Goal: Task Accomplishment & Management: Complete application form

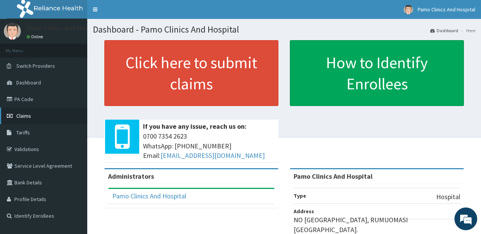
click at [17, 111] on link "Claims" at bounding box center [43, 116] width 87 height 17
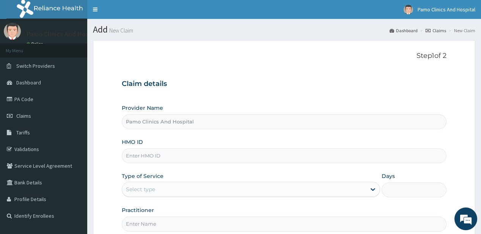
click at [133, 159] on input "HMO ID" at bounding box center [284, 156] width 324 height 15
paste input "RLD/10173/B"
click at [137, 152] on input "RLD/10173/B" at bounding box center [284, 156] width 324 height 15
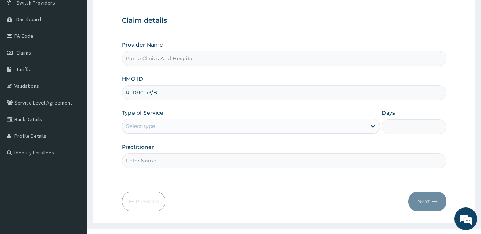
scroll to position [76, 0]
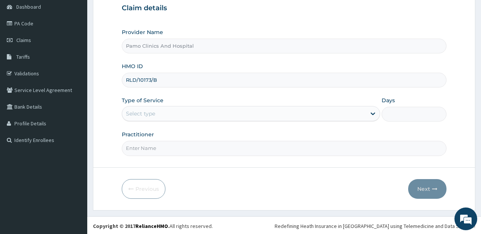
type input "RLD/10173/B"
click at [163, 114] on div "Select type" at bounding box center [244, 114] width 244 height 12
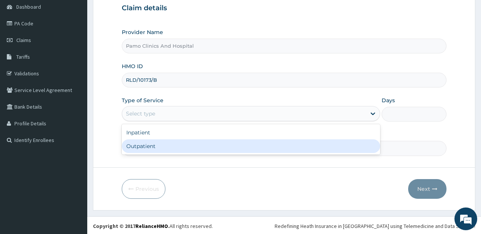
click at [143, 146] on div "Outpatient" at bounding box center [251, 147] width 258 height 14
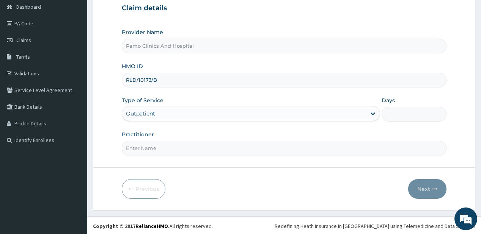
type input "1"
click at [144, 146] on input "Practitioner" at bounding box center [284, 148] width 324 height 15
type input "DR FESTUS DAVIES"
click at [415, 187] on button "Next" at bounding box center [427, 189] width 38 height 20
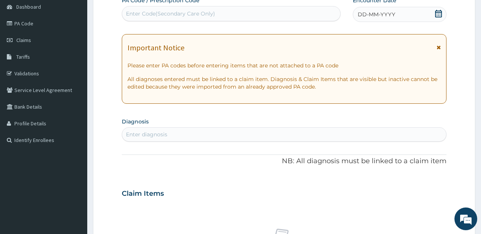
click at [373, 17] on span "DD-MM-YYYY" at bounding box center [377, 15] width 38 height 8
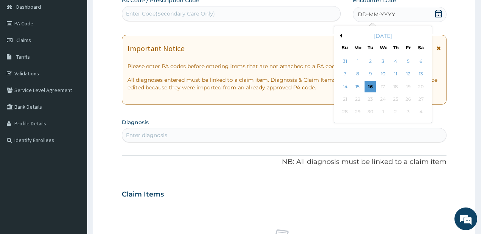
click at [357, 61] on div "1" at bounding box center [357, 61] width 11 height 11
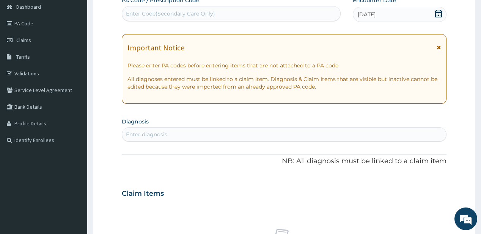
click at [139, 136] on div "Enter diagnosis" at bounding box center [146, 135] width 41 height 8
type input "[MEDICAL_DATA]"
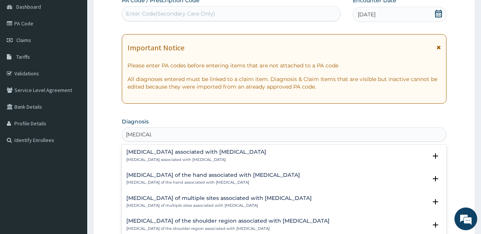
scroll to position [61, 0]
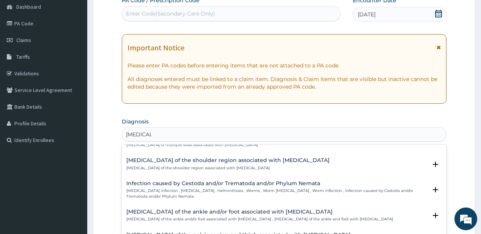
click at [146, 187] on div "Infection caused by Cestoda and/or Trematoda and/or Phylum Nemata Helminth infe…" at bounding box center [276, 190] width 300 height 19
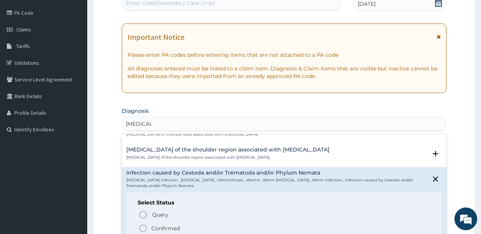
scroll to position [106, 0]
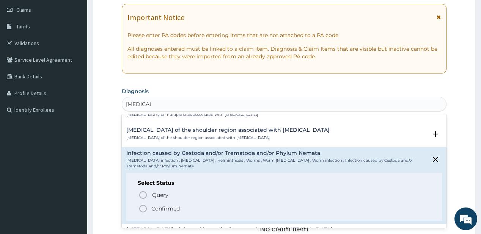
click at [147, 209] on icon "status option filled" at bounding box center [142, 208] width 9 height 9
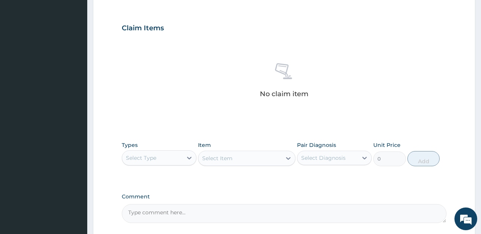
scroll to position [258, 0]
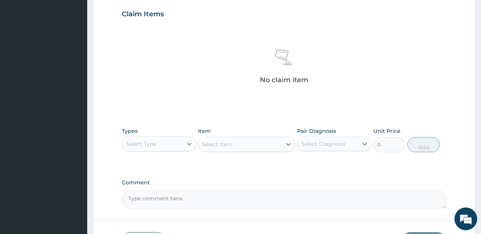
click at [159, 139] on div "Select Type" at bounding box center [152, 144] width 60 height 12
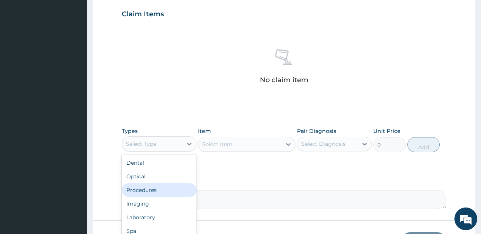
click at [152, 189] on div "Procedures" at bounding box center [159, 191] width 75 height 14
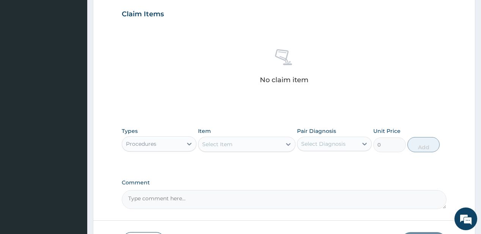
click at [241, 144] on div "Select Item" at bounding box center [239, 144] width 83 height 12
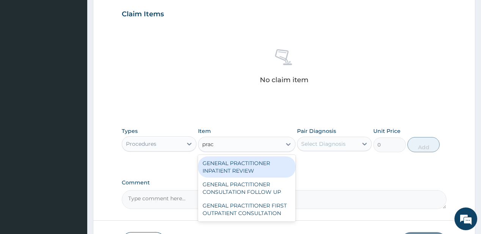
type input "pract"
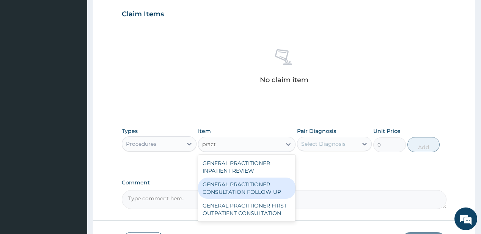
click at [220, 191] on div "GENERAL PRACTITIONER CONSULTATION FOLLOW UP" at bounding box center [246, 188] width 97 height 21
type input "1875"
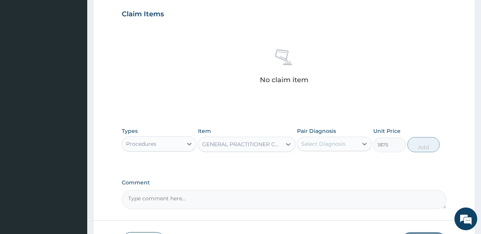
click at [329, 142] on div "Select Diagnosis" at bounding box center [323, 144] width 44 height 8
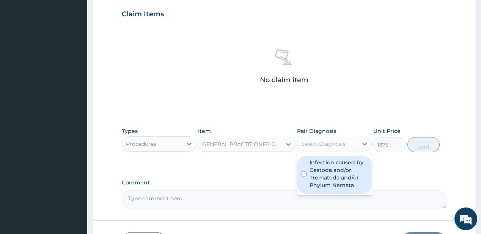
drag, startPoint x: 319, startPoint y: 165, endPoint x: 401, endPoint y: 148, distance: 83.8
click at [329, 165] on label "Infection caused by Cestoda and/or Trematoda and/or Phylum Nemata" at bounding box center [338, 174] width 58 height 30
checkbox input "true"
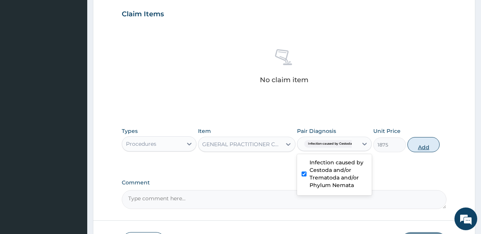
click at [415, 144] on button "Add" at bounding box center [423, 144] width 33 height 15
type input "0"
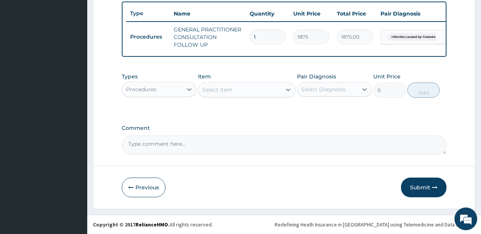
scroll to position [284, 0]
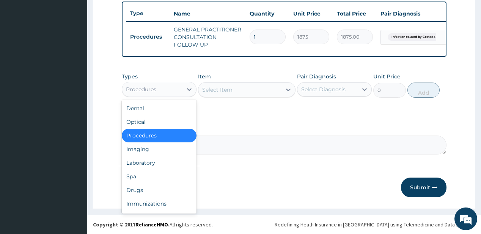
click at [167, 91] on div "Procedures" at bounding box center [152, 89] width 60 height 12
click at [132, 188] on div "Drugs" at bounding box center [159, 191] width 75 height 14
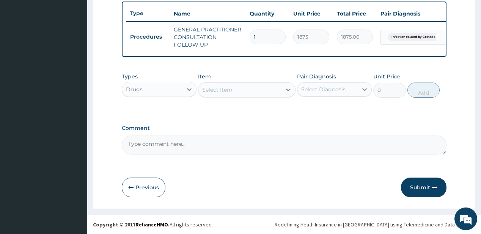
click at [245, 91] on div "Select Item" at bounding box center [239, 90] width 83 height 12
type input "alben"
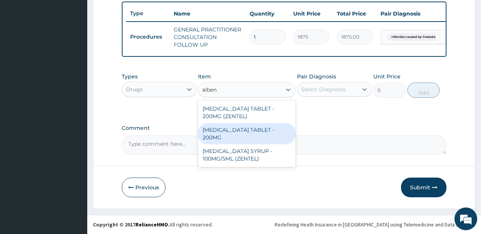
click at [253, 130] on div "[MEDICAL_DATA] TABLET - 200MG" at bounding box center [246, 133] width 97 height 21
type input "280"
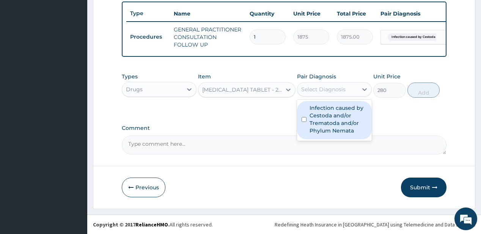
click at [348, 88] on div "Select Diagnosis" at bounding box center [327, 89] width 60 height 12
drag, startPoint x: 335, startPoint y: 123, endPoint x: 423, endPoint y: 103, distance: 90.5
click at [336, 123] on label "Infection caused by Cestoda and/or Trematoda and/or Phylum Nemata" at bounding box center [338, 119] width 58 height 30
checkbox input "true"
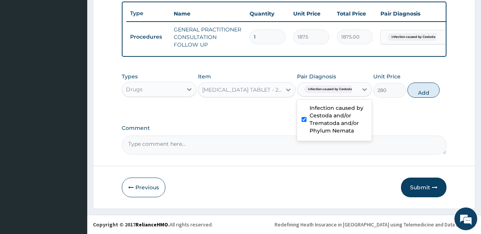
drag, startPoint x: 423, startPoint y: 90, endPoint x: 420, endPoint y: 81, distance: 9.8
click at [423, 88] on button "Add" at bounding box center [423, 90] width 33 height 15
type input "0"
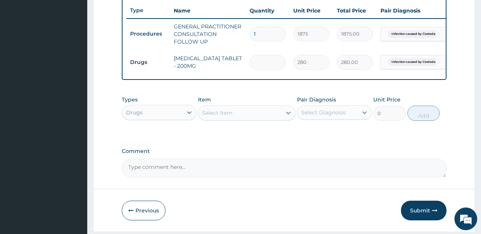
type input "0.00"
type input "2"
type input "560.00"
type input "2"
click at [420, 216] on button "Submit" at bounding box center [424, 211] width 46 height 20
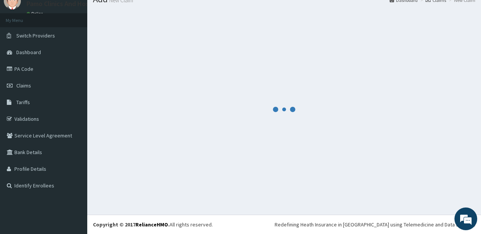
scroll to position [30, 0]
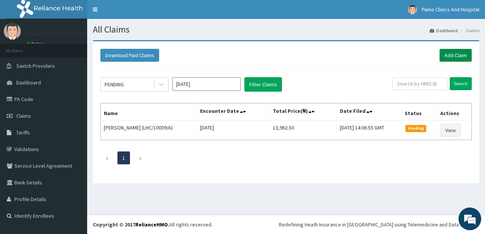
click at [457, 55] on link "Add Claim" at bounding box center [456, 55] width 32 height 13
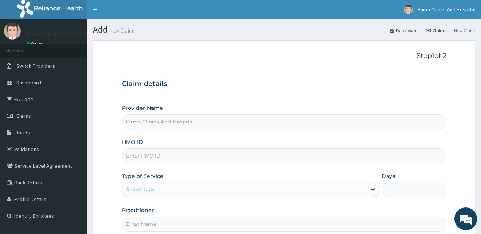
click at [138, 156] on input "HMO ID" at bounding box center [284, 156] width 324 height 15
paste input "RLD/10173/C"
type input "RLD/10173/C"
click at [137, 186] on div "Select type" at bounding box center [140, 190] width 29 height 8
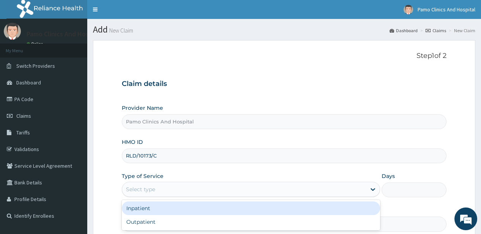
click at [144, 202] on div "Inpatient" at bounding box center [251, 209] width 258 height 14
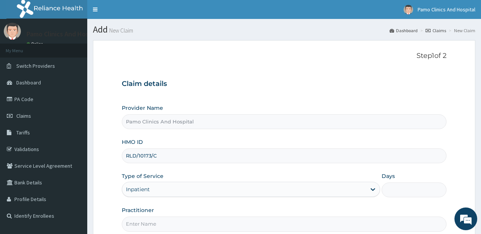
drag, startPoint x: 146, startPoint y: 164, endPoint x: 175, endPoint y: 155, distance: 30.6
click at [146, 217] on input "Practitioner" at bounding box center [284, 224] width 324 height 15
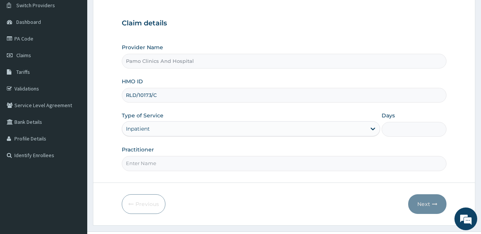
type input "DR FESTUS DAVIES"
click at [230, 124] on div "Inpatient" at bounding box center [244, 129] width 244 height 12
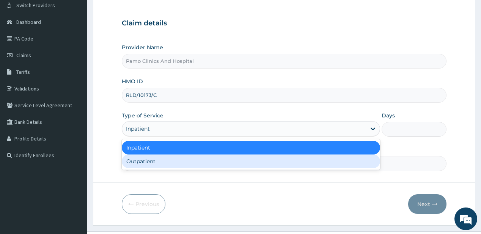
click at [141, 166] on div "Outpatient" at bounding box center [251, 162] width 258 height 14
type input "1"
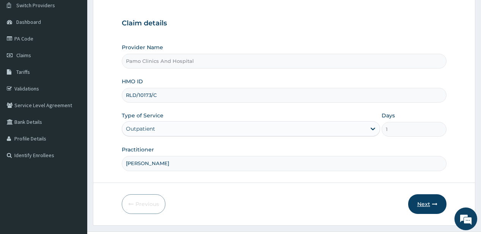
click at [424, 204] on button "Next" at bounding box center [427, 205] width 38 height 20
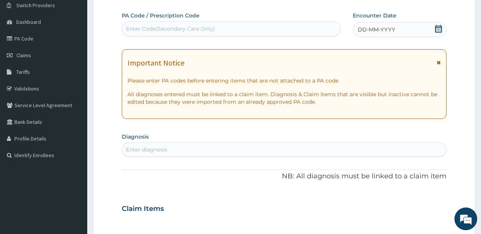
click at [372, 29] on span "DD-MM-YYYY" at bounding box center [377, 30] width 38 height 8
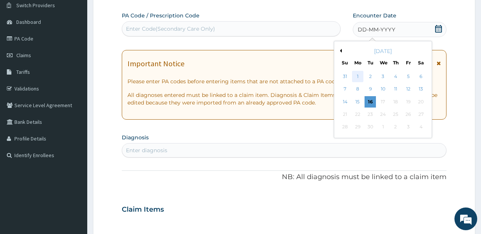
click at [358, 75] on div "1" at bounding box center [357, 76] width 11 height 11
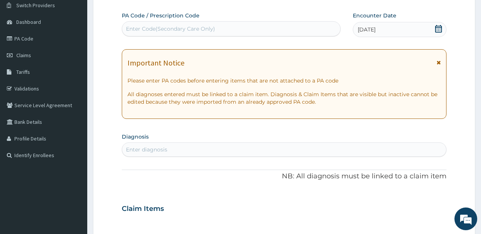
click at [173, 152] on div "Enter diagnosis" at bounding box center [284, 150] width 324 height 12
type input "helminth"
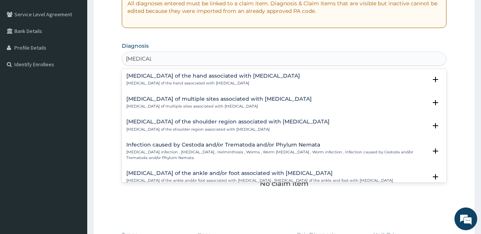
scroll to position [30, 0]
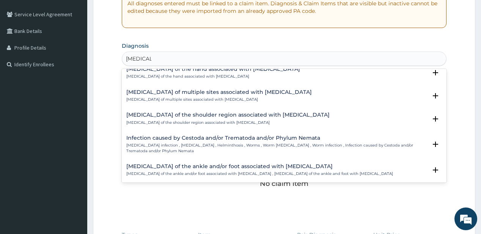
click at [160, 140] on h4 "Infection caused by Cestoda and/or Trematoda and/or Phylum Nemata" at bounding box center [276, 138] width 300 height 6
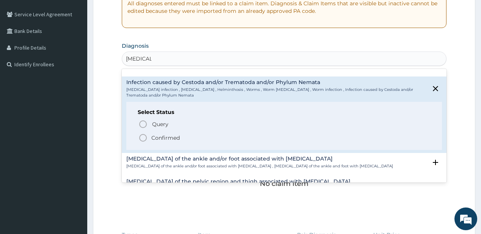
scroll to position [91, 0]
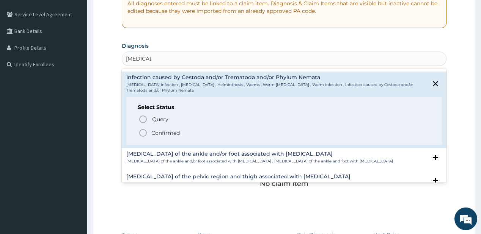
drag, startPoint x: 149, startPoint y: 132, endPoint x: 146, endPoint y: 129, distance: 4.0
click at [149, 132] on span "Confirmed" at bounding box center [284, 133] width 292 height 9
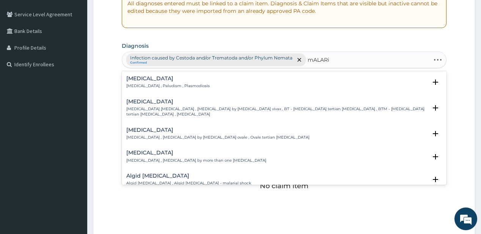
type input "mALARia"
click at [141, 82] on div "[MEDICAL_DATA] [MEDICAL_DATA] , Paludism , Plasmodiosis" at bounding box center [167, 82] width 83 height 13
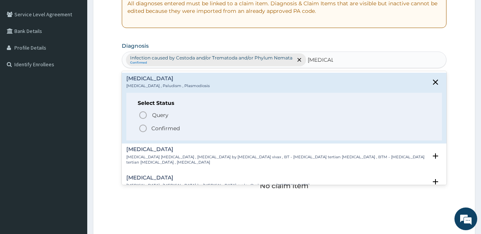
click at [144, 126] on icon "status option filled" at bounding box center [142, 128] width 9 height 9
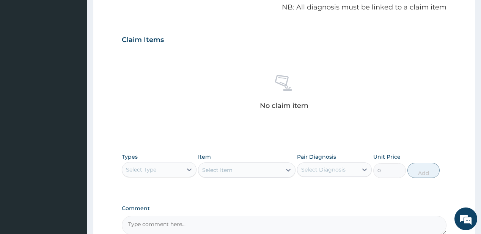
scroll to position [303, 0]
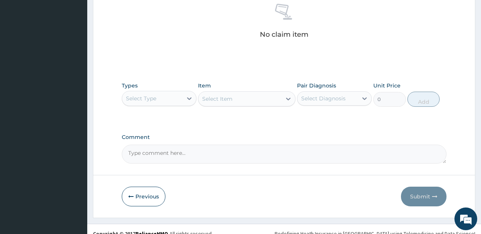
click at [163, 101] on div "Select Type" at bounding box center [152, 99] width 60 height 12
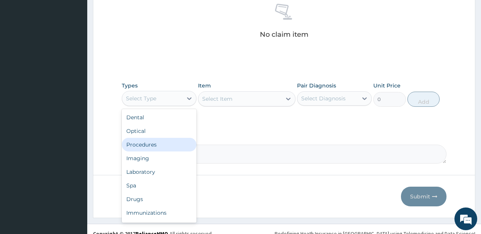
drag, startPoint x: 140, startPoint y: 142, endPoint x: 152, endPoint y: 131, distance: 15.8
click at [140, 141] on div "Procedures" at bounding box center [159, 145] width 75 height 14
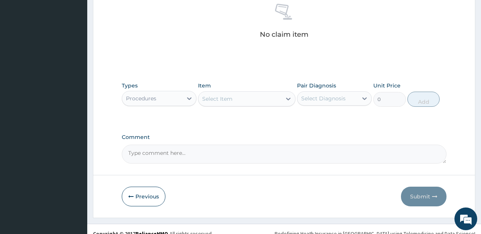
click at [246, 96] on div "Select Item" at bounding box center [239, 99] width 83 height 12
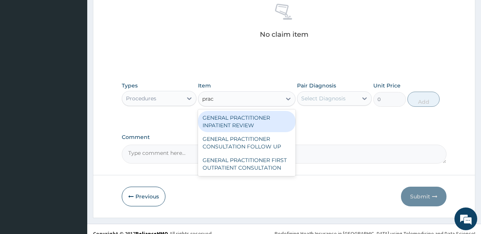
type input "pract"
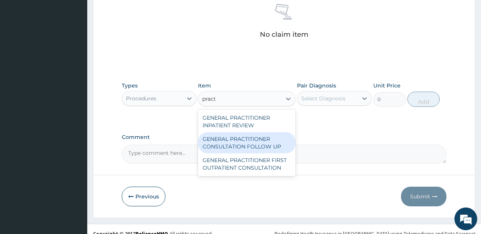
click at [227, 143] on div "GENERAL PRACTITIONER CONSULTATION FOLLOW UP" at bounding box center [246, 142] width 97 height 21
type input "1875"
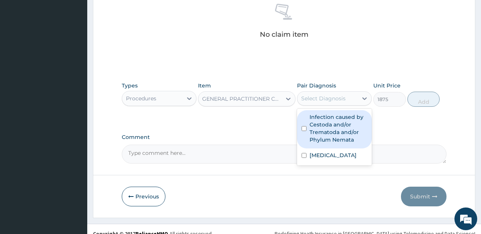
click at [326, 98] on div "Select Diagnosis" at bounding box center [323, 99] width 44 height 8
click at [324, 121] on label "Infection caused by Cestoda and/or Trematoda and/or Phylum Nemata" at bounding box center [338, 128] width 58 height 30
checkbox input "true"
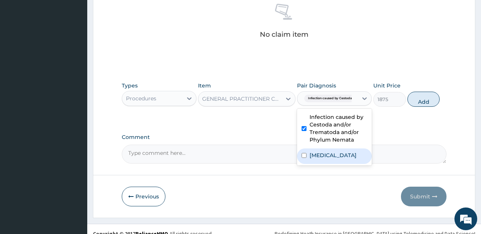
click at [325, 153] on label "[MEDICAL_DATA]" at bounding box center [332, 156] width 47 height 8
checkbox input "true"
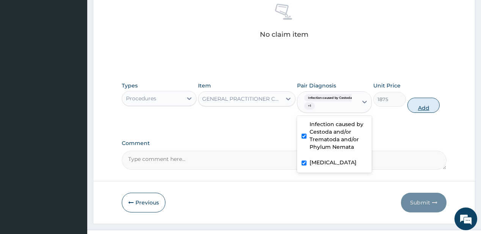
click at [429, 105] on button "Add" at bounding box center [423, 105] width 33 height 15
type input "0"
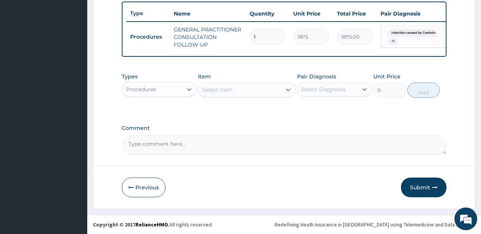
scroll to position [284, 0]
click at [166, 92] on div "Procedures" at bounding box center [152, 89] width 60 height 12
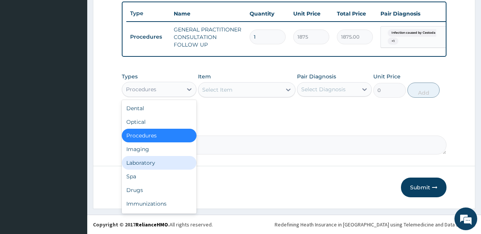
click at [146, 163] on div "Laboratory" at bounding box center [159, 163] width 75 height 14
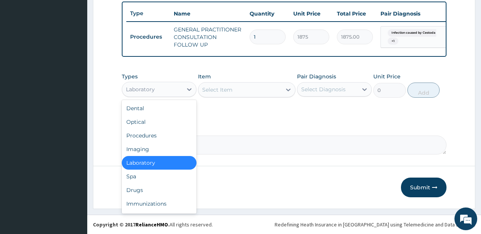
click at [171, 93] on div "Laboratory" at bounding box center [152, 89] width 60 height 12
drag, startPoint x: 140, startPoint y: 190, endPoint x: 176, endPoint y: 155, distance: 49.9
click at [140, 190] on div "Drugs" at bounding box center [159, 191] width 75 height 14
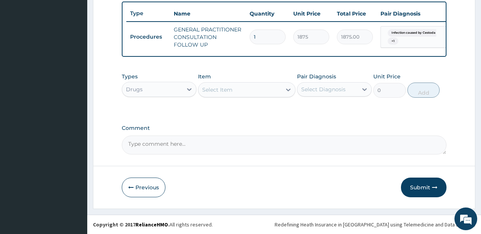
click at [233, 88] on div "Select Item" at bounding box center [239, 90] width 83 height 12
type input "alben"
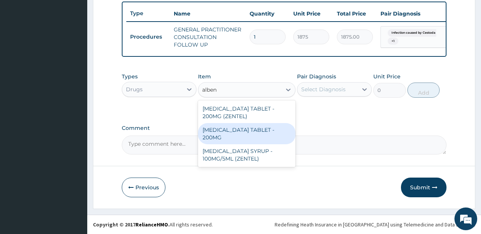
click at [233, 132] on div "[MEDICAL_DATA] TABLET - 200MG" at bounding box center [246, 133] width 97 height 21
type input "280"
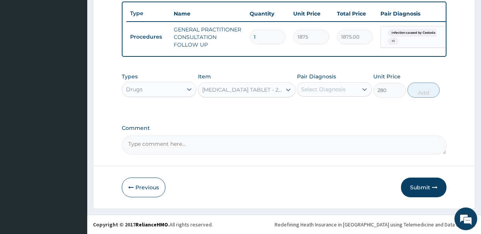
click at [323, 88] on div "Select Diagnosis" at bounding box center [323, 90] width 44 height 8
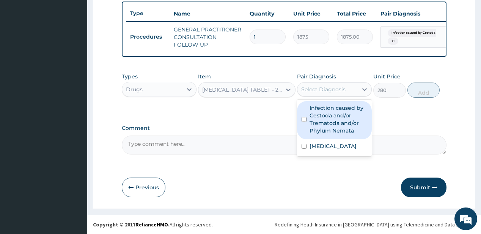
drag, startPoint x: 345, startPoint y: 117, endPoint x: 440, endPoint y: 85, distance: 100.0
click at [346, 116] on label "Infection caused by Cestoda and/or Trematoda and/or Phylum Nemata" at bounding box center [338, 119] width 58 height 30
checkbox input "true"
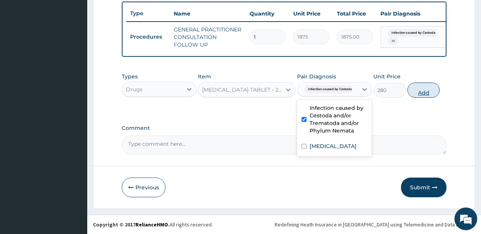
click at [425, 94] on button "Add" at bounding box center [423, 90] width 33 height 15
type input "0"
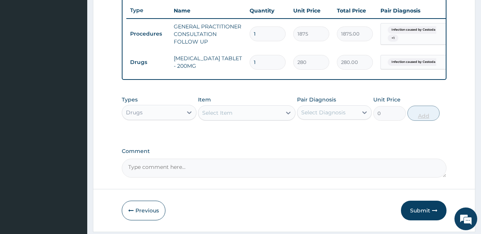
type input "0.00"
type input "2"
type input "560.00"
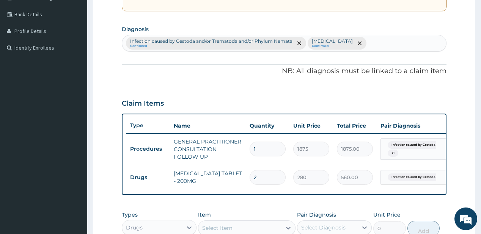
scroll to position [162, 0]
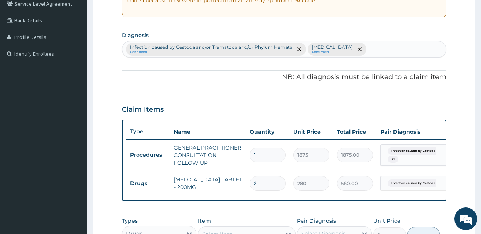
type input "2"
click at [362, 49] on div "Infection caused by Cestoda and/or Trematoda and/or Phylum Nemata Confirmed Mal…" at bounding box center [284, 49] width 324 height 16
type input "upper resp"
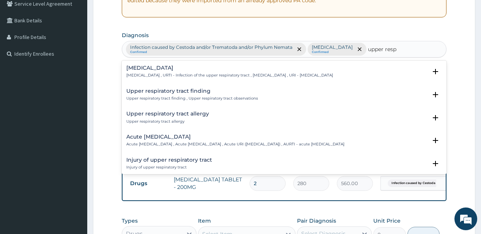
click at [182, 70] on h4 "[MEDICAL_DATA]" at bounding box center [229, 68] width 207 height 6
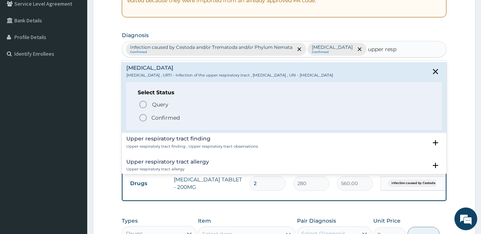
click at [154, 121] on span "Confirmed" at bounding box center [284, 117] width 292 height 9
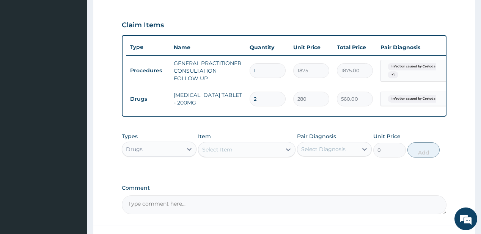
scroll to position [284, 0]
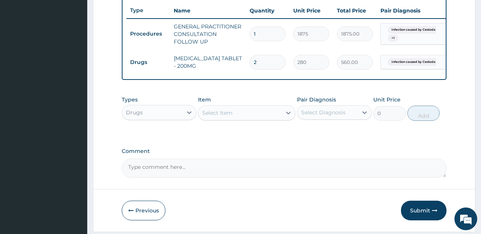
click at [239, 115] on div "Select Item" at bounding box center [239, 113] width 83 height 12
type input "cough"
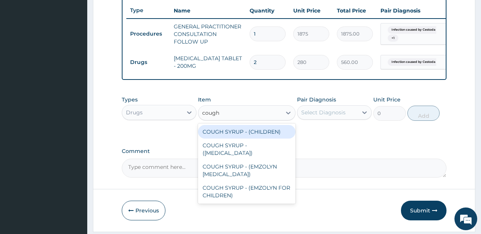
click at [237, 135] on div "COUGH SYRUP - (CHILDREN)" at bounding box center [246, 132] width 97 height 14
type input "1120"
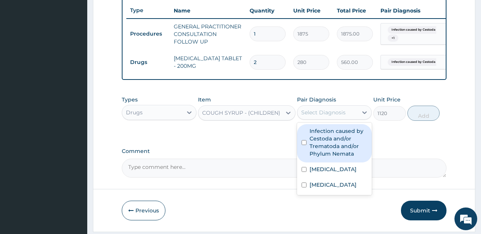
click at [340, 116] on div "Select Diagnosis" at bounding box center [323, 113] width 44 height 8
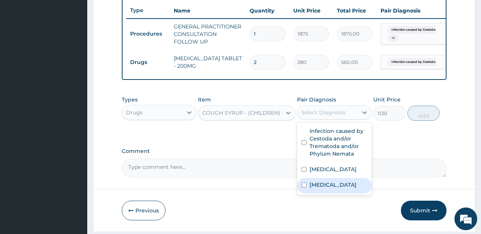
drag, startPoint x: 324, startPoint y: 192, endPoint x: 361, endPoint y: 167, distance: 44.9
click at [323, 189] on label "[MEDICAL_DATA]" at bounding box center [332, 185] width 47 height 8
checkbox input "true"
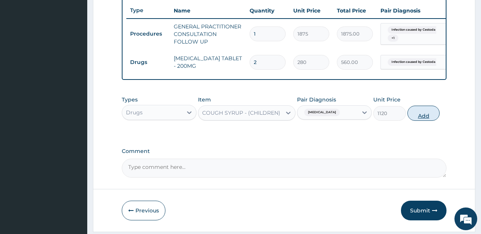
click at [421, 116] on button "Add" at bounding box center [423, 113] width 33 height 15
type input "0"
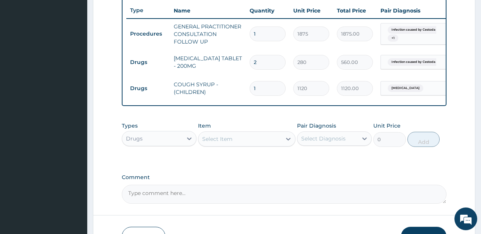
click at [208, 143] on div "Select Item" at bounding box center [217, 139] width 30 height 8
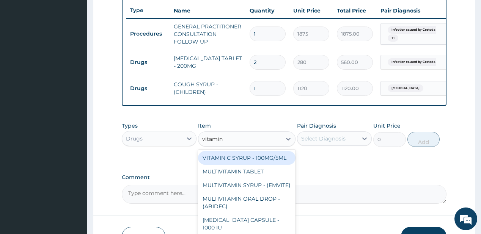
type input "vitamin c"
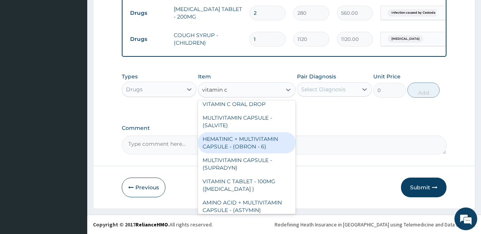
scroll to position [91, 0]
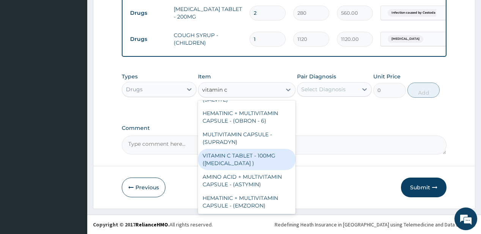
click at [234, 166] on div "VITAMIN C TABLET - 100MG (ASCORBIC ACID )" at bounding box center [246, 159] width 97 height 21
type input "16.799999999999997"
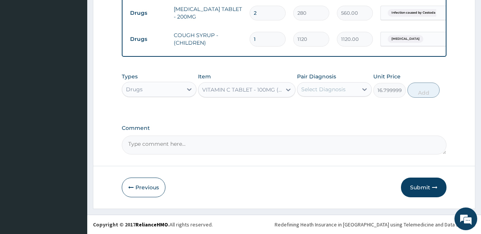
click at [322, 91] on div "Select Diagnosis" at bounding box center [323, 90] width 44 height 8
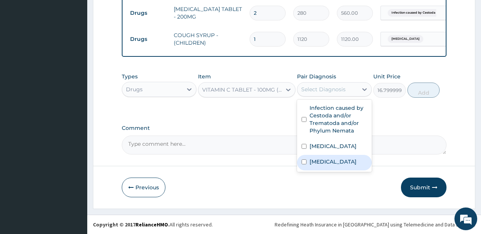
click at [317, 166] on label "[MEDICAL_DATA]" at bounding box center [332, 162] width 47 height 8
checkbox input "true"
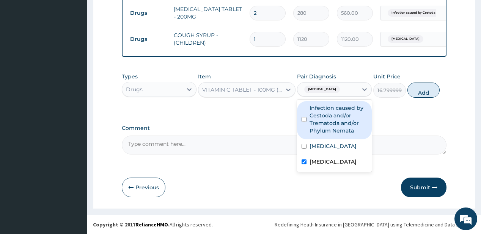
click at [342, 124] on label "Infection caused by Cestoda and/or Trematoda and/or Phylum Nemata" at bounding box center [338, 119] width 58 height 30
checkbox input "true"
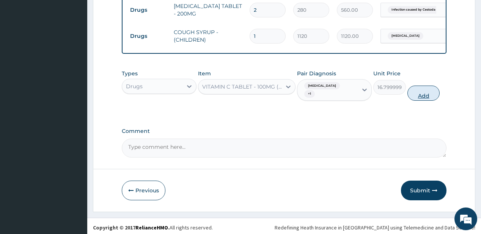
click at [423, 95] on button "Add" at bounding box center [423, 93] width 33 height 15
type input "0"
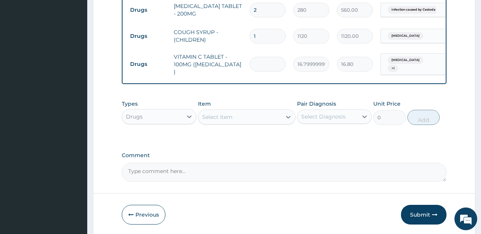
type input "0.00"
type input "3"
type input "50.40"
type input "30"
type input "504.00"
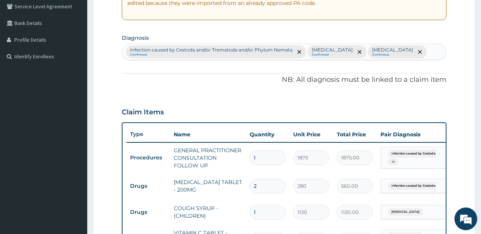
scroll to position [154, 0]
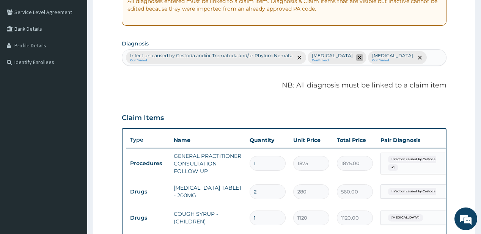
click at [358, 57] on icon "remove selection option" at bounding box center [360, 58] width 4 height 4
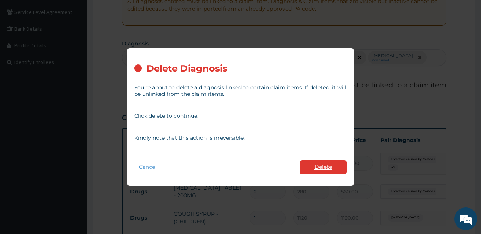
type input "30"
click at [321, 164] on button "Delete" at bounding box center [323, 167] width 47 height 14
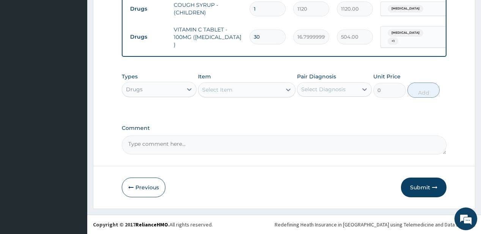
scroll to position [365, 0]
click at [429, 192] on button "Submit" at bounding box center [424, 188] width 46 height 20
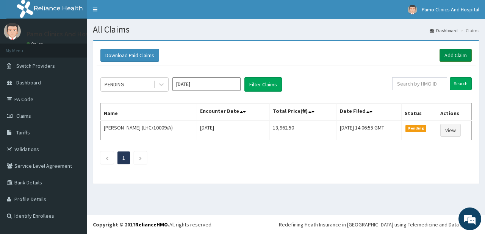
click at [448, 55] on link "Add Claim" at bounding box center [456, 55] width 32 height 13
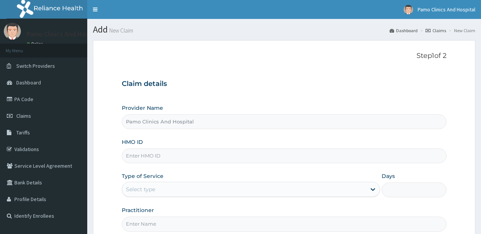
click at [150, 160] on input "HMO ID" at bounding box center [284, 156] width 324 height 15
paste input "RLD/10173/D"
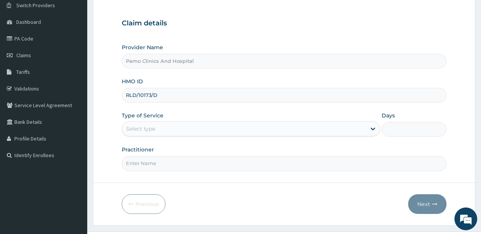
type input "RLD/10173/D"
click at [146, 136] on div "Select type" at bounding box center [251, 128] width 258 height 15
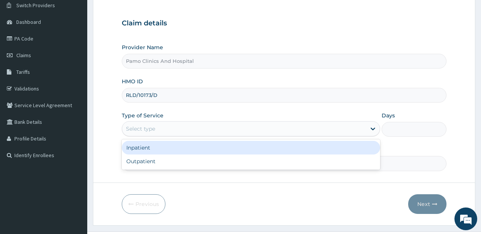
click at [155, 128] on div "Select type" at bounding box center [140, 129] width 29 height 8
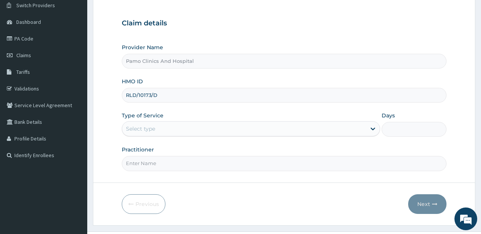
click at [158, 121] on div "Select type" at bounding box center [251, 128] width 258 height 15
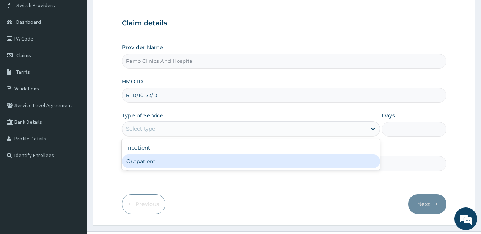
click at [137, 162] on div "Outpatient" at bounding box center [251, 162] width 258 height 14
type input "1"
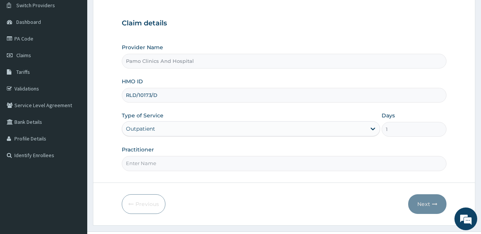
click at [138, 161] on input "Practitioner" at bounding box center [284, 163] width 324 height 15
type input "DR FESTUS DAVIES"
click at [419, 203] on button "Next" at bounding box center [427, 205] width 38 height 20
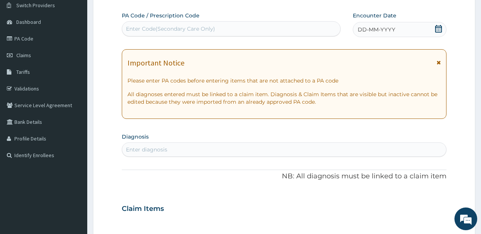
click at [372, 36] on div "DD-MM-YYYY" at bounding box center [400, 29] width 94 height 15
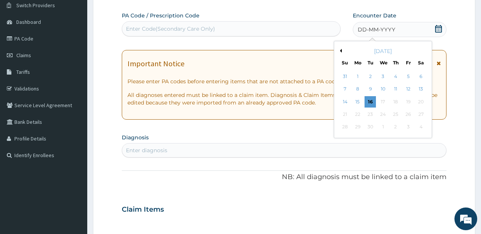
click at [372, 30] on span "DD-MM-YYYY" at bounding box center [377, 30] width 38 height 8
click at [357, 75] on div "1" at bounding box center [357, 76] width 11 height 11
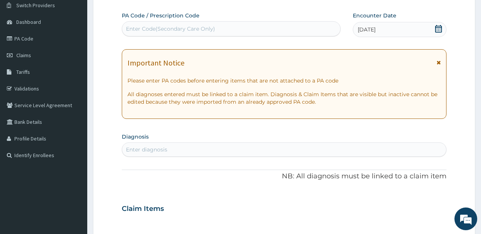
click at [145, 156] on div "Enter diagnosis" at bounding box center [284, 150] width 324 height 14
type input "[MEDICAL_DATA]"
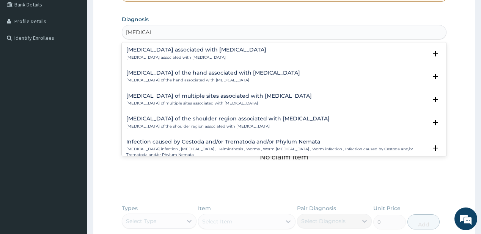
scroll to position [182, 0]
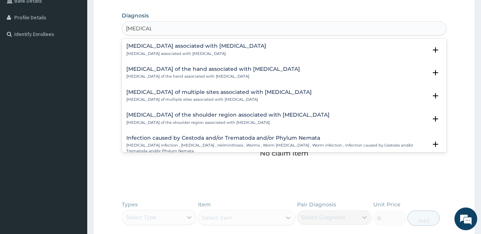
click at [156, 143] on p "[MEDICAL_DATA] infection , [MEDICAL_DATA] , Helminthosis , Worms , Worm [MEDICA…" at bounding box center [276, 148] width 300 height 11
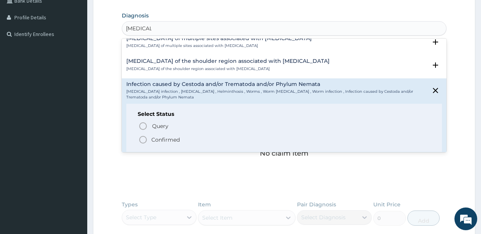
scroll to position [61, 0]
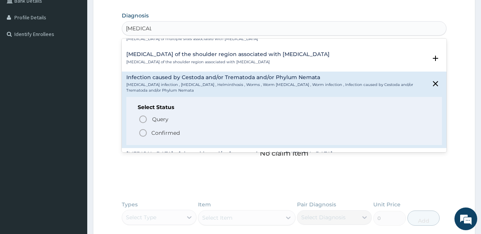
click at [144, 132] on icon "status option filled" at bounding box center [142, 133] width 9 height 9
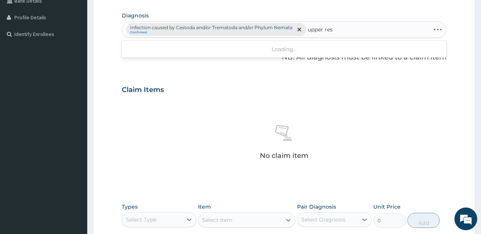
type input "upper resp"
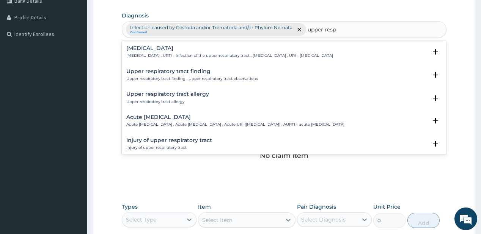
click at [149, 54] on p "[MEDICAL_DATA] , URTI - Infection of the upper respiratory tract , [MEDICAL_DAT…" at bounding box center [229, 55] width 207 height 5
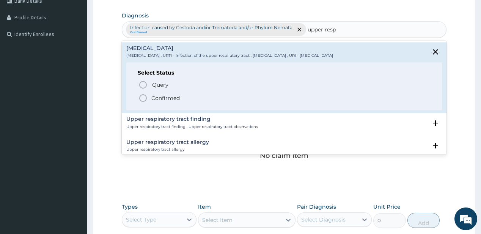
click at [149, 97] on span "Confirmed" at bounding box center [284, 98] width 292 height 9
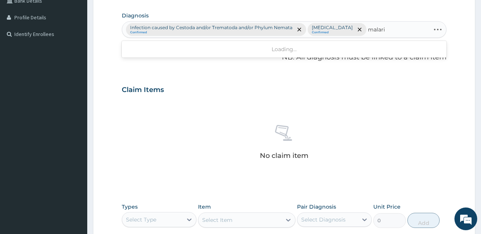
type input "[MEDICAL_DATA]"
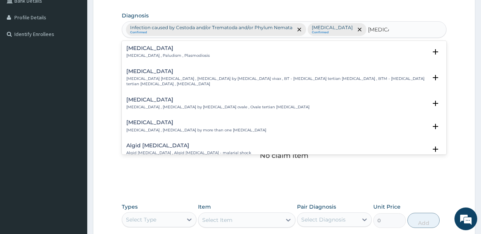
click at [140, 51] on div "[MEDICAL_DATA] [MEDICAL_DATA] , Paludism , Plasmodiosis" at bounding box center [167, 52] width 83 height 13
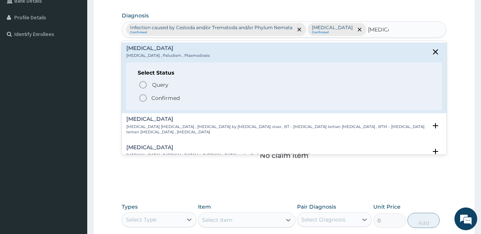
click at [155, 97] on p "Confirmed" at bounding box center [165, 98] width 28 height 8
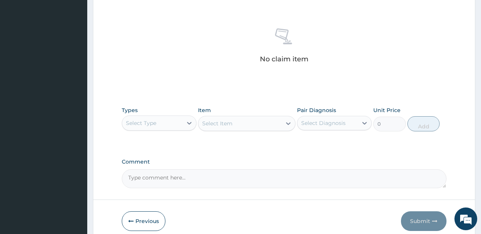
scroll to position [303, 0]
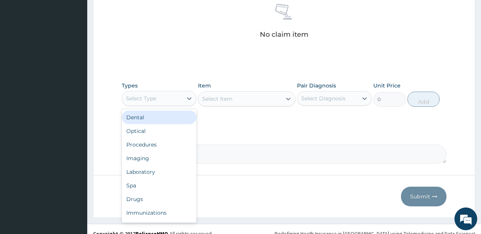
click at [159, 99] on div "Select Type" at bounding box center [152, 99] width 60 height 12
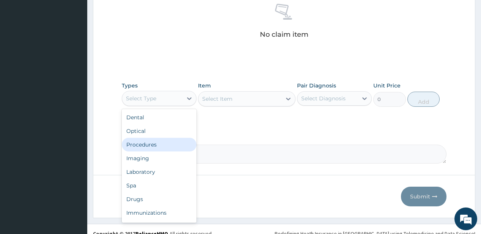
click at [151, 146] on div "Procedures" at bounding box center [159, 145] width 75 height 14
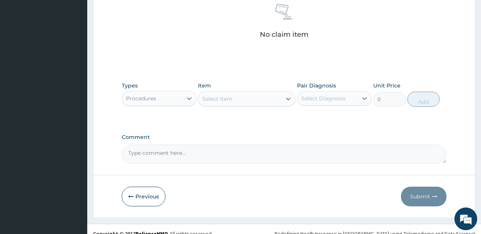
click at [233, 100] on div "Select Item" at bounding box center [239, 99] width 83 height 12
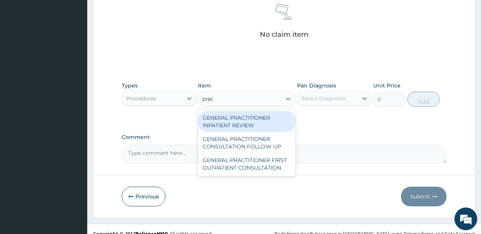
type input "pract"
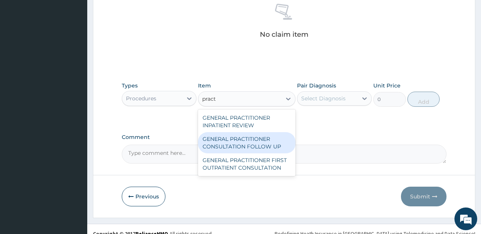
click at [254, 141] on div "GENERAL PRACTITIONER CONSULTATION FOLLOW UP" at bounding box center [246, 142] width 97 height 21
type input "1875"
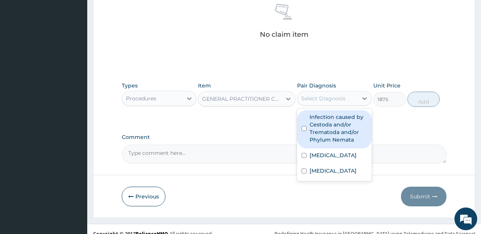
click at [326, 98] on div "Select Diagnosis" at bounding box center [323, 99] width 44 height 8
drag, startPoint x: 331, startPoint y: 114, endPoint x: 323, endPoint y: 150, distance: 37.2
click at [331, 114] on label "Infection caused by Cestoda and/or Trematoda and/or Phylum Nemata" at bounding box center [338, 128] width 58 height 30
checkbox input "true"
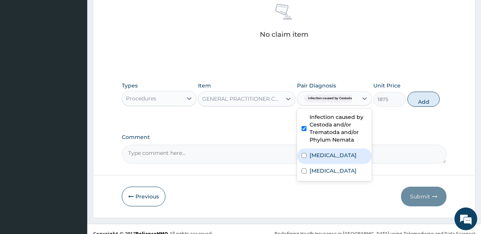
click at [318, 158] on label "[MEDICAL_DATA]" at bounding box center [332, 156] width 47 height 8
checkbox input "true"
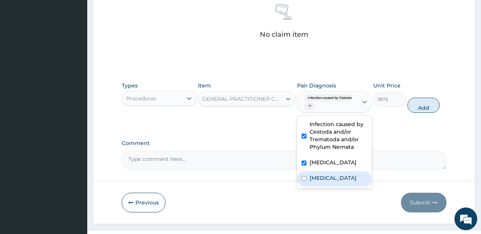
drag, startPoint x: 320, startPoint y: 186, endPoint x: 355, endPoint y: 149, distance: 51.5
click at [320, 182] on label "[MEDICAL_DATA]" at bounding box center [332, 178] width 47 height 8
checkbox input "true"
click at [417, 102] on button "Add" at bounding box center [423, 105] width 33 height 15
type input "0"
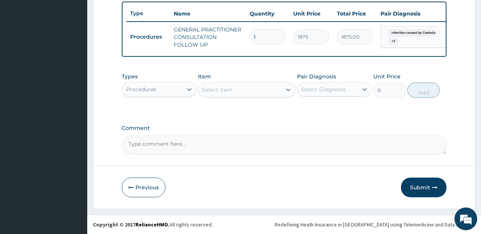
scroll to position [284, 0]
click at [155, 88] on div "Procedures" at bounding box center [141, 90] width 30 height 8
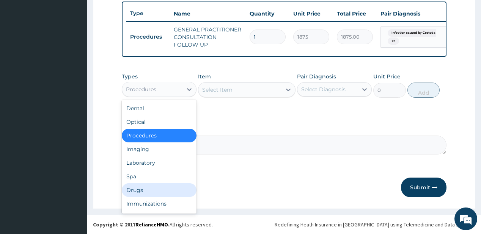
click at [147, 191] on div "Drugs" at bounding box center [159, 191] width 75 height 14
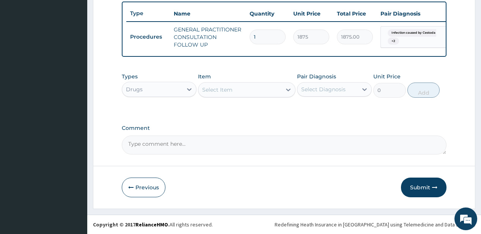
click at [240, 89] on div "Select Item" at bounding box center [239, 90] width 83 height 12
type input "alben"
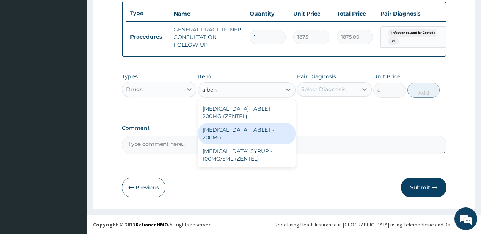
click at [250, 134] on div "[MEDICAL_DATA] TABLET - 200MG" at bounding box center [246, 133] width 97 height 21
type input "280"
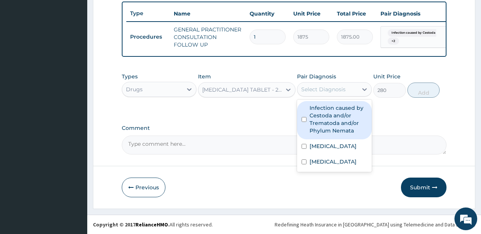
click at [328, 94] on div "Select Diagnosis" at bounding box center [327, 89] width 60 height 12
click at [339, 124] on label "Infection caused by Cestoda and/or Trematoda and/or Phylum Nemata" at bounding box center [338, 119] width 58 height 30
checkbox input "true"
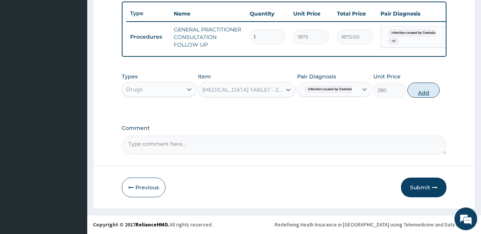
drag, startPoint x: 417, startPoint y: 91, endPoint x: 421, endPoint y: 89, distance: 4.4
click at [421, 89] on button "Add" at bounding box center [423, 90] width 33 height 15
type input "0"
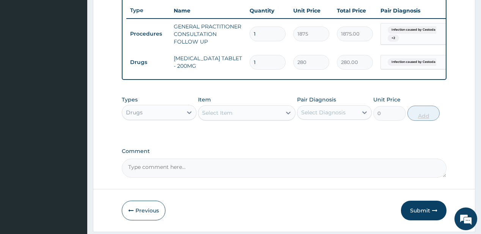
type input "0.00"
type input "2"
type input "560.00"
type input "2"
click at [250, 121] on div "Select Item" at bounding box center [246, 112] width 97 height 15
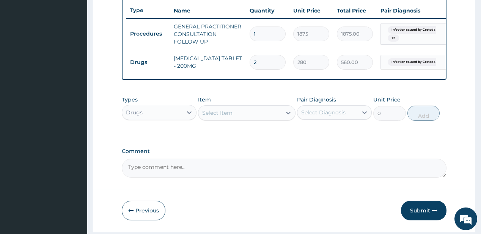
type input "parace"
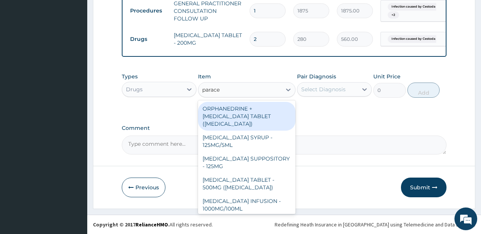
scroll to position [310, 0]
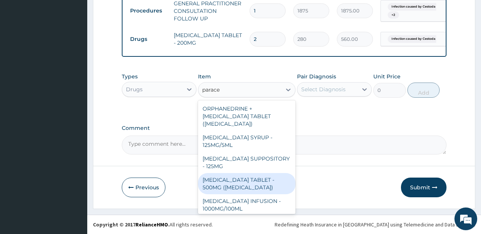
drag, startPoint x: 223, startPoint y: 182, endPoint x: 273, endPoint y: 128, distance: 73.8
click at [223, 182] on div "[MEDICAL_DATA] TABLET - 500MG ([MEDICAL_DATA])" at bounding box center [246, 183] width 97 height 21
type input "42"
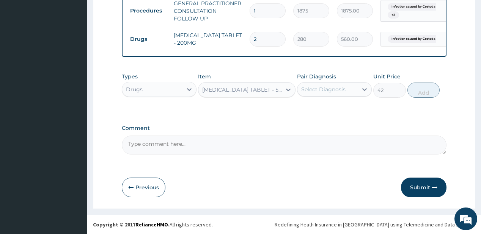
click at [330, 90] on div "Select Diagnosis" at bounding box center [323, 90] width 44 height 8
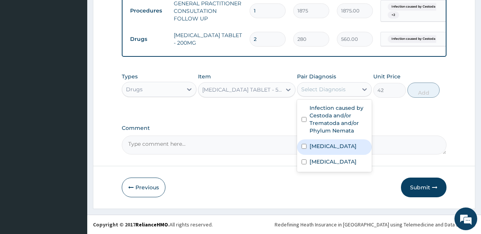
click at [316, 150] on label "[MEDICAL_DATA]" at bounding box center [332, 147] width 47 height 8
checkbox input "true"
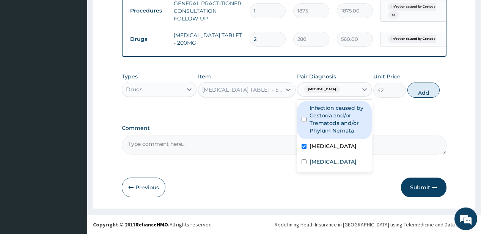
click at [334, 119] on label "Infection caused by Cestoda and/or Trematoda and/or Phylum Nemata" at bounding box center [338, 119] width 58 height 30
checkbox input "true"
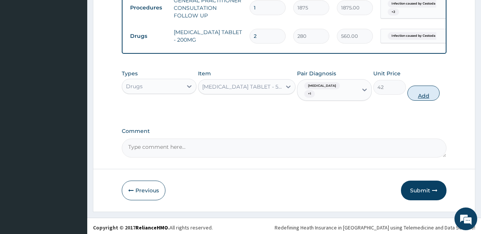
click at [426, 95] on button "Add" at bounding box center [423, 93] width 33 height 15
type input "0"
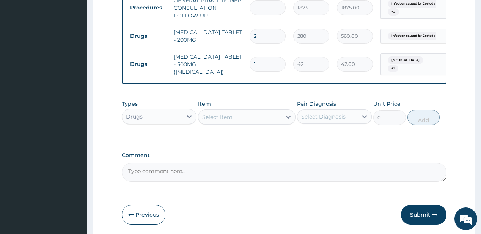
type input "18"
type input "756.00"
type input "1"
type input "42.00"
type input "0.00"
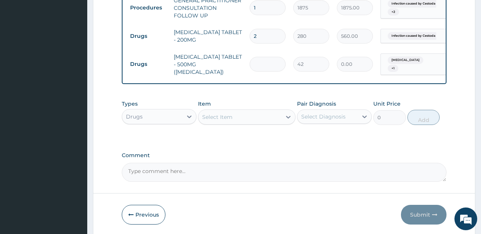
type input "9"
type input "378.00"
type input "9"
click at [249, 119] on div "Select Item" at bounding box center [239, 117] width 83 height 12
type input "coart"
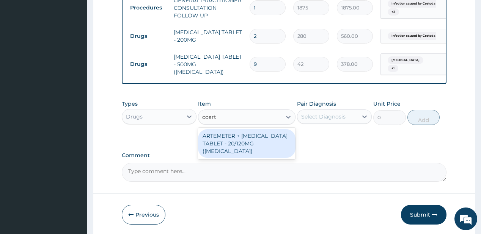
click at [244, 144] on div "ARTEMETER + [MEDICAL_DATA] TABLET - 20/120MG ([MEDICAL_DATA])" at bounding box center [246, 143] width 97 height 29
type input "210"
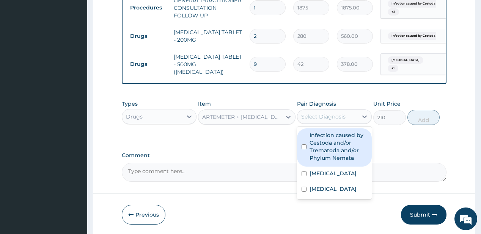
click at [348, 117] on div "Select Diagnosis" at bounding box center [327, 117] width 60 height 12
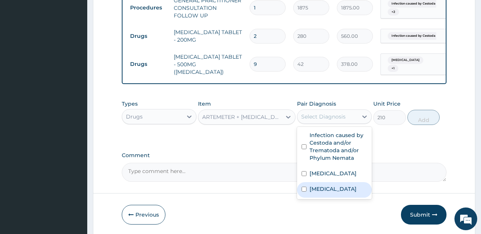
click at [320, 193] on label "[MEDICAL_DATA]" at bounding box center [332, 189] width 47 height 8
checkbox input "true"
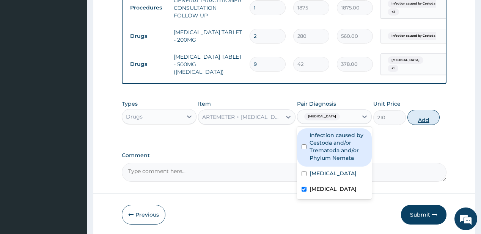
click at [426, 121] on button "Add" at bounding box center [423, 117] width 33 height 15
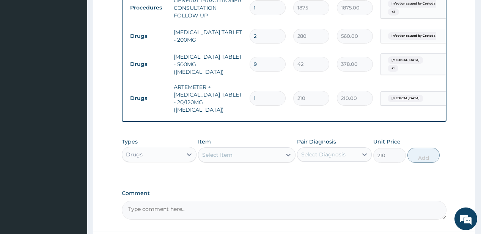
type input "0"
type input "12"
type input "2520.00"
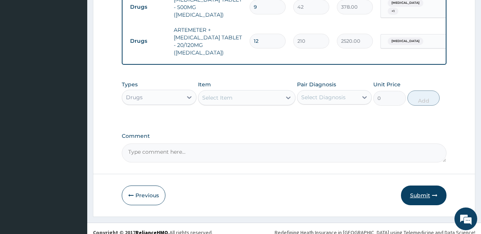
scroll to position [369, 0]
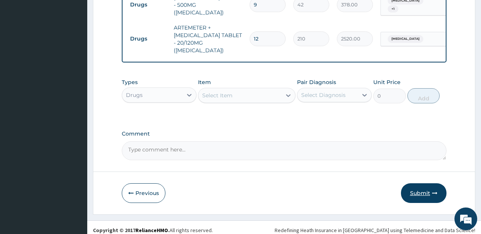
type input "12"
click at [427, 190] on button "Submit" at bounding box center [424, 194] width 46 height 20
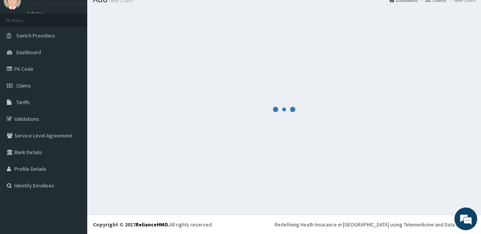
scroll to position [30, 0]
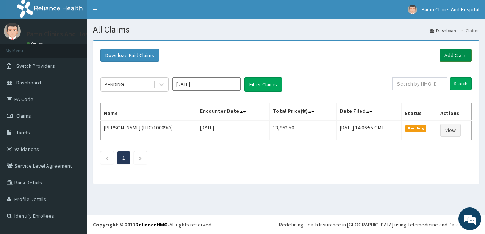
click at [456, 55] on link "Add Claim" at bounding box center [456, 55] width 32 height 13
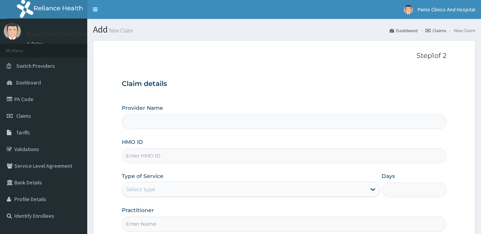
click at [140, 157] on input "HMO ID" at bounding box center [284, 156] width 324 height 15
type input "Pamo Clinics And Hospital"
paste input "RLD/10173/E"
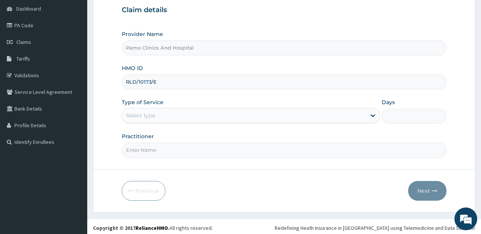
scroll to position [76, 0]
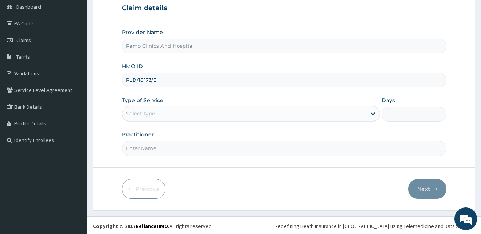
type input "RLD/10173/E"
click at [165, 117] on div "Select type" at bounding box center [244, 114] width 244 height 12
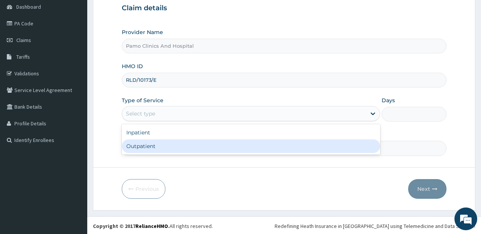
click at [137, 146] on div "Outpatient" at bounding box center [251, 147] width 258 height 14
type input "1"
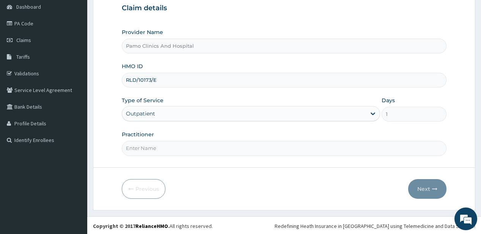
click at [137, 146] on input "Practitioner" at bounding box center [284, 148] width 324 height 15
type input "[PERSON_NAME]"
click at [426, 189] on button "Next" at bounding box center [427, 189] width 38 height 20
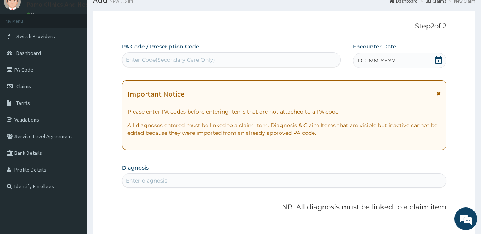
scroll to position [0, 0]
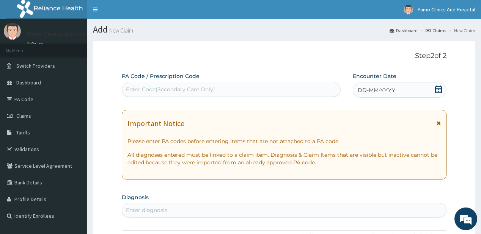
click at [361, 87] on span "DD-MM-YYYY" at bounding box center [377, 90] width 38 height 8
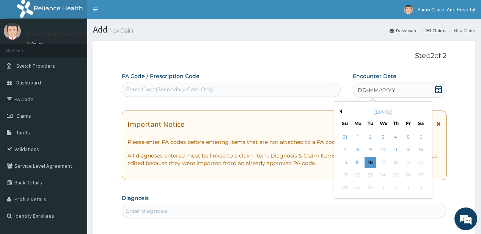
click at [359, 140] on div "1" at bounding box center [357, 137] width 11 height 11
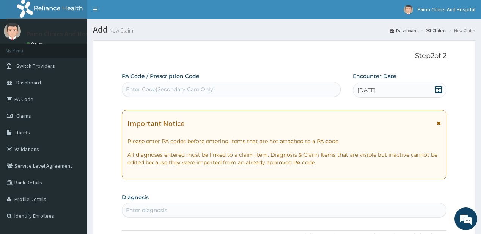
click at [130, 207] on div "Enter diagnosis" at bounding box center [146, 211] width 41 height 8
type input "[MEDICAL_DATA]"
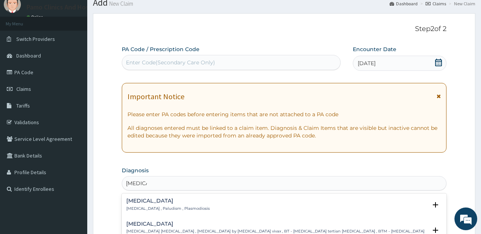
scroll to position [30, 0]
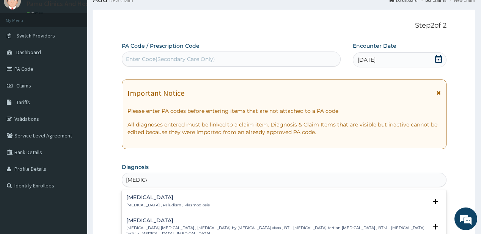
click at [135, 202] on div "[MEDICAL_DATA] [MEDICAL_DATA] , Paludism , Plasmodiosis" at bounding box center [167, 201] width 83 height 13
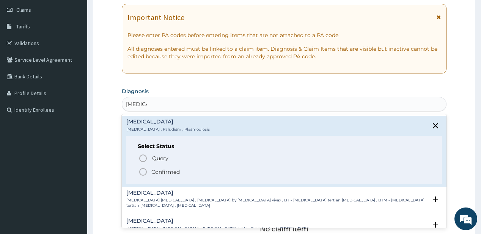
scroll to position [121, 0]
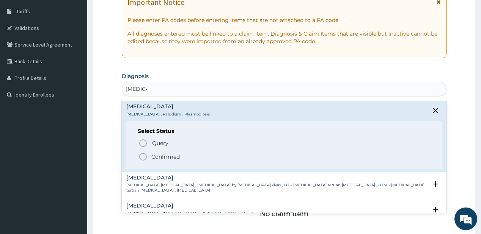
click at [144, 157] on icon "status option filled" at bounding box center [142, 156] width 9 height 9
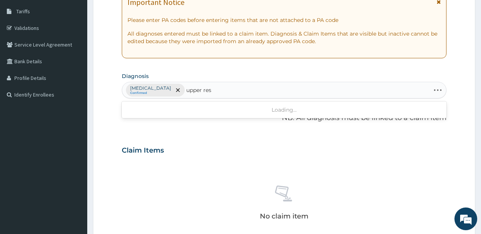
type input "upper resp"
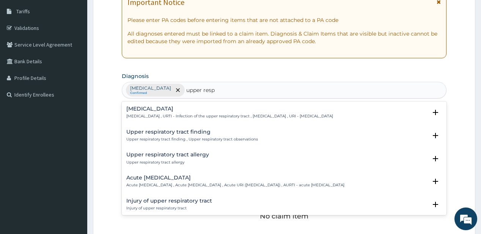
click at [137, 105] on div "[MEDICAL_DATA] [MEDICAL_DATA] , URTI - Infection of the upper respiratory tract…" at bounding box center [284, 114] width 324 height 23
click at [135, 108] on h4 "[MEDICAL_DATA]" at bounding box center [229, 109] width 207 height 6
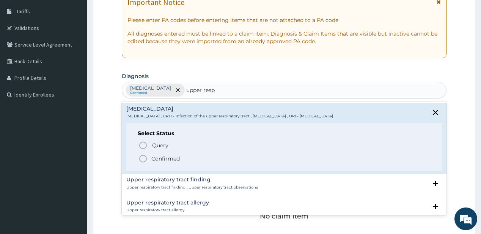
click at [152, 159] on p "Confirmed" at bounding box center [165, 159] width 28 height 8
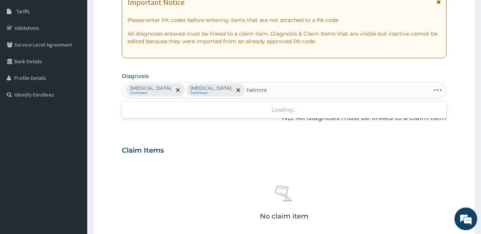
type input "[MEDICAL_DATA]"
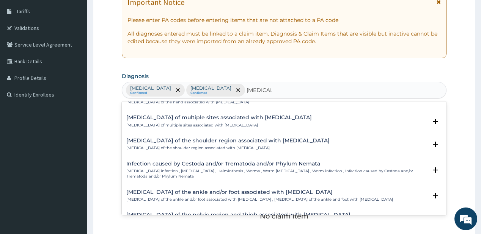
scroll to position [61, 0]
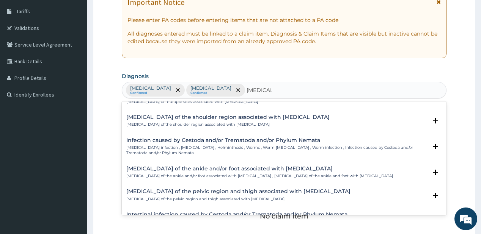
click at [173, 146] on p "[MEDICAL_DATA] infection , [MEDICAL_DATA] , Helminthosis , Worms , Worm [MEDICA…" at bounding box center [276, 150] width 300 height 11
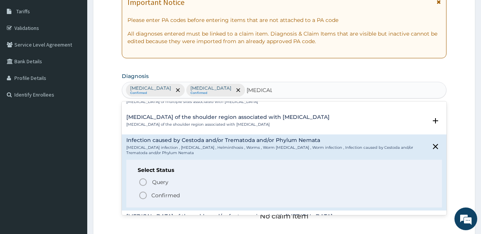
click at [153, 194] on p "Confirmed" at bounding box center [165, 196] width 28 height 8
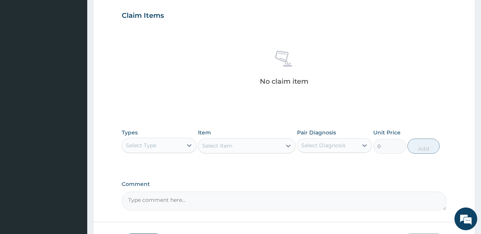
scroll to position [273, 0]
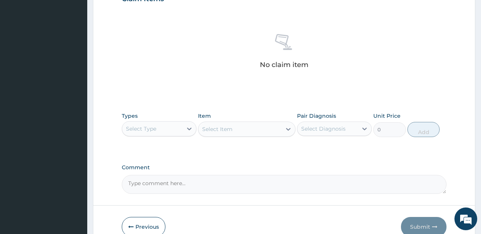
click at [179, 131] on div "Select Type" at bounding box center [152, 129] width 60 height 12
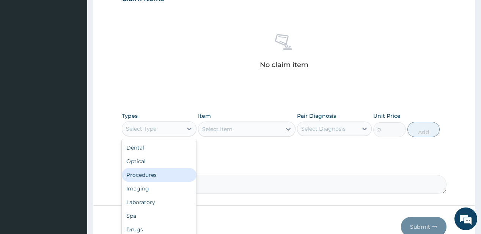
click at [144, 174] on div "Procedures" at bounding box center [159, 175] width 75 height 14
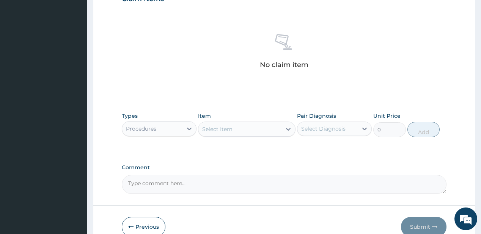
click at [229, 134] on div "Select Item" at bounding box center [239, 129] width 83 height 12
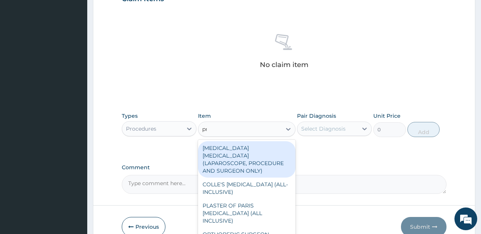
type input "pract"
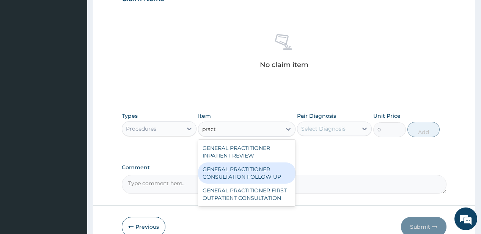
click at [240, 176] on div "GENERAL PRACTITIONER CONSULTATION FOLLOW UP" at bounding box center [246, 173] width 97 height 21
type input "1875"
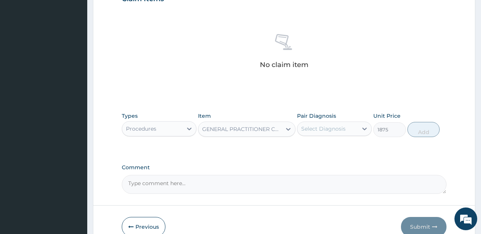
click at [314, 132] on div "Select Diagnosis" at bounding box center [323, 129] width 44 height 8
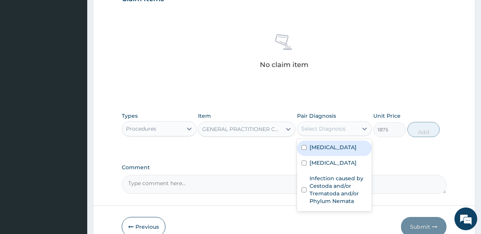
click at [317, 142] on div "[MEDICAL_DATA]" at bounding box center [334, 149] width 75 height 16
checkbox input "true"
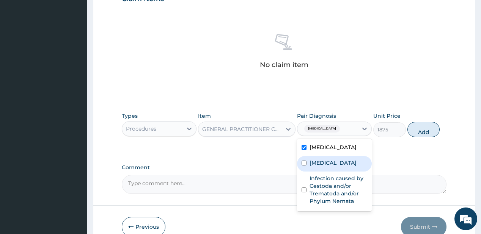
click at [309, 171] on div "[MEDICAL_DATA]" at bounding box center [334, 164] width 75 height 16
checkbox input "true"
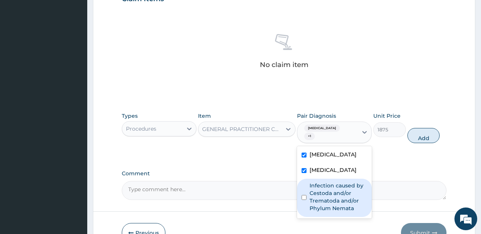
click at [310, 199] on label "Infection caused by Cestoda and/or Trematoda and/or Phylum Nemata" at bounding box center [338, 197] width 58 height 30
checkbox input "true"
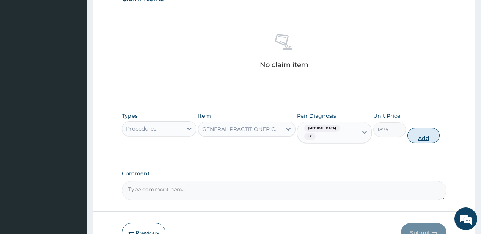
click at [418, 128] on button "Add" at bounding box center [423, 135] width 33 height 15
type input "0"
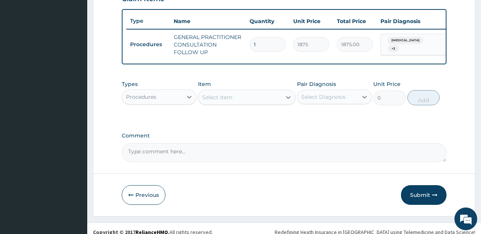
click at [165, 102] on div "Procedures" at bounding box center [152, 97] width 60 height 12
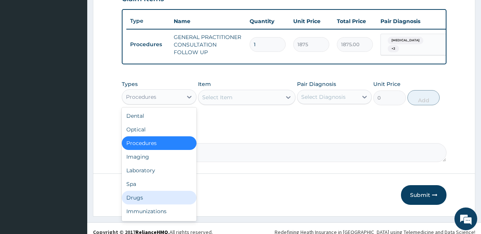
click at [147, 199] on div "Drugs" at bounding box center [159, 198] width 75 height 14
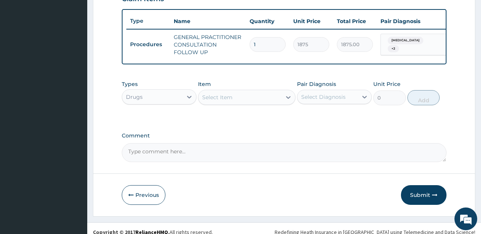
click at [223, 100] on div "Select Item" at bounding box center [217, 98] width 30 height 8
type input "alben"
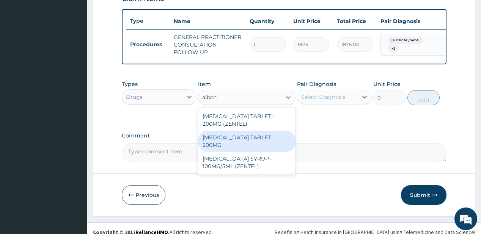
click at [227, 138] on div "[MEDICAL_DATA] TABLET - 200MG" at bounding box center [246, 141] width 97 height 21
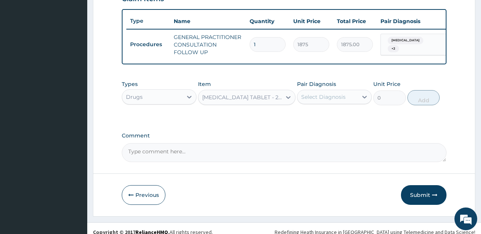
type input "280"
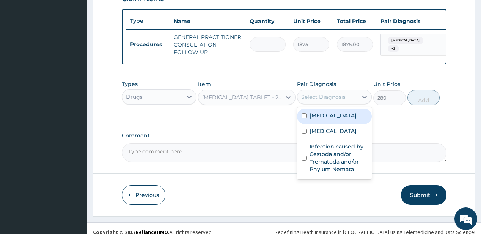
click at [344, 98] on div "Select Diagnosis" at bounding box center [323, 97] width 44 height 8
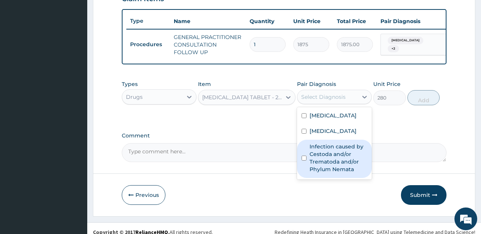
click at [322, 165] on label "Infection caused by Cestoda and/or Trematoda and/or Phylum Nemata" at bounding box center [338, 158] width 58 height 30
checkbox input "true"
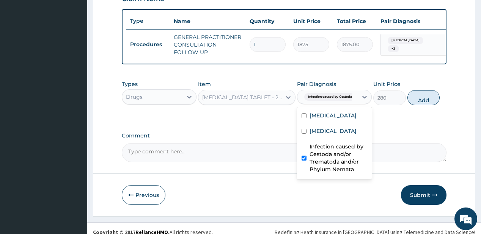
drag, startPoint x: 415, startPoint y: 101, endPoint x: 254, endPoint y: 124, distance: 163.3
click at [416, 100] on button "Add" at bounding box center [423, 97] width 33 height 15
type input "0"
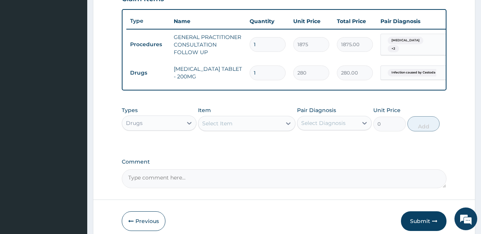
click at [225, 130] on div "Select Item" at bounding box center [239, 124] width 83 height 12
type input "parac"
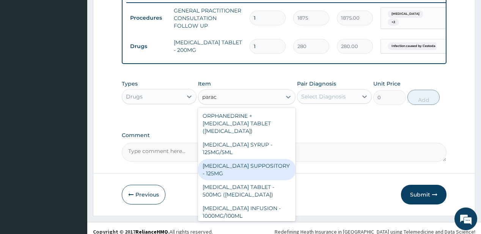
scroll to position [310, 0]
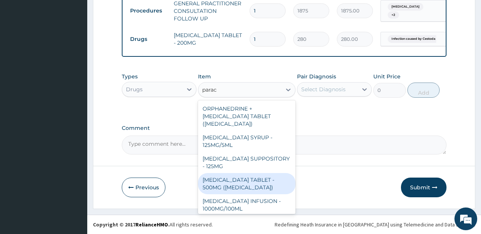
drag, startPoint x: 228, startPoint y: 187, endPoint x: 309, endPoint y: 95, distance: 123.1
click at [228, 187] on div "[MEDICAL_DATA] TABLET - 500MG ([MEDICAL_DATA])" at bounding box center [246, 183] width 97 height 21
type input "42"
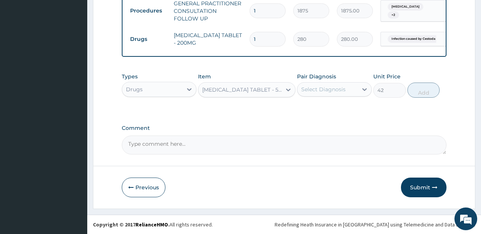
click at [321, 90] on div "Select Diagnosis" at bounding box center [323, 90] width 44 height 8
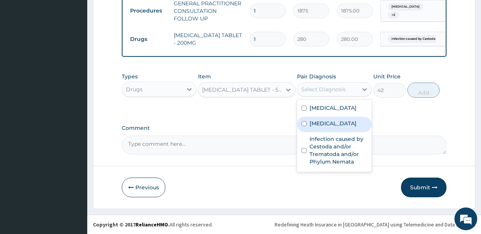
click at [330, 127] on label "Upper respiratory infection" at bounding box center [332, 124] width 47 height 8
checkbox input "true"
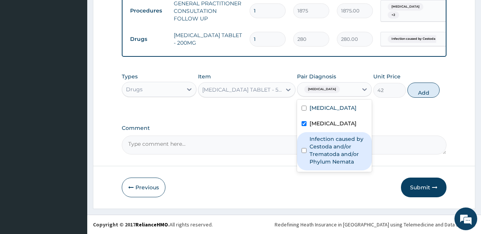
click at [346, 163] on label "Infection caused by Cestoda and/or Trematoda and/or Phylum Nemata" at bounding box center [338, 150] width 58 height 30
checkbox input "true"
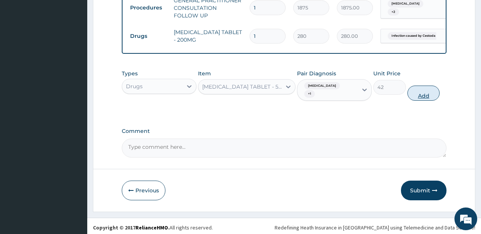
click at [419, 96] on button "Add" at bounding box center [423, 93] width 33 height 15
type input "0"
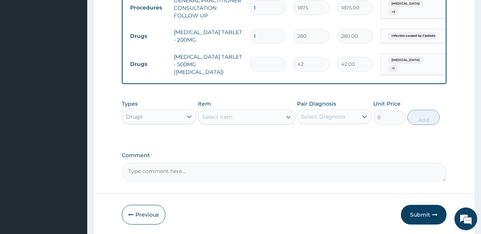
type input "0.00"
type input "5"
type input "210.00"
type input "5"
click at [250, 121] on div "Select Item" at bounding box center [239, 117] width 83 height 12
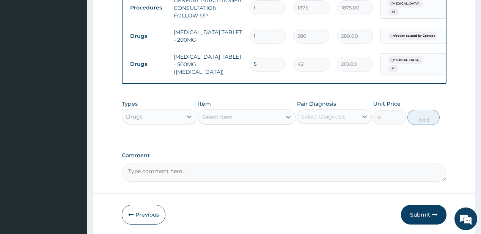
type input "coart"
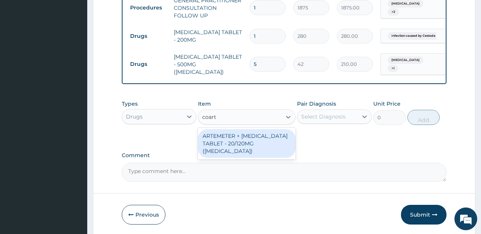
click at [234, 143] on div "ARTEMETER + [MEDICAL_DATA] TABLET - 20/120MG ([MEDICAL_DATA])" at bounding box center [246, 143] width 97 height 29
type input "210"
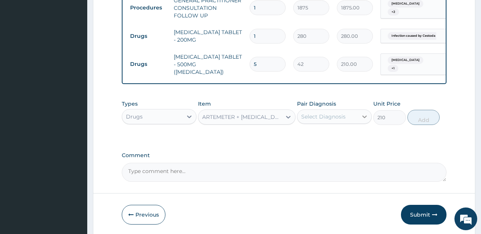
click at [362, 114] on div at bounding box center [365, 117] width 14 height 14
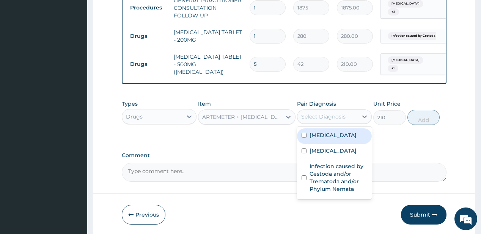
click at [333, 137] on div "[MEDICAL_DATA]" at bounding box center [334, 137] width 75 height 16
checkbox input "true"
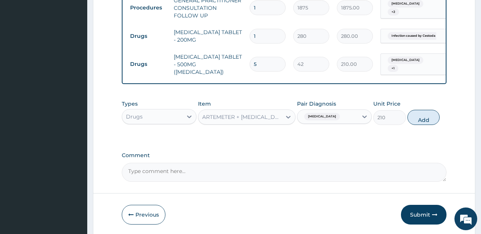
click at [418, 118] on button "Add" at bounding box center [423, 117] width 33 height 15
type input "0"
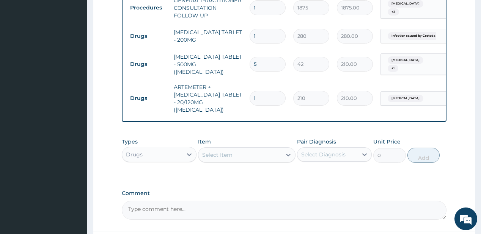
type input "12"
type input "2520.00"
type input "12"
click at [221, 151] on div "Select Item" at bounding box center [217, 155] width 30 height 8
type input "cough"
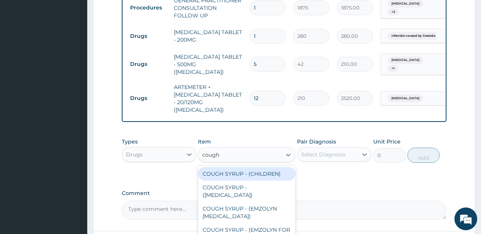
drag, startPoint x: 221, startPoint y: 170, endPoint x: 338, endPoint y: 138, distance: 121.1
click at [221, 170] on div "COUGH SYRUP - (CHILDREN)" at bounding box center [246, 174] width 97 height 14
type input "1120"
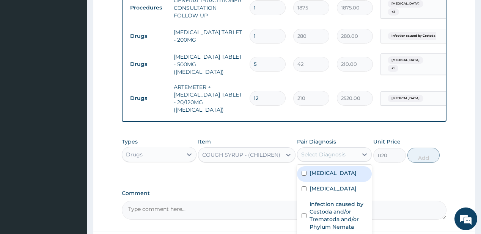
click at [333, 151] on div "Select Diagnosis" at bounding box center [323, 155] width 44 height 8
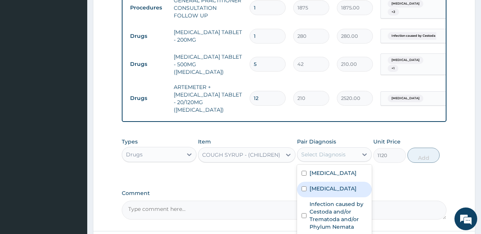
drag, startPoint x: 330, startPoint y: 191, endPoint x: 362, endPoint y: 173, distance: 36.5
click at [331, 189] on label "Upper respiratory infection" at bounding box center [332, 189] width 47 height 8
checkbox input "true"
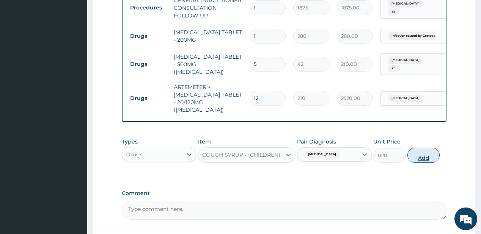
click at [426, 150] on button "Add" at bounding box center [423, 155] width 33 height 15
type input "0"
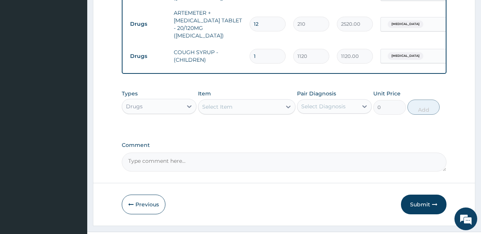
scroll to position [396, 0]
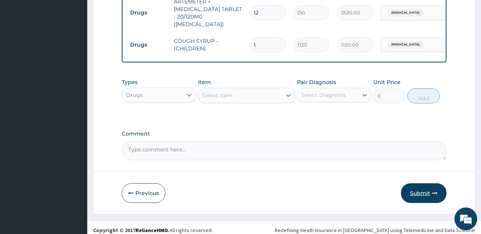
click at [420, 188] on button "Submit" at bounding box center [424, 194] width 46 height 20
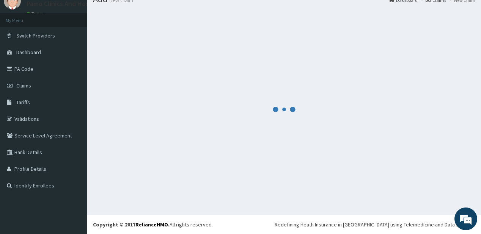
scroll to position [30, 0]
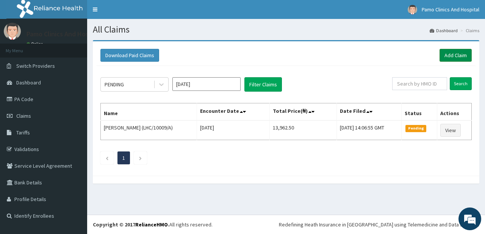
click at [456, 54] on link "Add Claim" at bounding box center [456, 55] width 32 height 13
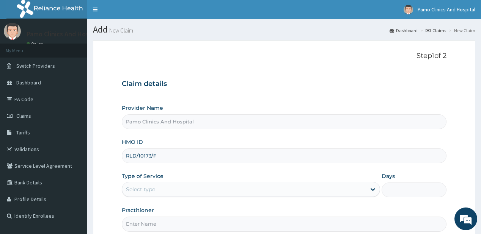
type input "RLD/10173/F"
click at [150, 191] on div "Select type" at bounding box center [140, 190] width 29 height 8
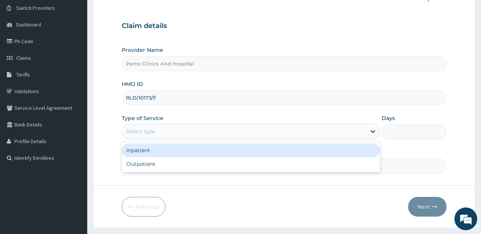
scroll to position [61, 0]
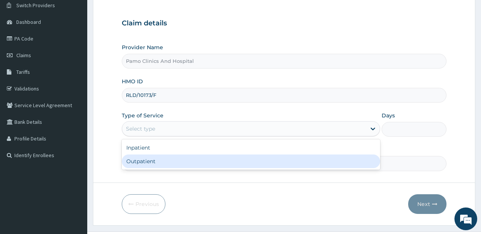
click at [152, 162] on div "Outpatient" at bounding box center [251, 162] width 258 height 14
type input "1"
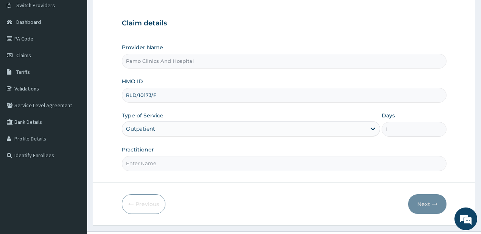
click at [152, 161] on input "Practitioner" at bounding box center [284, 163] width 324 height 15
type input "DR FESTUS DAVIES"
click at [422, 199] on button "Next" at bounding box center [427, 205] width 38 height 20
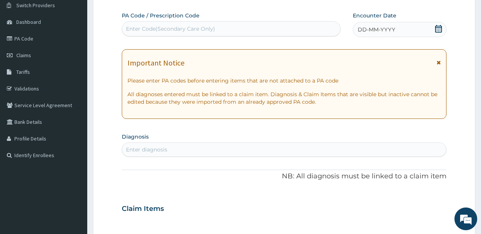
scroll to position [0, 0]
click at [369, 27] on span "DD-MM-YYYY" at bounding box center [377, 30] width 38 height 8
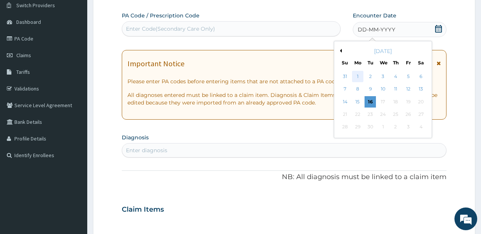
click at [359, 74] on div "1" at bounding box center [357, 76] width 11 height 11
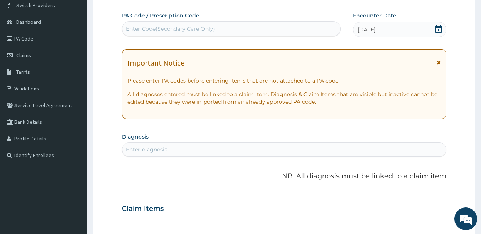
drag, startPoint x: 168, startPoint y: 149, endPoint x: 154, endPoint y: 119, distance: 33.9
click at [168, 149] on div "Enter diagnosis" at bounding box center [284, 150] width 324 height 12
type input "upper resp"
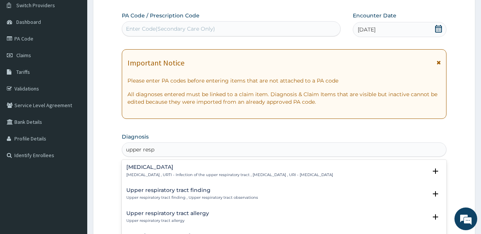
click at [142, 165] on h4 "Upper respiratory infection" at bounding box center [229, 168] width 207 height 6
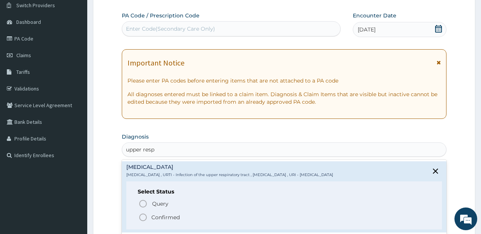
click at [149, 218] on span "Confirmed" at bounding box center [284, 217] width 292 height 9
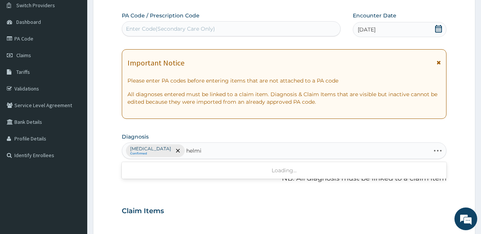
type input "helmin"
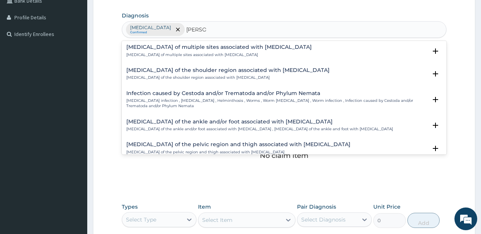
scroll to position [91, 0]
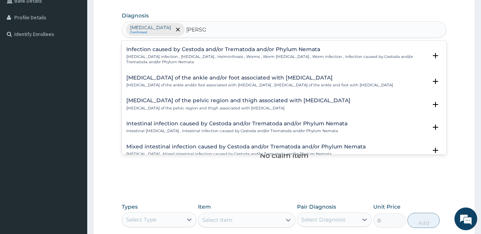
click at [166, 57] on p "Helminth infection , Helminthiasis , Helminthosis , Worms , Worm infestation , …" at bounding box center [276, 59] width 300 height 11
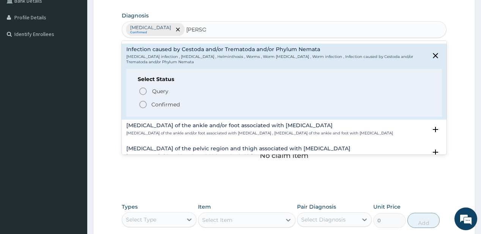
drag, startPoint x: 147, startPoint y: 104, endPoint x: 124, endPoint y: 1, distance: 105.6
click at [147, 104] on icon "status option filled" at bounding box center [142, 104] width 9 height 9
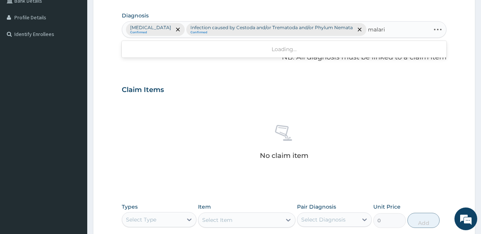
type input "malaria"
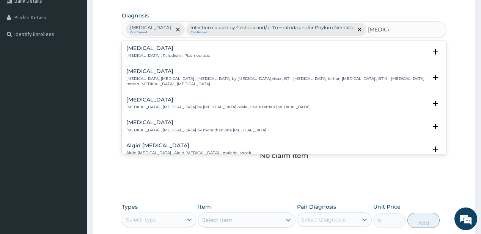
click at [146, 48] on h4 "Malaria" at bounding box center [167, 49] width 83 height 6
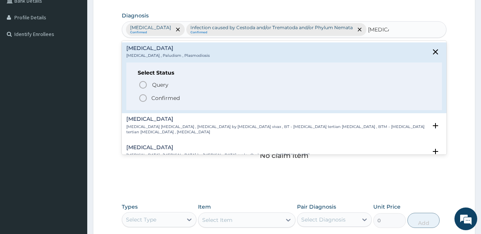
click at [143, 96] on icon "status option filled" at bounding box center [142, 98] width 9 height 9
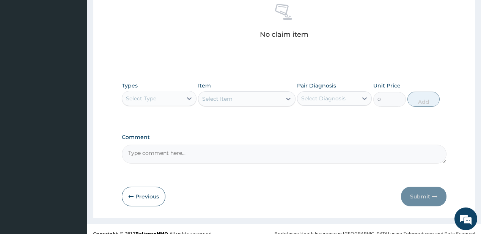
scroll to position [311, 0]
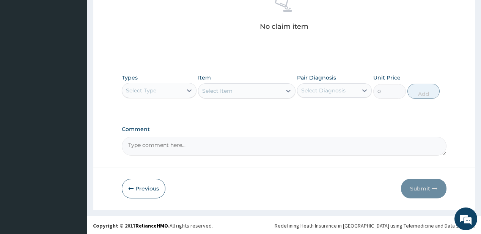
click at [157, 88] on div "Select Type" at bounding box center [152, 91] width 60 height 12
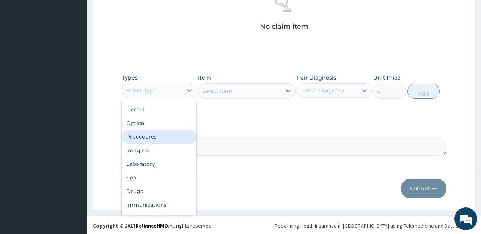
drag, startPoint x: 152, startPoint y: 136, endPoint x: 203, endPoint y: 105, distance: 59.4
click at [152, 135] on div "Procedures" at bounding box center [159, 137] width 75 height 14
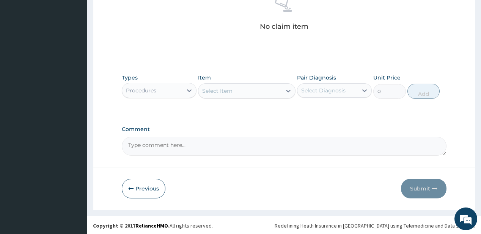
click at [232, 90] on div "Select Item" at bounding box center [239, 91] width 83 height 12
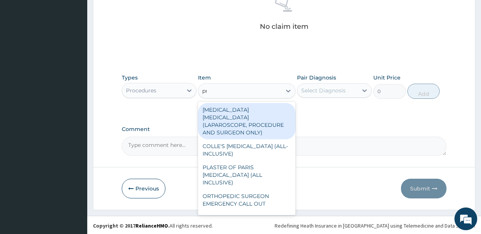
type input "pract"
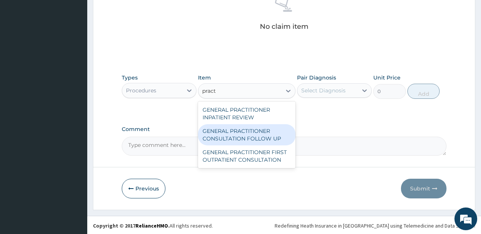
click at [233, 130] on div "GENERAL PRACTITIONER CONSULTATION FOLLOW UP" at bounding box center [246, 134] width 97 height 21
type input "1875"
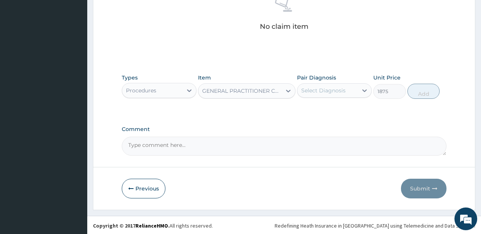
click at [330, 91] on div "Select Diagnosis" at bounding box center [323, 91] width 44 height 8
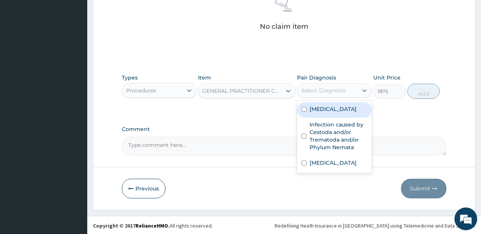
drag, startPoint x: 327, startPoint y: 106, endPoint x: 320, endPoint y: 131, distance: 26.1
click at [327, 105] on label "Upper respiratory infection" at bounding box center [332, 109] width 47 height 8
checkbox input "true"
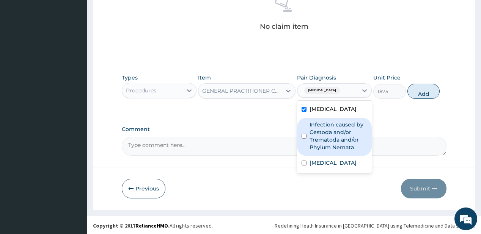
click at [321, 132] on label "Infection caused by Cestoda and/or Trematoda and/or Phylum Nemata" at bounding box center [338, 136] width 58 height 30
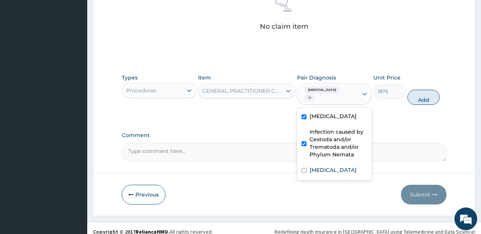
click at [317, 159] on label "Infection caused by Cestoda and/or Trematoda and/or Phylum Nemata" at bounding box center [338, 143] width 58 height 30
checkbox input "false"
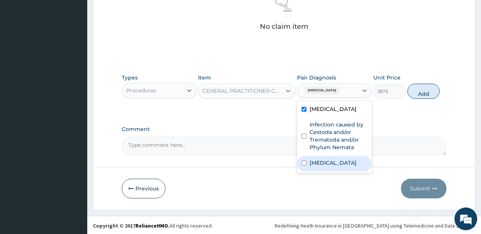
click at [313, 167] on label "Malaria" at bounding box center [332, 163] width 47 height 8
checkbox input "true"
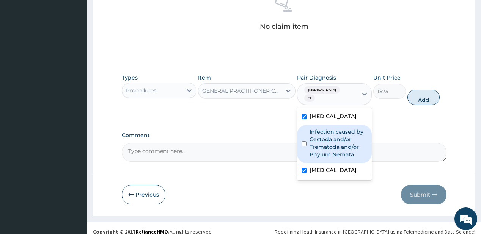
click at [321, 150] on label "Infection caused by Cestoda and/or Trematoda and/or Phylum Nemata" at bounding box center [338, 143] width 58 height 30
checkbox input "true"
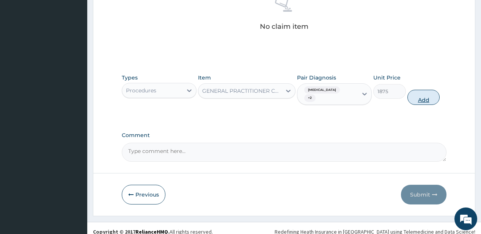
click at [418, 98] on button "Add" at bounding box center [423, 97] width 33 height 15
type input "0"
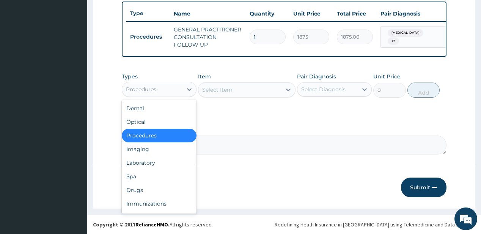
click at [152, 90] on div "Procedures" at bounding box center [141, 90] width 30 height 8
drag, startPoint x: 147, startPoint y: 190, endPoint x: 115, endPoint y: 6, distance: 186.7
click at [147, 190] on div "Drugs" at bounding box center [159, 191] width 75 height 14
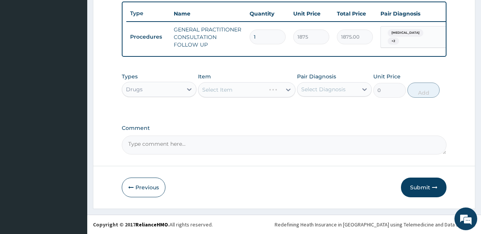
click at [230, 89] on div "Select Item" at bounding box center [246, 89] width 97 height 15
click at [230, 89] on div "Select Item" at bounding box center [217, 90] width 30 height 8
type input "alben"
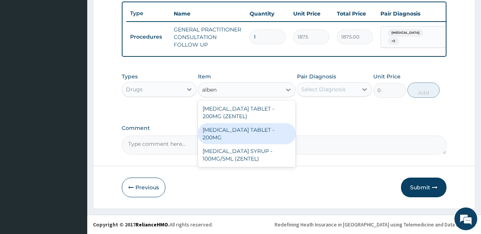
click at [233, 132] on div "ALBENDAZOLE TABLET - 200MG" at bounding box center [246, 133] width 97 height 21
type input "280"
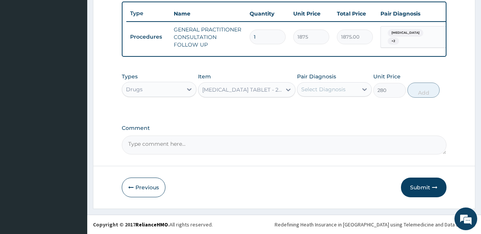
click at [357, 88] on div "Select Diagnosis" at bounding box center [327, 89] width 60 height 12
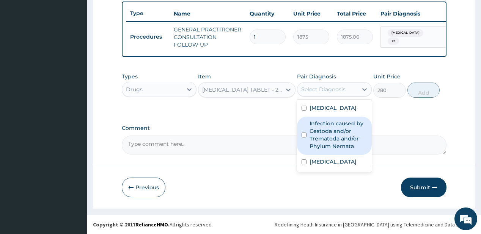
click at [339, 138] on label "Infection caused by Cestoda and/or Trematoda and/or Phylum Nemata" at bounding box center [338, 135] width 58 height 30
checkbox input "true"
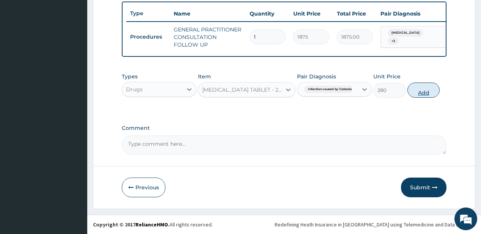
click at [423, 91] on button "Add" at bounding box center [423, 90] width 33 height 15
type input "0"
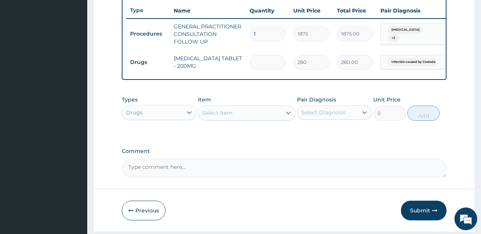
type input "0.00"
type input "2"
type input "560.00"
type input "2"
click at [240, 119] on div "Select Item" at bounding box center [239, 113] width 83 height 12
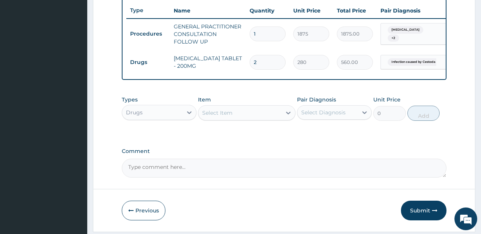
type input "parace"
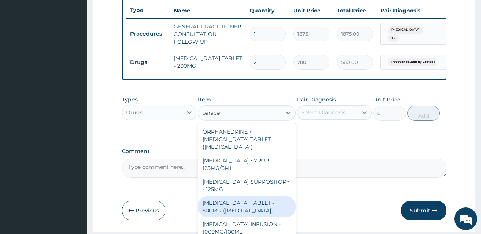
click at [228, 207] on div "PARACETAMOL TABLET - 500MG (PANADOL)" at bounding box center [246, 206] width 97 height 21
type input "42"
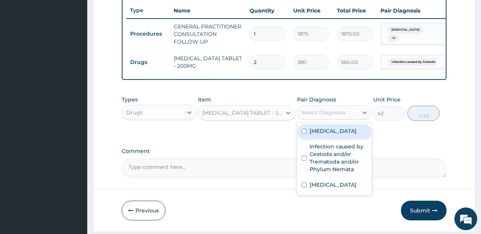
click at [358, 108] on div "Select Diagnosis" at bounding box center [334, 112] width 75 height 14
drag, startPoint x: 347, startPoint y: 126, endPoint x: 342, endPoint y: 130, distance: 5.9
click at [347, 125] on div "Types Drugs Item PARACETAMOL TABLET - 500MG (PANADOL) Pair Diagnosis option Inf…" at bounding box center [284, 108] width 324 height 33
drag, startPoint x: 331, startPoint y: 137, endPoint x: 396, endPoint y: 126, distance: 66.2
click at [331, 135] on label "Upper respiratory infection" at bounding box center [332, 131] width 47 height 8
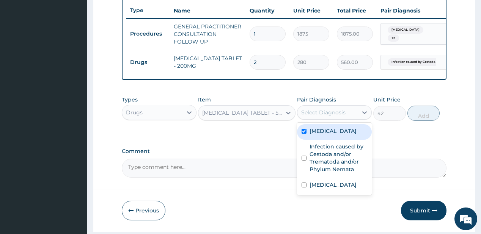
checkbox input "true"
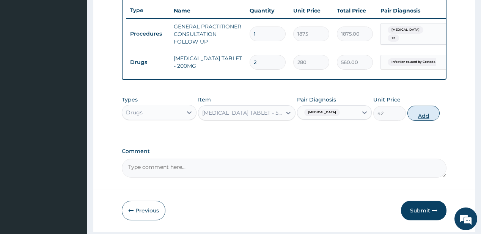
click at [434, 117] on button "Add" at bounding box center [423, 113] width 33 height 15
type input "0"
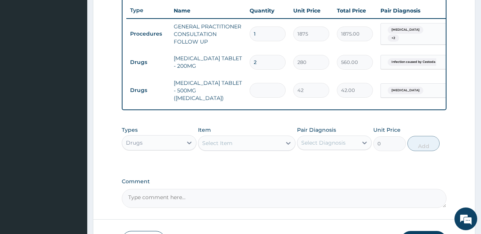
type input "0.00"
type input "5"
type input "210.00"
type input "5"
click at [221, 141] on div "Select Item" at bounding box center [217, 144] width 30 height 8
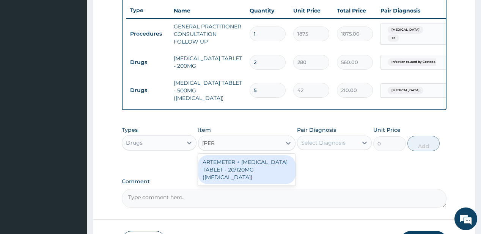
type input "coart"
click at [220, 169] on div "ARTEMETER + LUMEFANTRINE TABLET - 20/120MG (COARTEM)" at bounding box center [246, 170] width 97 height 29
type input "210"
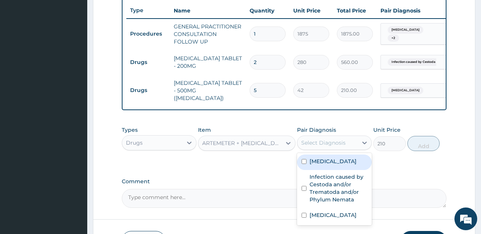
click at [335, 144] on div "Select Diagnosis" at bounding box center [323, 143] width 44 height 8
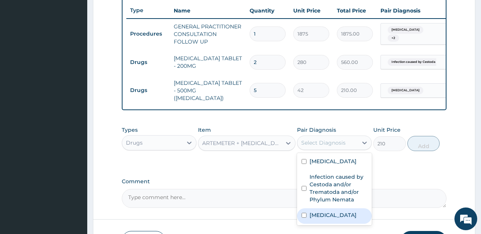
click at [317, 219] on label "Malaria" at bounding box center [332, 216] width 47 height 8
checkbox input "true"
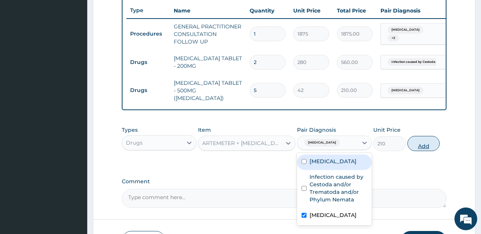
click at [418, 141] on button "Add" at bounding box center [423, 143] width 33 height 15
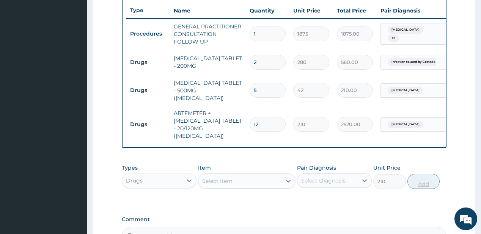
type input "0"
type input "12"
click at [216, 177] on div "Select Item" at bounding box center [217, 181] width 30 height 8
type input "cough"
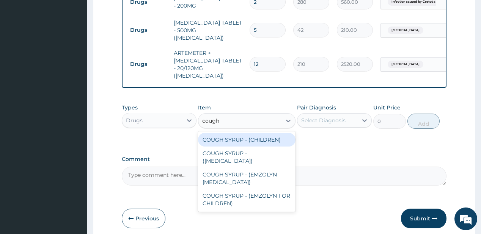
scroll to position [344, 0]
click at [229, 133] on div "COUGH SYRUP - (CHILDREN)" at bounding box center [246, 140] width 97 height 14
type input "1120"
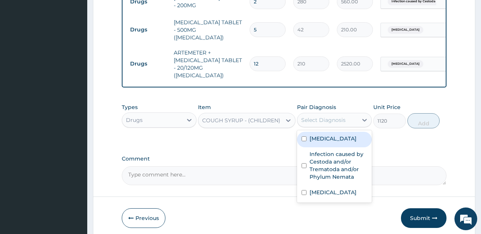
click at [323, 116] on div "Select Diagnosis" at bounding box center [323, 120] width 44 height 8
click at [341, 139] on label "[MEDICAL_DATA]" at bounding box center [332, 139] width 47 height 8
checkbox input "true"
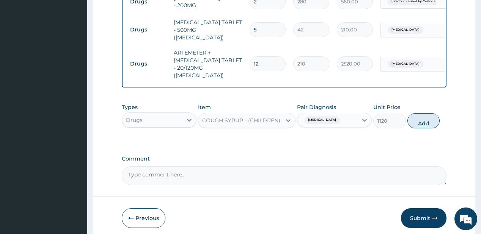
click at [424, 113] on button "Add" at bounding box center [423, 120] width 33 height 15
type input "0"
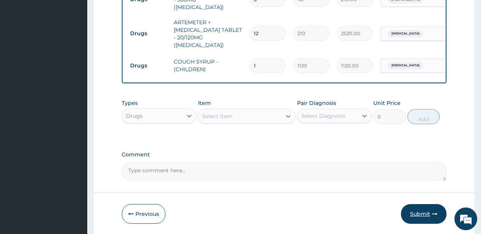
scroll to position [393, 0]
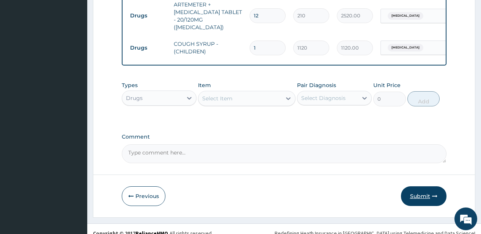
click at [416, 190] on button "Submit" at bounding box center [424, 197] width 46 height 20
click at [423, 187] on button "Submit" at bounding box center [424, 197] width 46 height 20
click at [413, 187] on button "Submit" at bounding box center [424, 197] width 46 height 20
click at [419, 187] on button "Submit" at bounding box center [424, 197] width 46 height 20
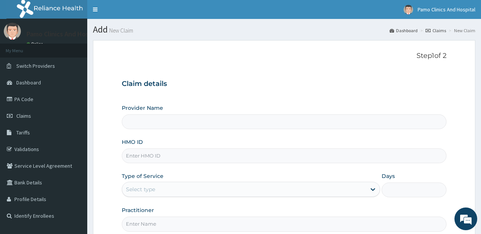
click at [140, 159] on input "HMO ID" at bounding box center [284, 156] width 324 height 15
paste input "KSN/10017/B"
drag, startPoint x: 136, startPoint y: 158, endPoint x: 134, endPoint y: 150, distance: 8.6
click at [136, 157] on input "KSN/10017/B" at bounding box center [284, 156] width 324 height 15
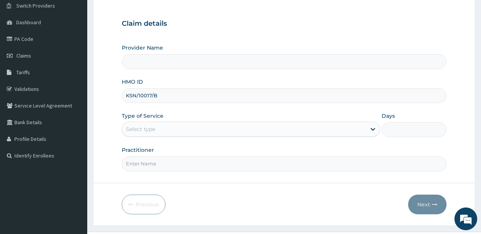
scroll to position [61, 0]
type input "KSN/10017/B"
click at [157, 127] on div "Select type" at bounding box center [244, 129] width 244 height 12
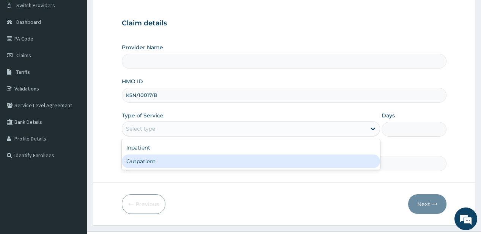
click at [141, 161] on div "Outpatient" at bounding box center [251, 162] width 258 height 14
type input "1"
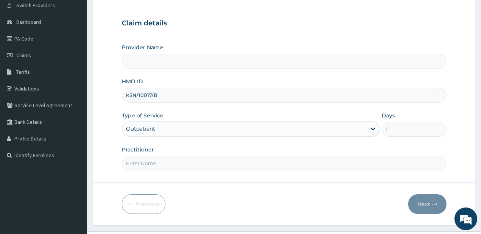
click at [141, 161] on input "Practitioner" at bounding box center [284, 163] width 324 height 15
type input "DR FESTUS DAVIES"
click at [423, 205] on button "Next" at bounding box center [427, 205] width 38 height 20
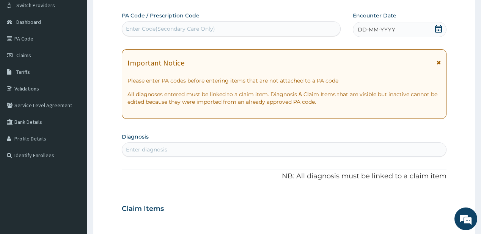
click at [278, 30] on div "Enter Code(Secondary Care Only)" at bounding box center [231, 29] width 218 height 12
paste input "PA/EB7D75"
type input "PA/EB7D75"
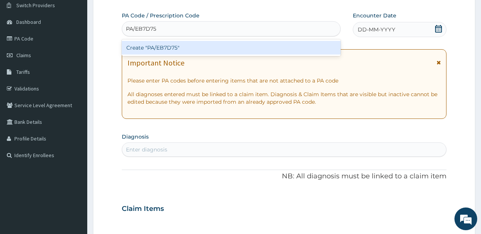
click at [170, 47] on div "Create "PA/EB7D75"" at bounding box center [231, 48] width 218 height 14
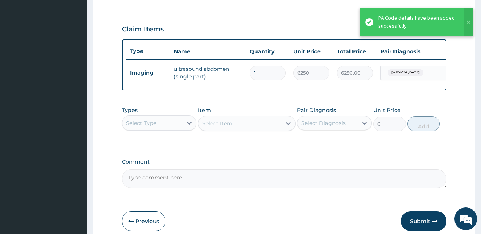
scroll to position [258, 0]
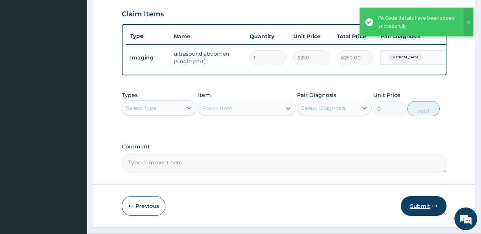
click at [418, 212] on button "Submit" at bounding box center [424, 206] width 46 height 20
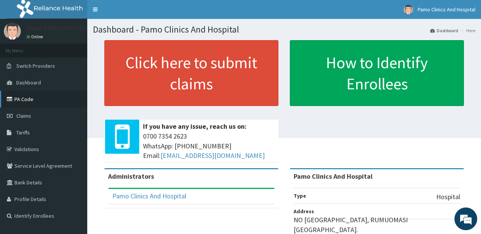
click at [27, 99] on link "PA Code" at bounding box center [43, 99] width 87 height 17
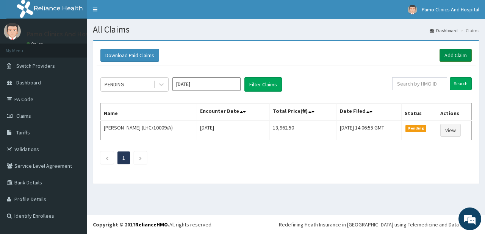
click at [448, 53] on link "Add Claim" at bounding box center [456, 55] width 32 height 13
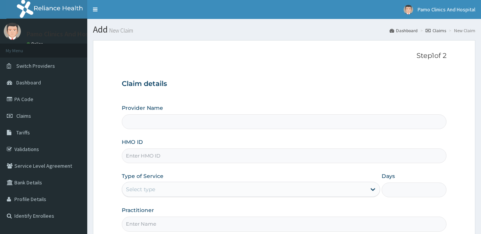
type input "Pamo Clinics And Hospital"
click at [140, 158] on input "HMO ID" at bounding box center [284, 156] width 324 height 15
paste input "KSN/10017/B"
click at [135, 156] on input "KSN/10017/B" at bounding box center [284, 156] width 324 height 15
type input "KSN/10017/B"
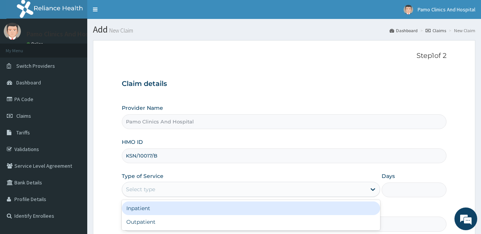
click at [137, 190] on div "Select type" at bounding box center [140, 190] width 29 height 8
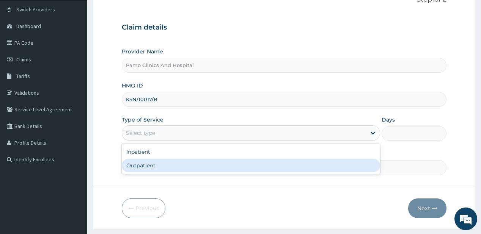
scroll to position [61, 0]
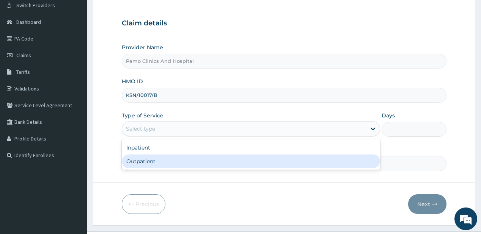
click at [152, 163] on div "Outpatient" at bounding box center [251, 162] width 258 height 14
type input "1"
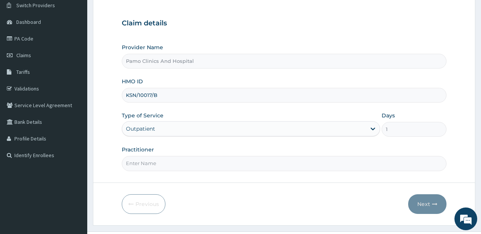
drag, startPoint x: 152, startPoint y: 164, endPoint x: 155, endPoint y: 168, distance: 4.8
click at [152, 164] on input "Practitioner" at bounding box center [284, 163] width 324 height 15
type input "DR EZECHUKWU TOCHUKWU"
click at [420, 199] on button "Next" at bounding box center [427, 205] width 38 height 20
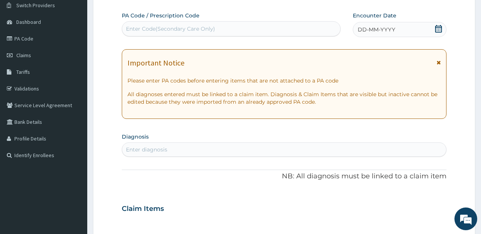
click at [148, 26] on div "Enter Code(Secondary Care Only)" at bounding box center [170, 29] width 89 height 8
paste input "PA/ACE4D9"
type input "PA/ACE4D9"
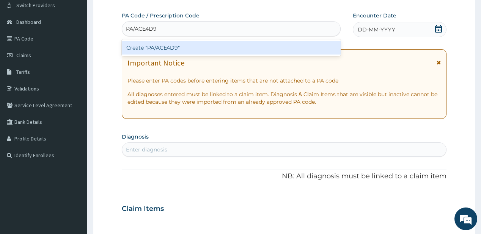
click at [136, 47] on div "Create "PA/ACE4D9"" at bounding box center [231, 48] width 218 height 14
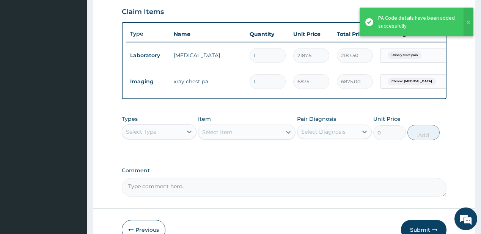
scroll to position [284, 0]
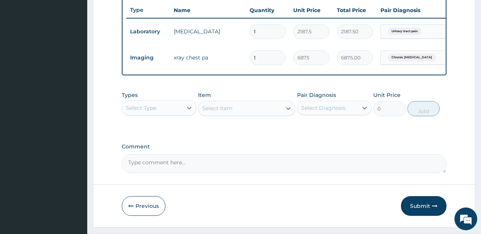
drag, startPoint x: 142, startPoint y: 114, endPoint x: 141, endPoint y: 9, distance: 104.7
click at [143, 112] on div "Select Type" at bounding box center [141, 108] width 30 height 8
click at [158, 120] on div "Types Select is focused ,type to refine list, press Down to open the menu, Sele…" at bounding box center [284, 104] width 324 height 33
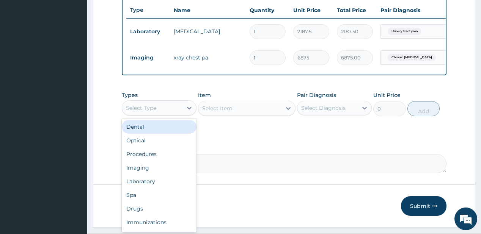
click at [162, 113] on div "Select Type" at bounding box center [152, 108] width 60 height 12
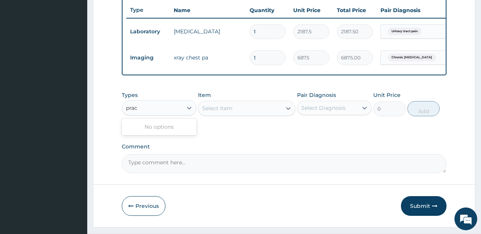
type input "pract"
click at [170, 114] on div "Select Type" at bounding box center [152, 108] width 60 height 12
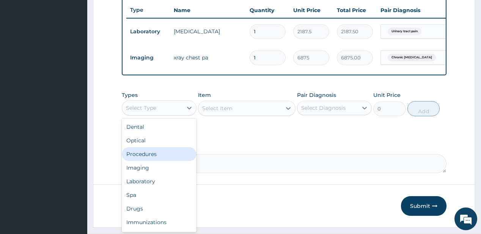
drag, startPoint x: 147, startPoint y: 158, endPoint x: 152, endPoint y: 153, distance: 6.4
click at [147, 157] on div "Procedures" at bounding box center [159, 155] width 75 height 14
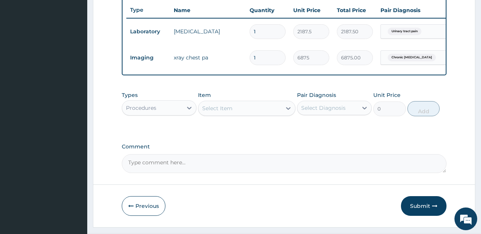
click at [259, 110] on div "Select Item" at bounding box center [239, 108] width 83 height 12
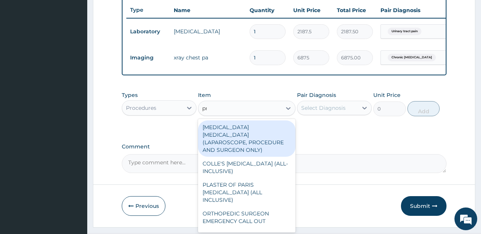
type input "pract"
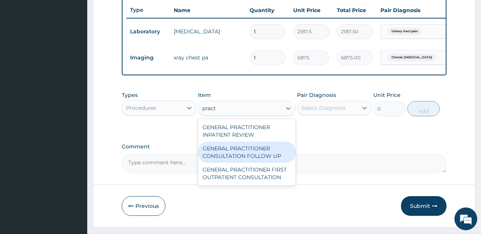
click at [225, 158] on div "GENERAL PRACTITIONER CONSULTATION FOLLOW UP" at bounding box center [246, 152] width 97 height 21
type input "1875"
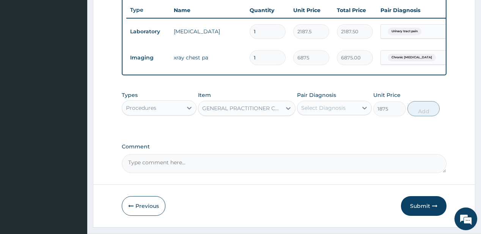
click at [354, 113] on div "Select Diagnosis" at bounding box center [327, 108] width 60 height 12
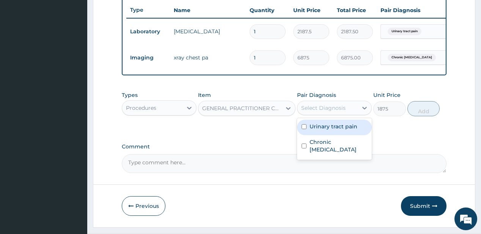
click at [339, 130] on label "Urinary tract pain" at bounding box center [333, 127] width 48 height 8
checkbox input "true"
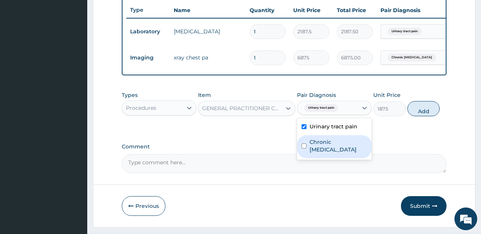
click at [333, 139] on div "Chronic pneumonia" at bounding box center [334, 146] width 75 height 23
checkbox input "true"
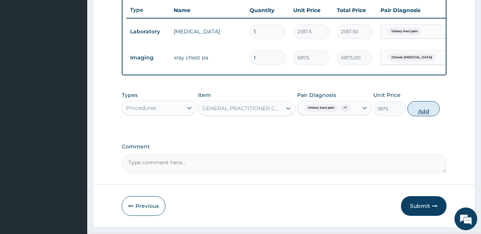
click at [421, 116] on button "Add" at bounding box center [423, 108] width 33 height 15
type input "0"
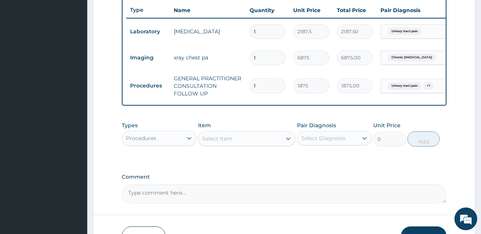
type input "1"
type input "1875.00"
click at [160, 132] on div "Procedures" at bounding box center [152, 138] width 60 height 12
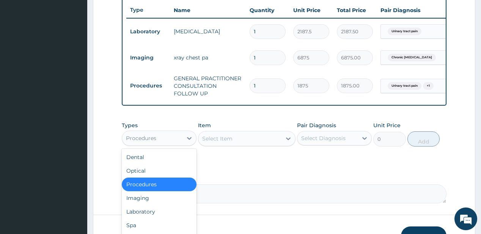
scroll to position [336, 0]
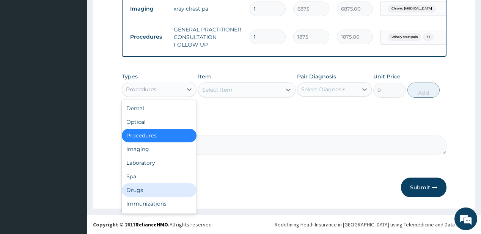
drag, startPoint x: 147, startPoint y: 189, endPoint x: 139, endPoint y: 0, distance: 189.0
click at [147, 189] on div "Drugs" at bounding box center [159, 191] width 75 height 14
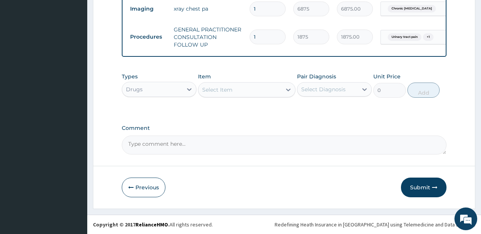
click at [216, 87] on div "Select Item" at bounding box center [217, 90] width 30 height 8
click at [227, 91] on div "Select Item" at bounding box center [217, 90] width 30 height 8
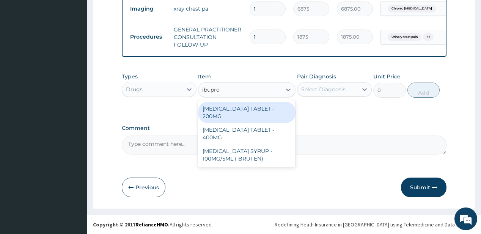
type input "ibuprof"
click at [233, 107] on div "IBUPROFEN TABLET - 200MG" at bounding box center [246, 112] width 97 height 21
type input "672"
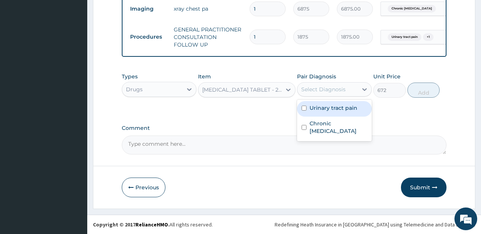
click at [329, 93] on div "Select Diagnosis" at bounding box center [323, 90] width 44 height 8
click at [314, 112] on div "Urinary tract pain" at bounding box center [334, 109] width 75 height 16
checkbox input "true"
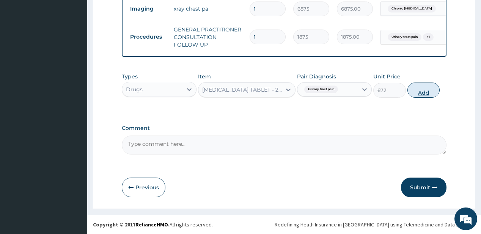
click at [418, 94] on button "Add" at bounding box center [423, 90] width 33 height 15
type input "0"
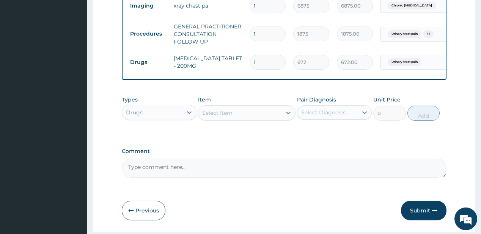
type input "15"
type input "10080.00"
type input "15"
click at [220, 117] on div "Select Item" at bounding box center [217, 113] width 30 height 8
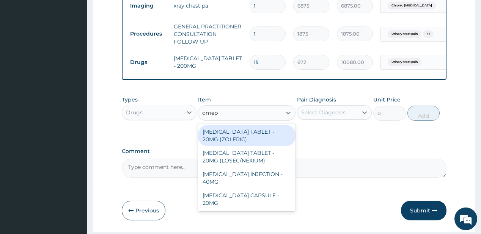
type input "omepr"
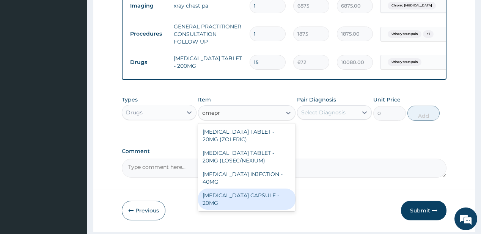
click at [221, 195] on div "OMEPRAZOLE CAPSULE - 20MG" at bounding box center [246, 199] width 97 height 21
type input "140"
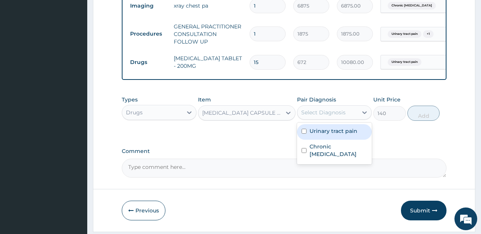
click at [332, 116] on div "Select Diagnosis" at bounding box center [323, 113] width 44 height 8
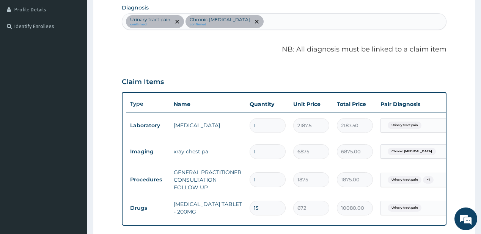
scroll to position [184, 0]
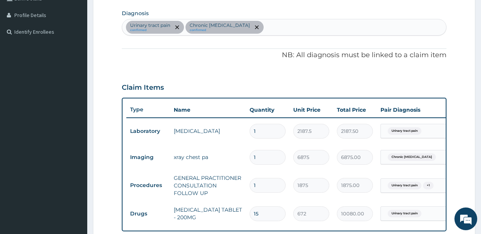
click at [262, 28] on div "Urinary tract pain confirmed Chronic pneumonia confirmed" at bounding box center [284, 27] width 324 height 16
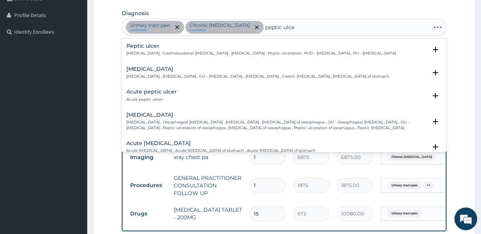
type input "peptic ulcer"
click at [154, 51] on p "Peptic ulcer , Gastroduodenal ulcer , Peptic ulcer disease , Peptic ulceration …" at bounding box center [261, 53] width 270 height 5
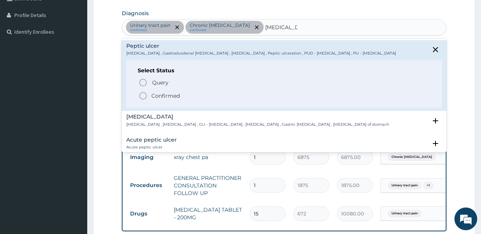
click at [155, 97] on p "Confirmed" at bounding box center [165, 96] width 28 height 8
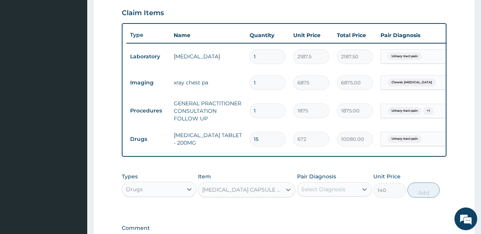
scroll to position [275, 0]
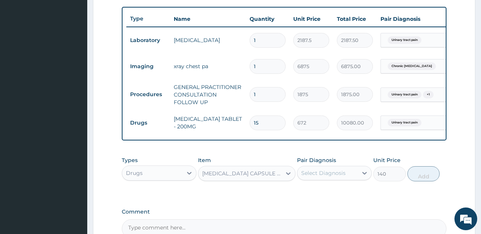
click at [314, 176] on div "Select Diagnosis" at bounding box center [323, 174] width 44 height 8
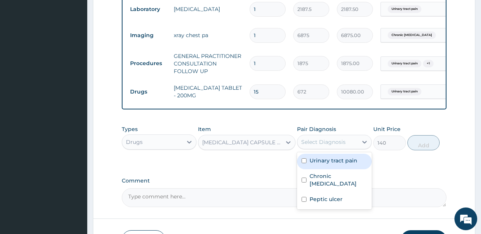
scroll to position [362, 0]
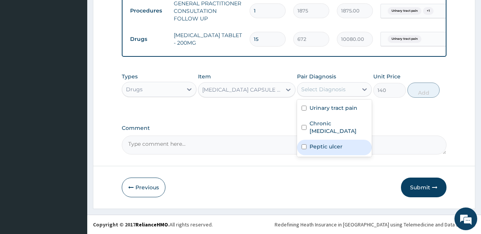
click at [321, 146] on div "Peptic ulcer" at bounding box center [334, 148] width 75 height 16
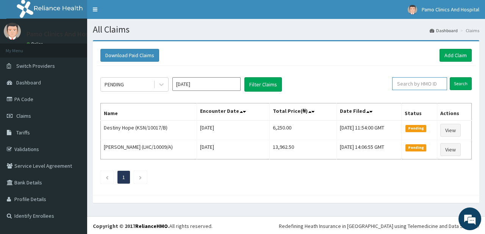
click at [414, 86] on input "text" at bounding box center [420, 83] width 55 height 13
paste input "KSN/10017/B"
type input "KSN/10017/B"
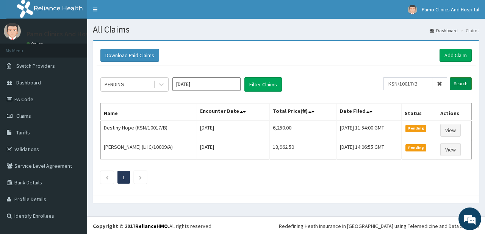
click at [462, 83] on input "Search" at bounding box center [461, 83] width 22 height 13
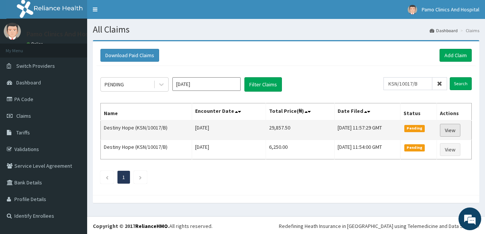
click at [454, 131] on link "View" at bounding box center [450, 130] width 20 height 13
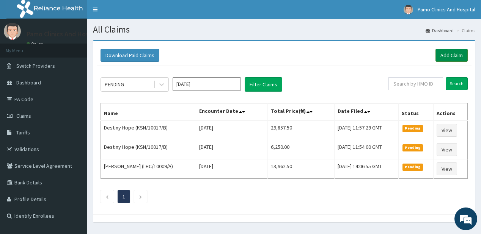
click at [454, 55] on link "Add Claim" at bounding box center [451, 55] width 32 height 13
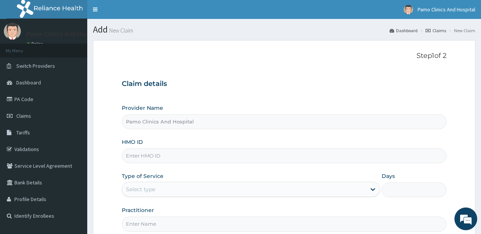
drag, startPoint x: 136, startPoint y: 155, endPoint x: 131, endPoint y: 153, distance: 4.8
click at [136, 155] on input "HMO ID" at bounding box center [284, 156] width 324 height 15
paste input "PMM/10011/A"
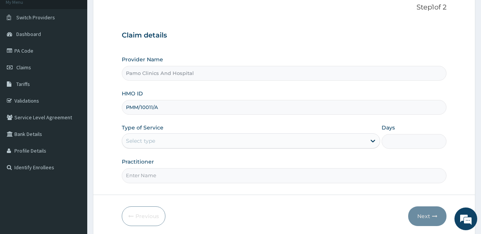
scroll to position [76, 0]
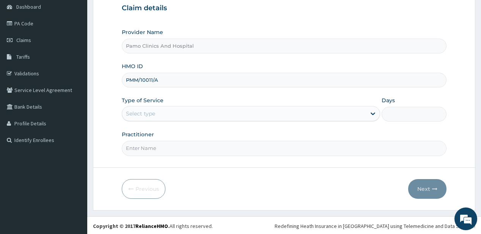
type input "PMM/10011/A"
click at [152, 112] on div "Select type" at bounding box center [140, 114] width 29 height 8
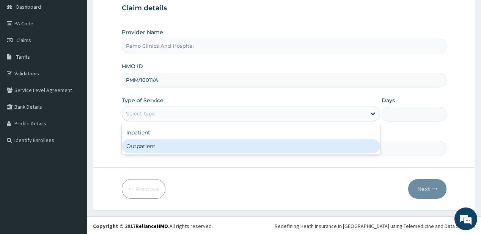
click at [143, 148] on div "Outpatient" at bounding box center [251, 147] width 258 height 14
type input "1"
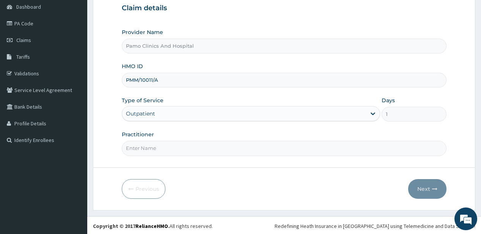
drag, startPoint x: 143, startPoint y: 153, endPoint x: 147, endPoint y: 153, distance: 3.8
click at [144, 153] on input "Practitioner" at bounding box center [284, 148] width 324 height 15
type input "DR CYNTHIA AMAEFULE"
click at [426, 189] on button "Next" at bounding box center [427, 189] width 38 height 20
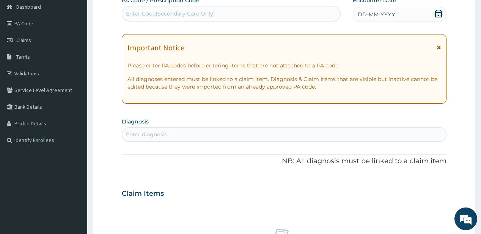
click at [372, 17] on span "DD-MM-YYYY" at bounding box center [377, 15] width 38 height 8
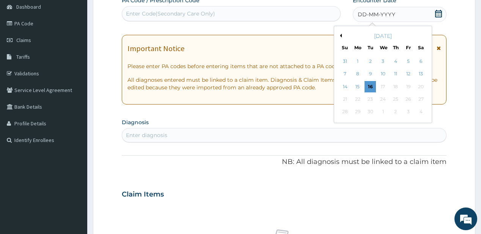
click at [360, 58] on div "1" at bounding box center [357, 61] width 11 height 11
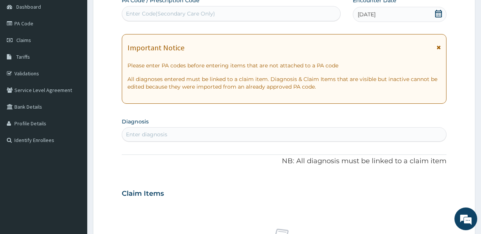
click at [159, 136] on div "Enter diagnosis" at bounding box center [146, 135] width 41 height 8
type input "malaria"
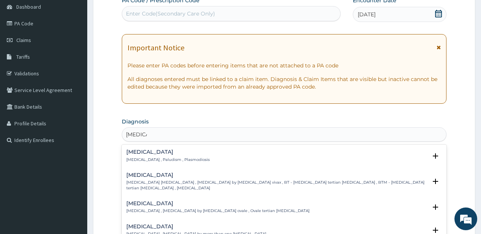
click at [149, 157] on p "Malaria , Paludism , Plasmodiosis" at bounding box center [167, 159] width 83 height 5
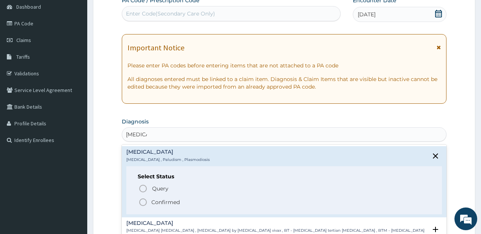
click at [149, 202] on span "Confirmed" at bounding box center [284, 202] width 292 height 9
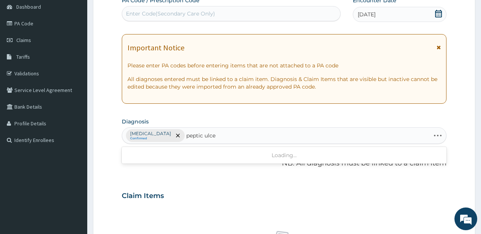
type input "peptic ulcer"
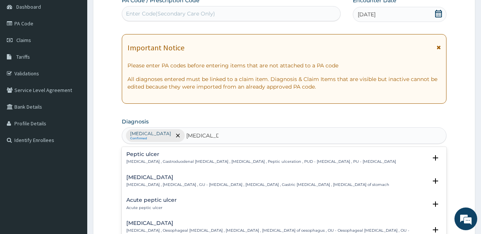
click at [146, 159] on p "Peptic ulcer , Gastroduodenal ulcer , Peptic ulcer disease , Peptic ulceration …" at bounding box center [261, 161] width 270 height 5
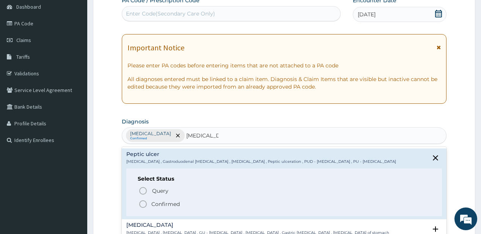
click at [143, 202] on icon "status option filled" at bounding box center [142, 204] width 9 height 9
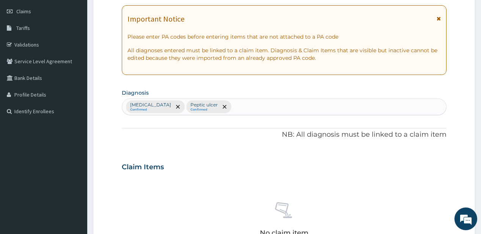
scroll to position [106, 0]
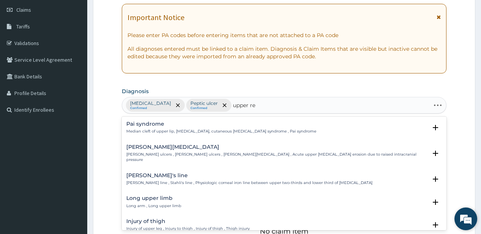
type input "upper res"
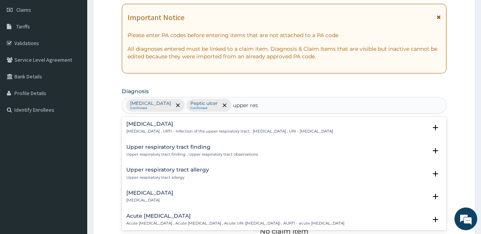
click at [175, 125] on h4 "[MEDICAL_DATA]" at bounding box center [229, 124] width 207 height 6
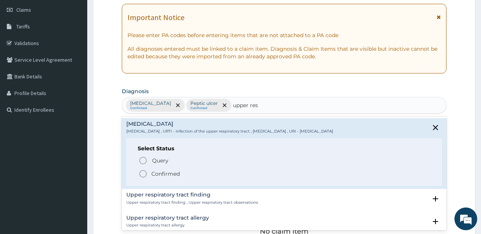
click at [161, 173] on p "Confirmed" at bounding box center [165, 174] width 28 height 8
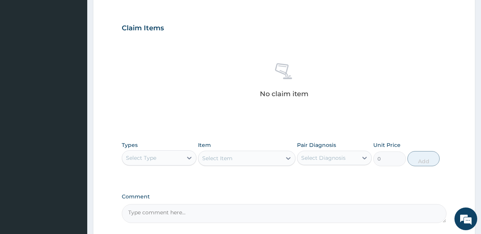
scroll to position [258, 0]
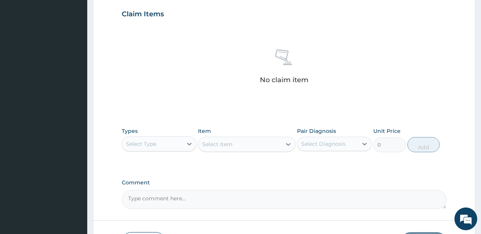
click at [148, 144] on div "Select Type" at bounding box center [141, 144] width 30 height 8
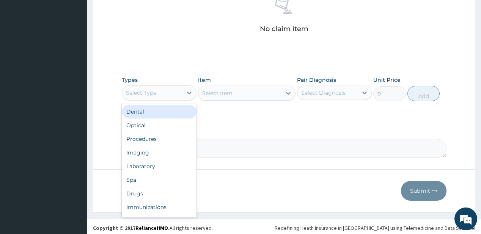
scroll to position [311, 0]
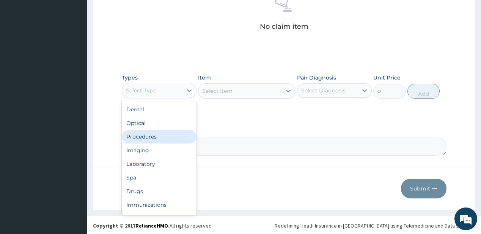
click at [146, 135] on div "Procedures" at bounding box center [159, 137] width 75 height 14
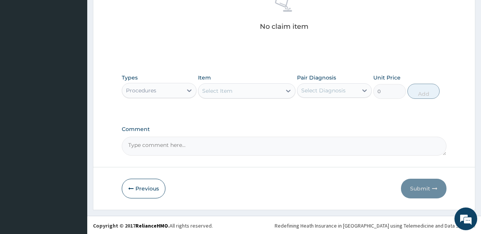
drag, startPoint x: 242, startPoint y: 90, endPoint x: 244, endPoint y: 85, distance: 4.4
click at [242, 89] on div "Select Item" at bounding box center [239, 91] width 83 height 12
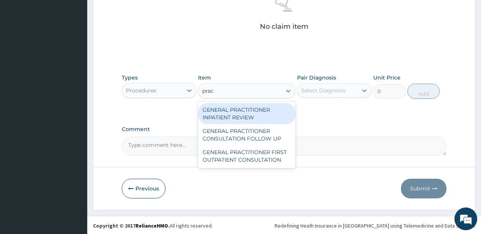
type input "pract"
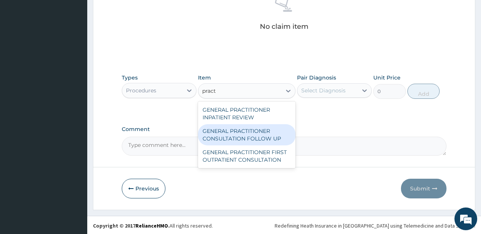
click at [232, 138] on div "GENERAL PRACTITIONER CONSULTATION FOLLOW UP" at bounding box center [246, 134] width 97 height 21
type input "1875"
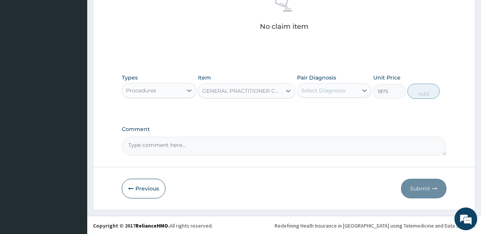
click at [317, 91] on div "Select Diagnosis" at bounding box center [323, 91] width 44 height 8
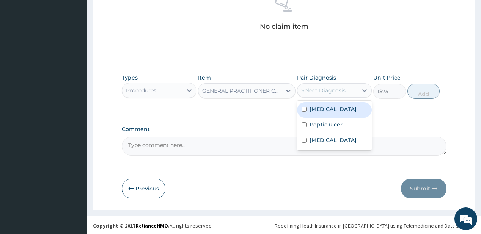
drag, startPoint x: 329, startPoint y: 110, endPoint x: 320, endPoint y: 124, distance: 17.4
click at [328, 113] on div "Malaria" at bounding box center [334, 110] width 75 height 16
checkbox input "true"
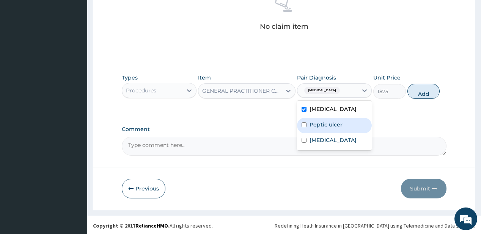
click at [319, 124] on label "Peptic ulcer" at bounding box center [325, 125] width 33 height 8
checkbox input "true"
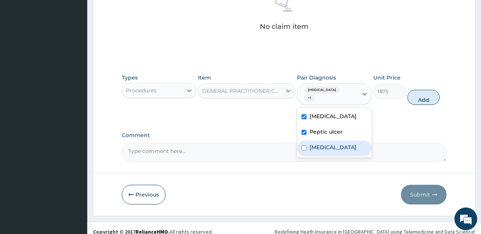
click at [309, 144] on label "Upper respiratory infection" at bounding box center [332, 148] width 47 height 8
checkbox input "true"
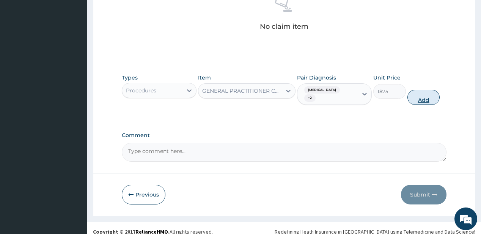
click at [421, 90] on button "Add" at bounding box center [423, 97] width 33 height 15
type input "0"
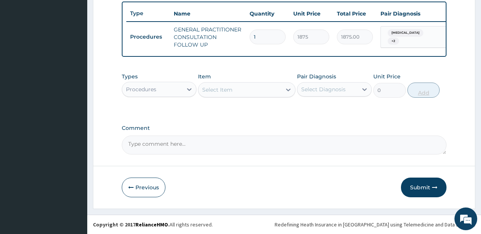
scroll to position [284, 0]
click at [168, 93] on div "Procedures" at bounding box center [152, 89] width 60 height 12
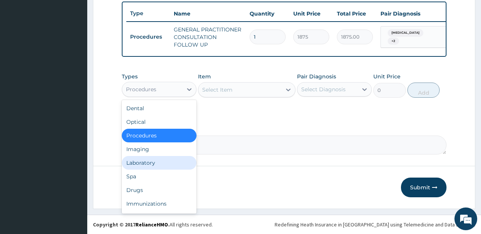
click at [149, 161] on div "Laboratory" at bounding box center [159, 163] width 75 height 14
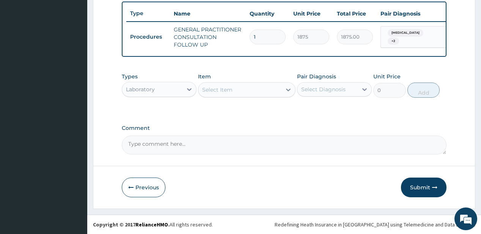
drag, startPoint x: 158, startPoint y: 90, endPoint x: 157, endPoint y: 85, distance: 5.0
click at [158, 90] on div "Laboratory" at bounding box center [152, 89] width 60 height 12
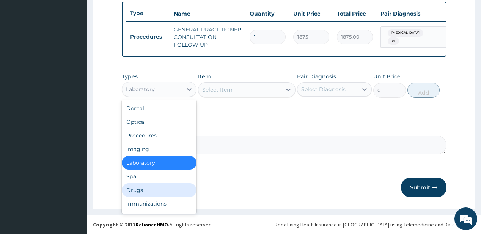
click at [139, 191] on div "Drugs" at bounding box center [159, 191] width 75 height 14
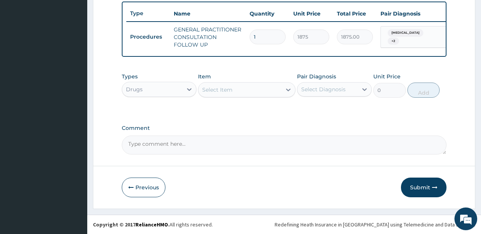
drag, startPoint x: 273, startPoint y: 93, endPoint x: 160, endPoint y: 0, distance: 145.8
click at [273, 92] on div "Select Item" at bounding box center [239, 90] width 83 height 12
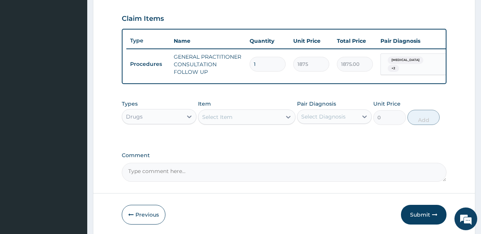
scroll to position [253, 0]
click at [276, 123] on div "Select Item" at bounding box center [239, 117] width 83 height 12
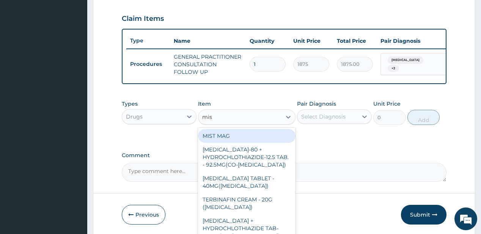
type input "mist"
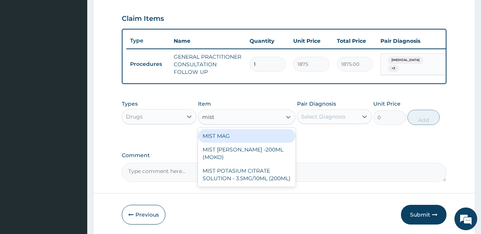
click at [237, 143] on div "MIST MAG" at bounding box center [246, 136] width 97 height 14
type input "1000"
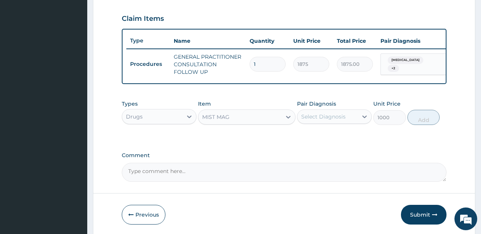
click at [326, 121] on div "Select Diagnosis" at bounding box center [323, 117] width 44 height 8
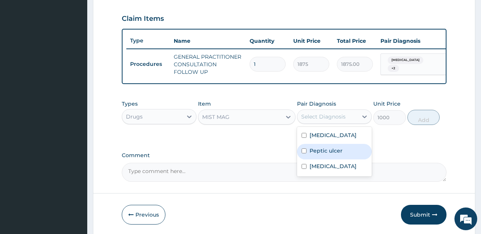
click at [322, 154] on label "Peptic ulcer" at bounding box center [325, 151] width 33 height 8
checkbox input "true"
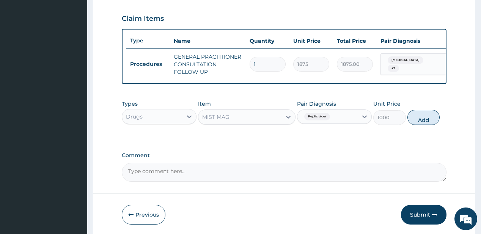
click at [416, 122] on button "Add" at bounding box center [423, 117] width 33 height 15
type input "0"
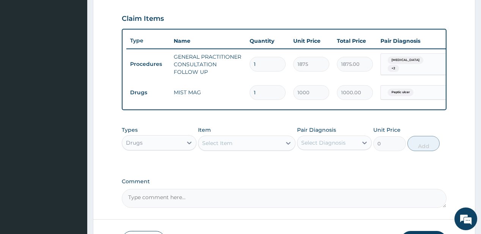
click at [260, 143] on div "Select Item" at bounding box center [239, 143] width 83 height 12
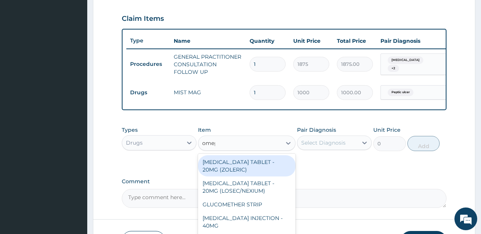
type input "omepra"
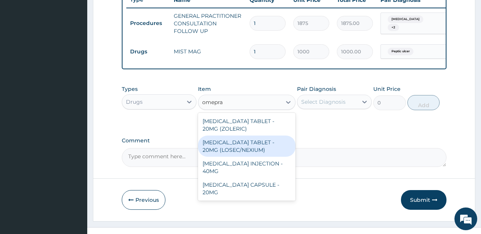
scroll to position [310, 0]
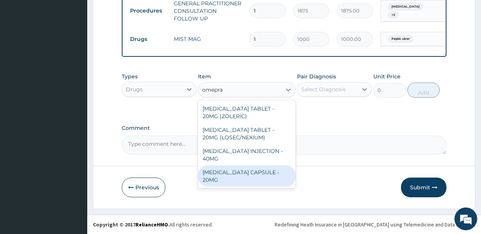
drag, startPoint x: 243, startPoint y: 171, endPoint x: 275, endPoint y: 115, distance: 64.5
click at [243, 170] on div "OMEPRAZOLE CAPSULE - 20MG" at bounding box center [246, 176] width 97 height 21
type input "140"
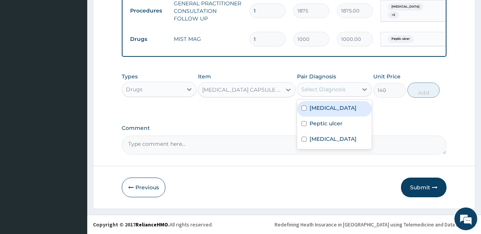
click at [327, 90] on div "Select Diagnosis" at bounding box center [323, 90] width 44 height 8
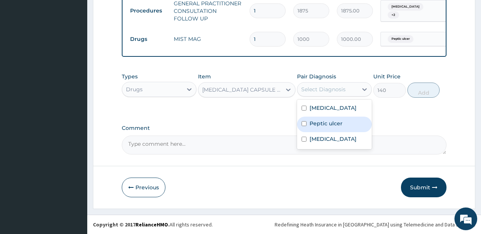
click at [328, 122] on label "Peptic ulcer" at bounding box center [325, 124] width 33 height 8
checkbox input "true"
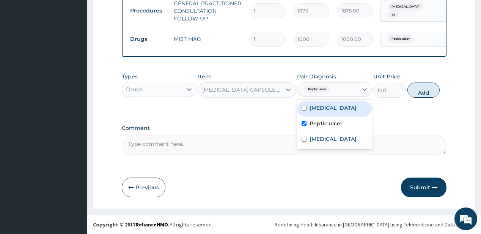
click at [330, 112] on div "Malaria" at bounding box center [334, 109] width 75 height 16
checkbox input "true"
click at [418, 93] on button "Add" at bounding box center [423, 90] width 33 height 15
type input "0"
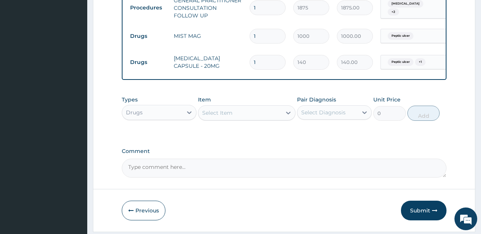
type input "14"
type input "1960.00"
type input "14"
click at [250, 115] on div "Select Item" at bounding box center [239, 113] width 83 height 12
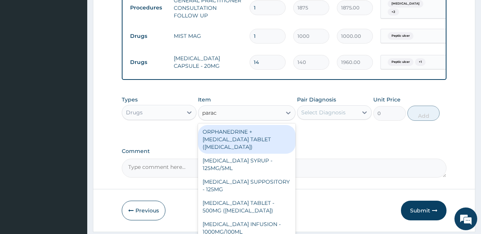
type input "parace"
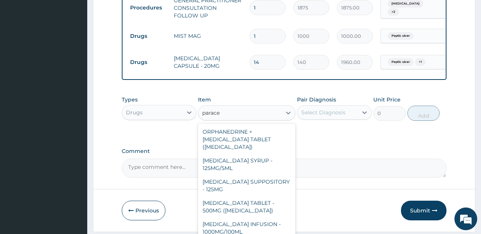
scroll to position [88, 0]
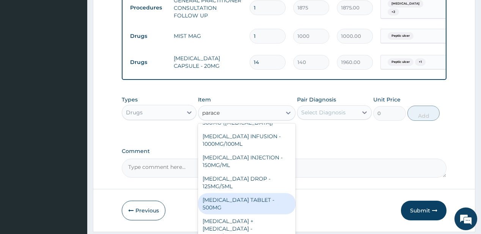
drag, startPoint x: 223, startPoint y: 206, endPoint x: 317, endPoint y: 132, distance: 119.7
click at [224, 206] on div "PARACETAMOL TABLET - 500MG" at bounding box center [246, 203] width 97 height 21
type input "33.599999999999994"
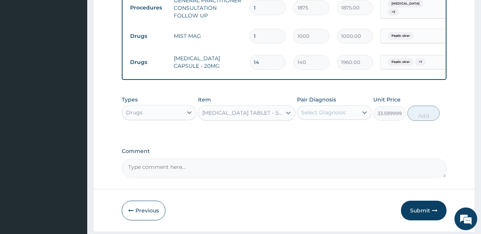
click at [331, 116] on div "Select Diagnosis" at bounding box center [323, 113] width 44 height 8
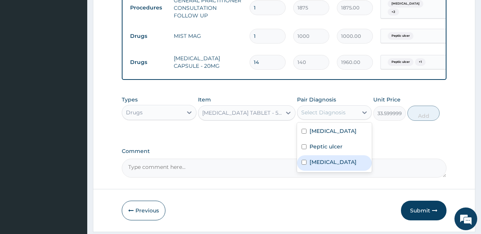
drag, startPoint x: 311, startPoint y: 168, endPoint x: 321, endPoint y: 157, distance: 15.0
click at [314, 165] on label "Upper respiratory infection" at bounding box center [332, 163] width 47 height 8
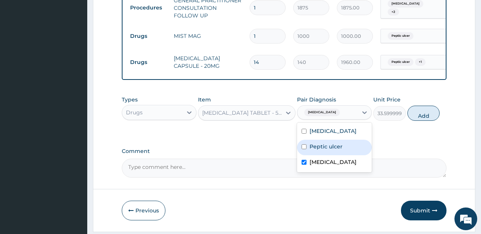
checkbox input "true"
drag, startPoint x: 326, startPoint y: 151, endPoint x: 406, endPoint y: 119, distance: 85.8
click at [327, 151] on label "Peptic ulcer" at bounding box center [325, 147] width 33 height 8
checkbox input "true"
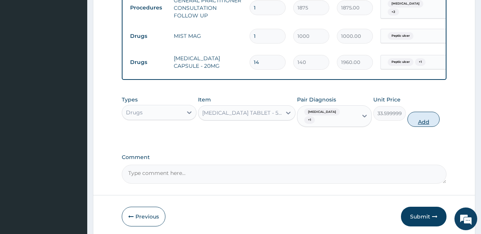
click at [419, 120] on button "Add" at bounding box center [423, 119] width 33 height 15
type input "0"
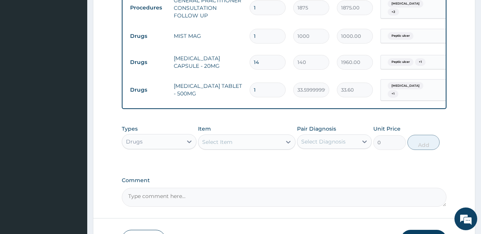
type input "18"
type input "604.80"
type input "18"
click at [216, 144] on div "Select Item" at bounding box center [217, 142] width 30 height 8
type input "lorat"
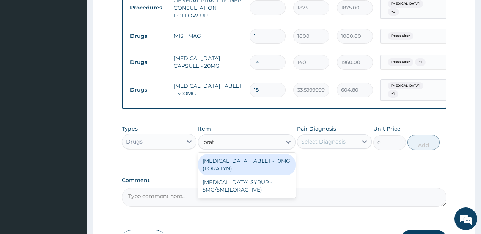
click at [251, 168] on div "LORATADINE TABLET - 10MG (LORATYN)" at bounding box center [246, 164] width 97 height 21
type input "98"
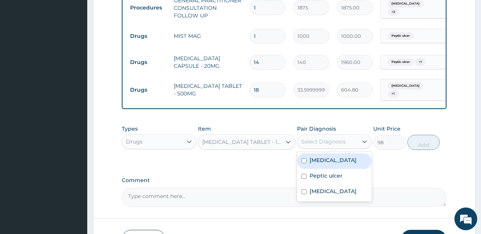
click at [329, 148] on div "Select Diagnosis" at bounding box center [327, 142] width 60 height 12
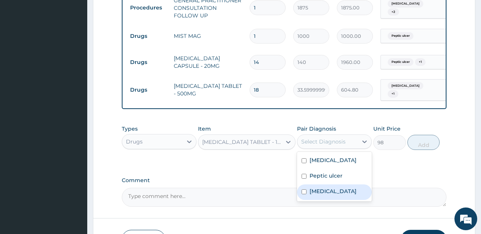
click at [337, 195] on label "Upper respiratory infection" at bounding box center [332, 192] width 47 height 8
checkbox input "true"
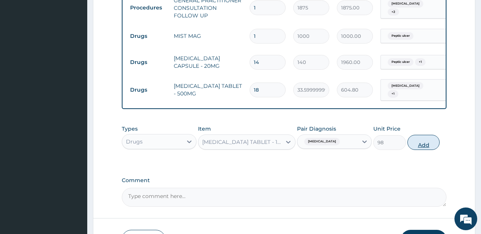
click at [424, 144] on button "Add" at bounding box center [423, 142] width 33 height 15
type input "0"
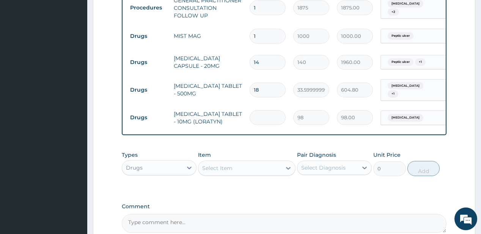
type input "0.00"
type input "7"
type input "686.00"
type input "7"
click at [215, 172] on div "Select Item" at bounding box center [217, 169] width 30 height 8
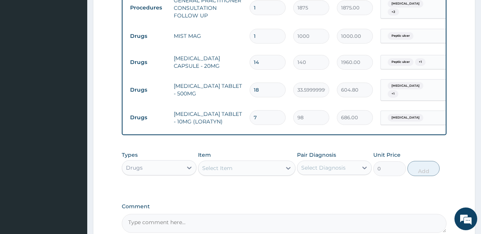
type input "coart"
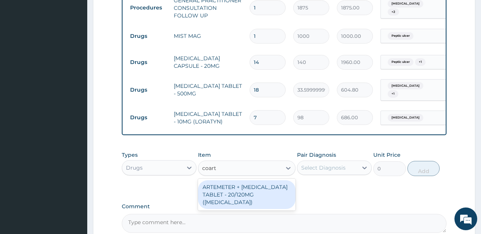
click at [235, 194] on div "ARTEMETER + LUMEFANTRINE TABLET - 20/120MG (COARTEM)" at bounding box center [246, 195] width 97 height 29
type input "210"
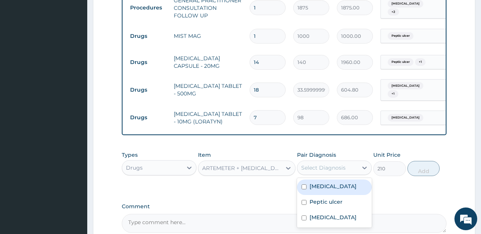
click at [326, 171] on div "Select Diagnosis" at bounding box center [323, 168] width 44 height 8
click at [328, 185] on div "Malaria" at bounding box center [334, 188] width 75 height 16
checkbox input "true"
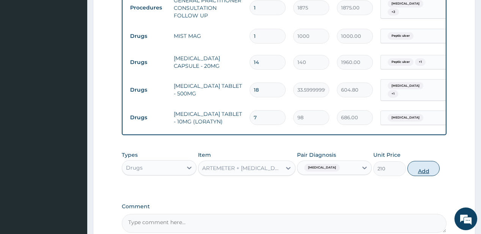
click at [422, 168] on button "Add" at bounding box center [423, 168] width 33 height 15
type input "0"
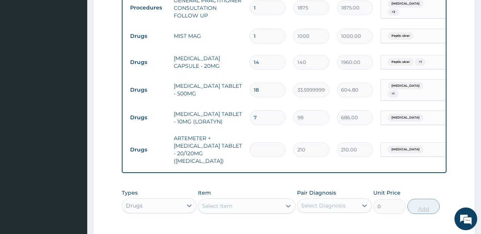
type input "0.00"
type input "2"
type input "420.00"
type input "24"
type input "5040.00"
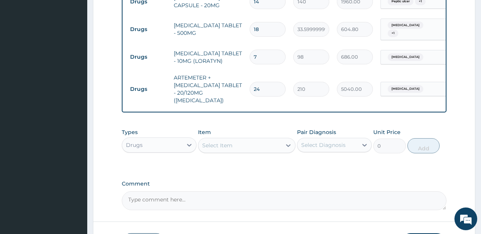
scroll to position [401, 0]
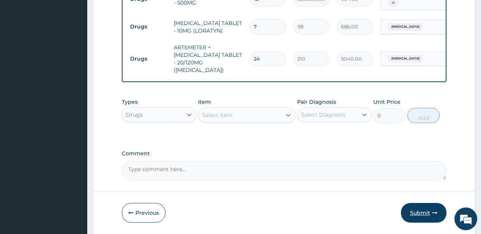
type input "24"
click at [418, 209] on button "Submit" at bounding box center [424, 213] width 46 height 20
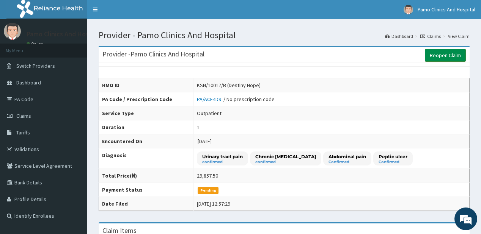
click at [440, 54] on link "Reopen Claim" at bounding box center [445, 55] width 41 height 13
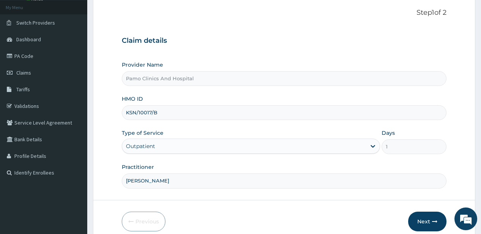
scroll to position [76, 0]
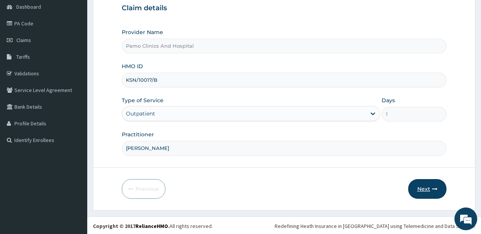
click at [424, 187] on button "Next" at bounding box center [427, 189] width 38 height 20
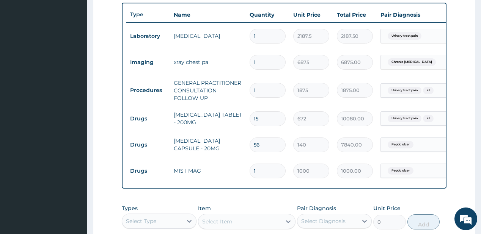
scroll to position [319, 0]
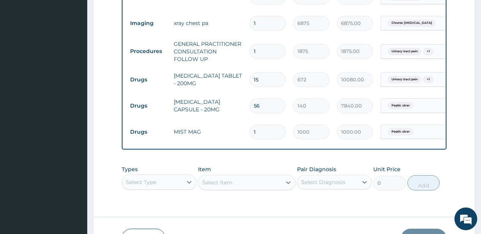
click at [168, 187] on div "Select Type" at bounding box center [159, 182] width 75 height 15
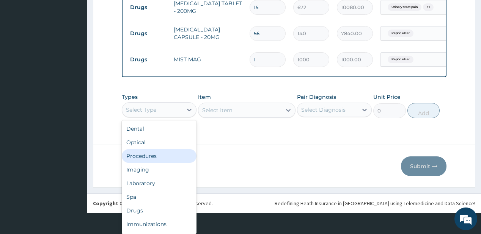
scroll to position [0, 0]
click at [152, 158] on div "Procedures" at bounding box center [159, 156] width 75 height 14
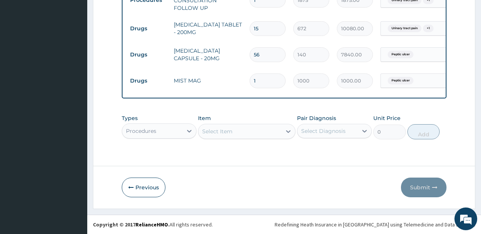
click at [248, 131] on div "Select Item" at bounding box center [239, 132] width 83 height 12
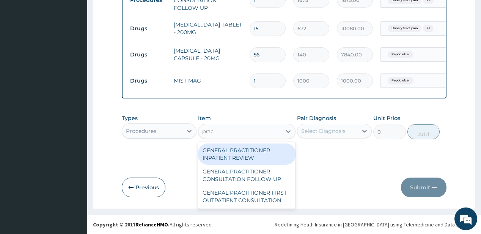
type input "pract"
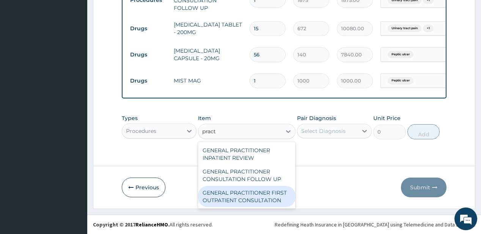
click at [238, 196] on div "GENERAL PRACTITIONER FIRST OUTPATIENT CONSULTATION" at bounding box center [246, 196] width 97 height 21
type input "3750"
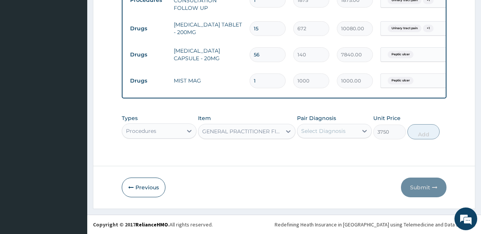
click at [330, 131] on div "Select Diagnosis" at bounding box center [323, 131] width 44 height 8
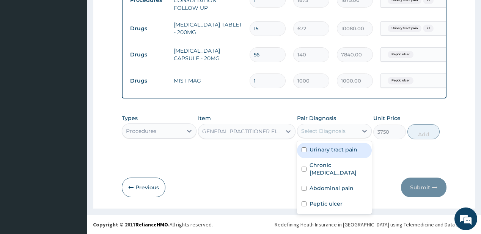
click at [338, 154] on label "Urinary tract pain" at bounding box center [333, 150] width 48 height 8
checkbox input "true"
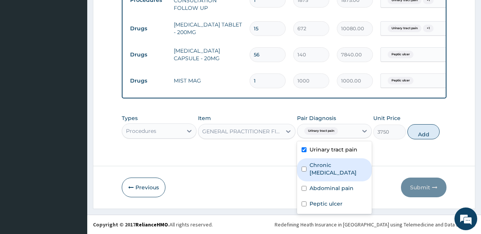
click at [335, 162] on label "Chronic [MEDICAL_DATA]" at bounding box center [338, 169] width 58 height 15
checkbox input "true"
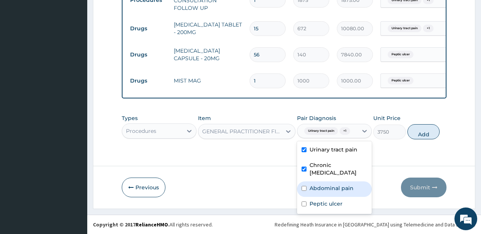
click at [333, 182] on div "Abdominal pain" at bounding box center [334, 190] width 75 height 16
checkbox input "true"
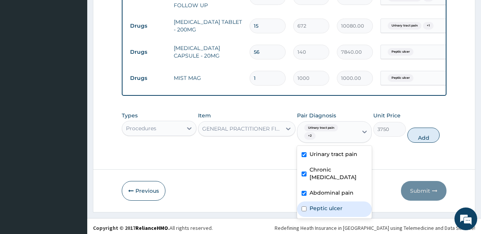
click at [321, 202] on div "Peptic ulcer" at bounding box center [334, 210] width 75 height 16
checkbox input "true"
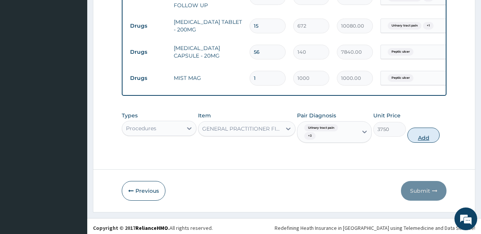
click at [419, 139] on button "Add" at bounding box center [423, 135] width 33 height 15
type input "0"
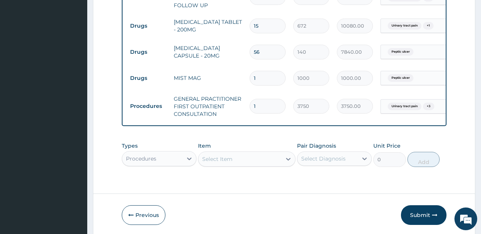
click at [247, 164] on div "Select Item" at bounding box center [246, 159] width 97 height 15
type input "reg"
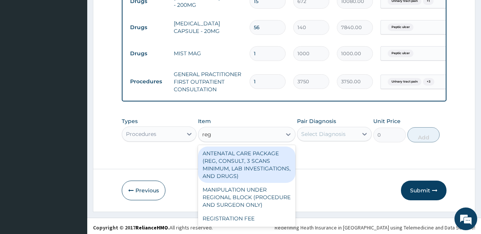
scroll to position [403, 0]
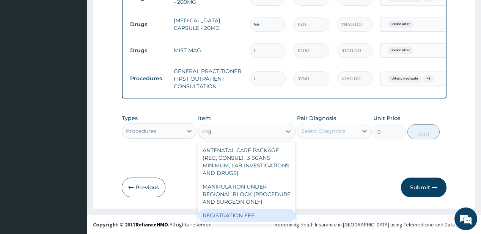
click at [231, 216] on div "REGISTRATION FEE" at bounding box center [246, 216] width 97 height 14
type input "2500"
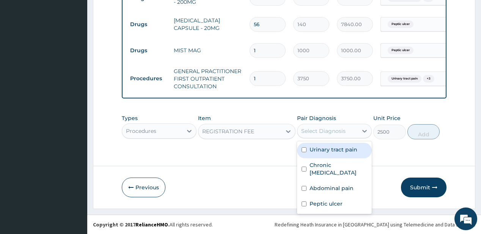
click at [327, 130] on div "Select Diagnosis" at bounding box center [323, 131] width 44 height 8
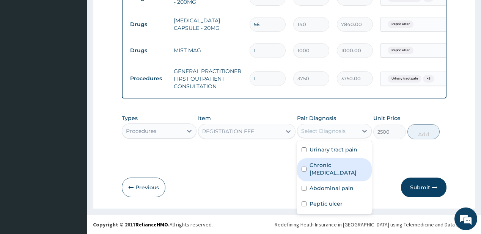
click at [329, 161] on div "Chronic [MEDICAL_DATA]" at bounding box center [334, 170] width 75 height 23
checkbox input "true"
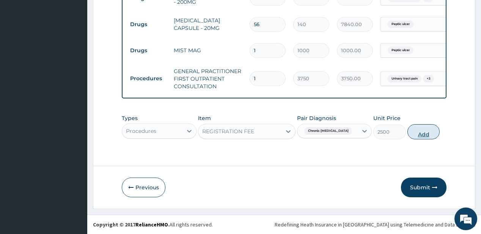
click at [420, 130] on button "Add" at bounding box center [423, 131] width 33 height 15
type input "0"
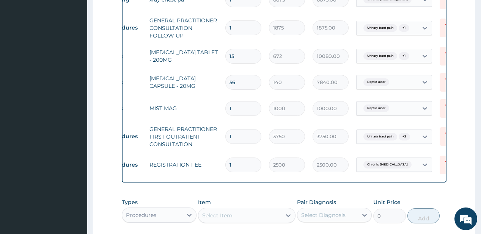
scroll to position [0, 36]
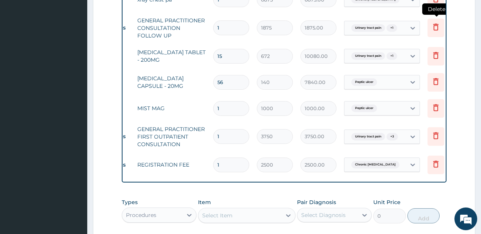
click at [435, 24] on icon at bounding box center [435, 27] width 5 height 7
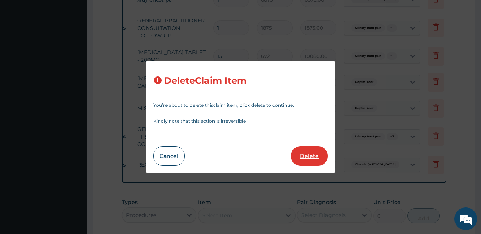
click at [313, 155] on button "Delete" at bounding box center [309, 156] width 37 height 20
type input "15"
type input "672"
type input "10080.00"
type input "56"
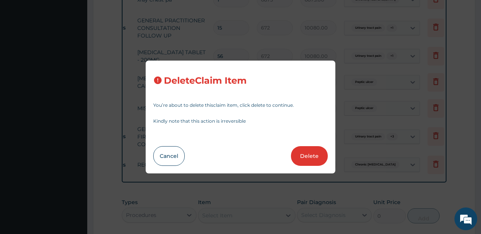
type input "140"
type input "7840.00"
type input "1"
type input "1000"
type input "1000.00"
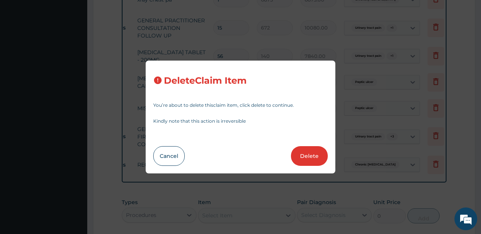
type input "3750"
type input "3750.00"
type input "2500"
type input "2500.00"
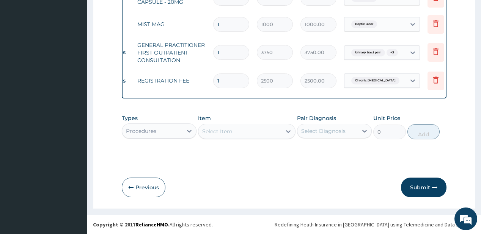
scroll to position [399, 0]
click at [421, 188] on button "Submit" at bounding box center [424, 188] width 46 height 20
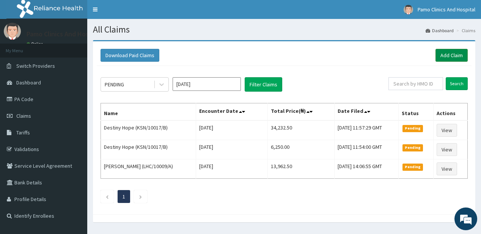
click at [443, 55] on link "Add Claim" at bounding box center [451, 55] width 32 height 13
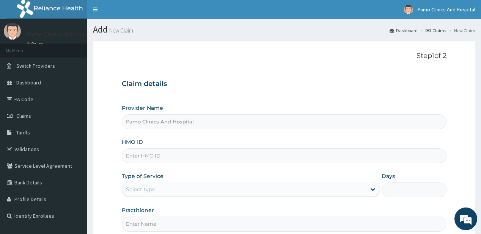
click at [143, 160] on input "HMO ID" at bounding box center [284, 156] width 324 height 15
paste input "VUL/10050/A"
type input "VUL/10050/A"
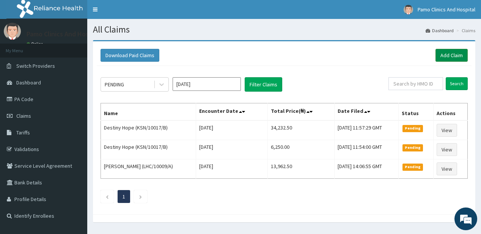
click at [447, 54] on link "Add Claim" at bounding box center [451, 55] width 32 height 13
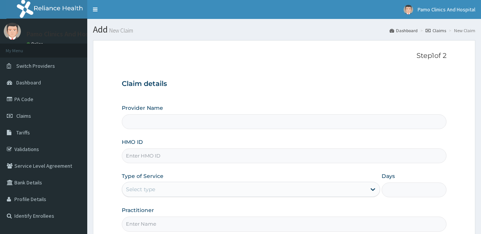
type input "Pamo Clinics And Hospital"
click at [140, 154] on input "HMO ID" at bounding box center [284, 156] width 324 height 15
paste input "VUL/10050/A"
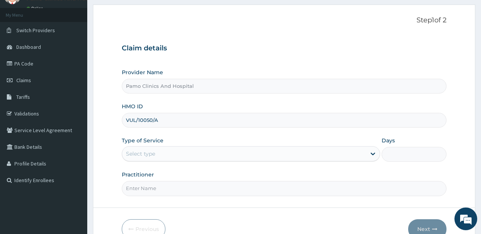
scroll to position [61, 0]
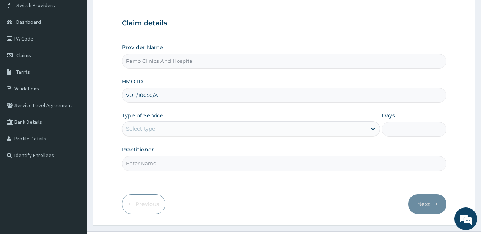
type input "VUL/10050/A"
click at [144, 126] on div "Select type" at bounding box center [140, 129] width 29 height 8
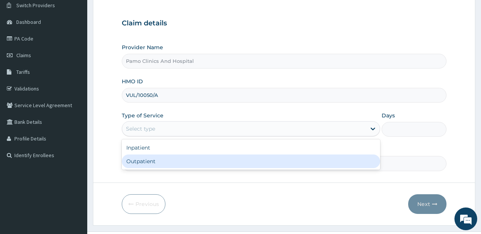
click at [159, 158] on div "Outpatient" at bounding box center [251, 162] width 258 height 14
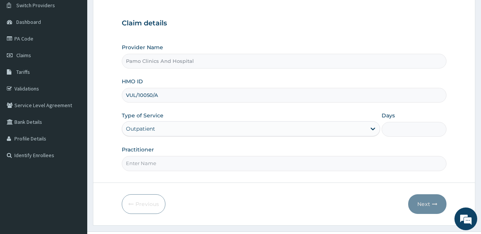
type input "1"
click at [156, 165] on input "Practitioner" at bounding box center [284, 163] width 324 height 15
type input "[PERSON_NAME]"
click at [430, 203] on button "Next" at bounding box center [427, 205] width 38 height 20
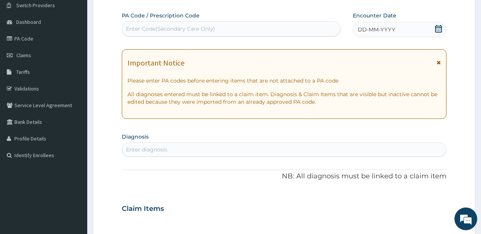
click at [374, 27] on span "DD-MM-YYYY" at bounding box center [377, 30] width 38 height 8
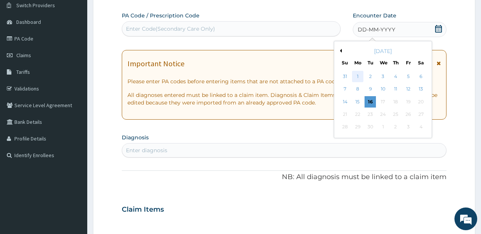
click at [360, 76] on div "1" at bounding box center [357, 76] width 11 height 11
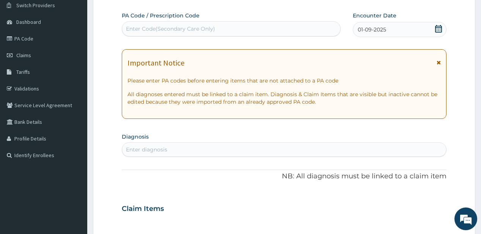
click at [162, 148] on div "Enter diagnosis" at bounding box center [146, 150] width 41 height 8
type input "upper resp"
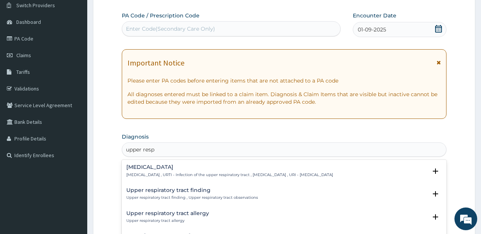
click at [158, 171] on div "[MEDICAL_DATA] [MEDICAL_DATA] , URTI - Infection of the upper respiratory tract…" at bounding box center [229, 171] width 207 height 13
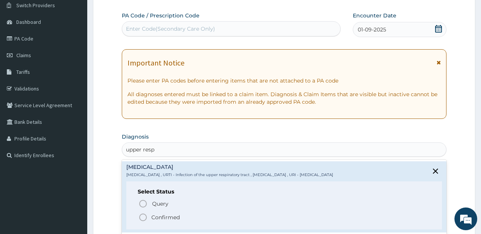
click at [164, 214] on p "Confirmed" at bounding box center [165, 218] width 28 height 8
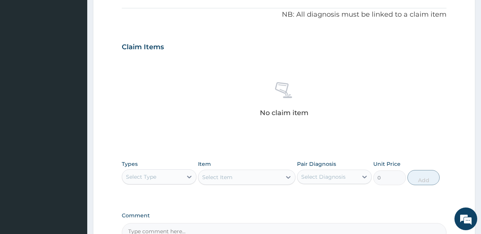
scroll to position [243, 0]
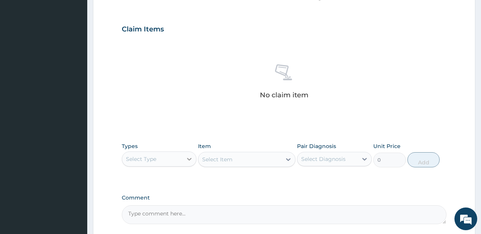
click at [182, 162] on div at bounding box center [189, 159] width 14 height 14
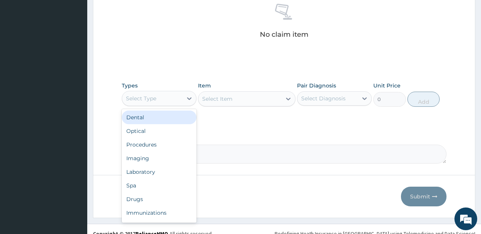
scroll to position [311, 0]
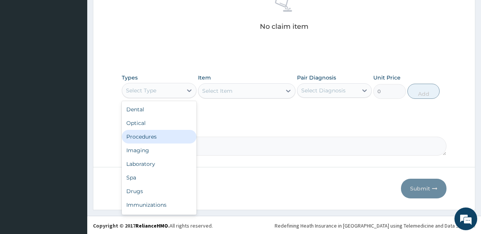
click at [165, 135] on div "Procedures" at bounding box center [159, 137] width 75 height 14
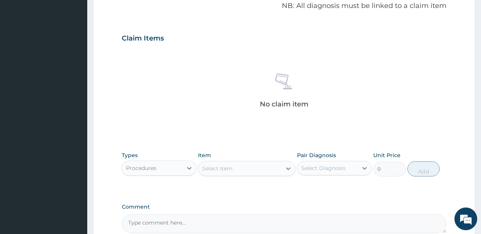
scroll to position [281, 0]
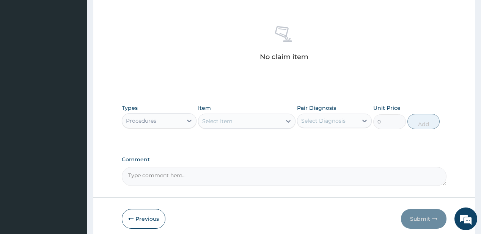
click at [267, 118] on div "Select Item" at bounding box center [239, 121] width 83 height 12
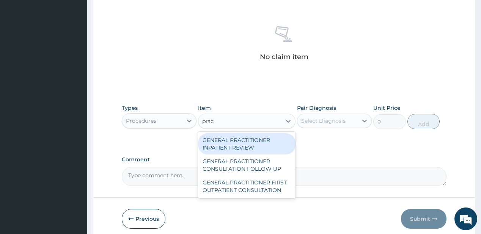
type input "pract"
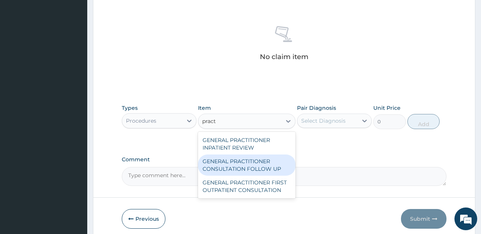
click at [229, 163] on div "GENERAL PRACTITIONER CONSULTATION FOLLOW UP" at bounding box center [246, 165] width 97 height 21
type input "1875"
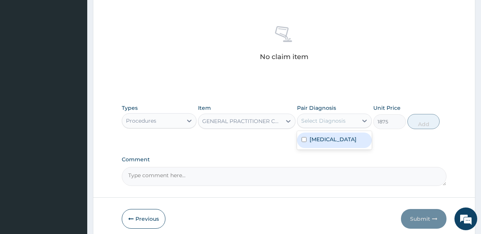
click at [339, 117] on div "Select Diagnosis" at bounding box center [323, 121] width 44 height 8
drag, startPoint x: 338, startPoint y: 142, endPoint x: 429, endPoint y: 131, distance: 91.3
click at [345, 142] on label "[MEDICAL_DATA]" at bounding box center [332, 140] width 47 height 8
checkbox input "true"
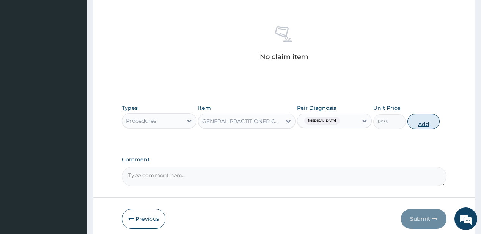
click at [425, 124] on button "Add" at bounding box center [423, 121] width 33 height 15
type input "0"
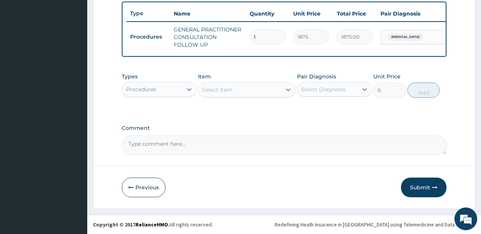
click at [175, 90] on div "Procedures" at bounding box center [152, 89] width 60 height 12
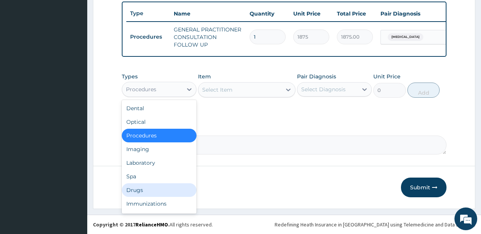
click at [152, 192] on div "Drugs" at bounding box center [159, 191] width 75 height 14
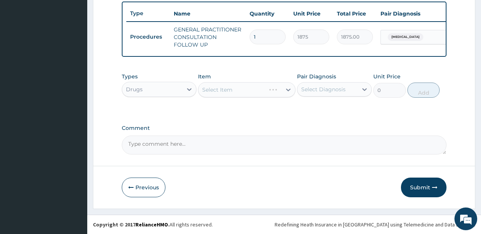
click at [246, 94] on div "Select Item" at bounding box center [246, 89] width 97 height 15
click at [246, 94] on div "Select Item" at bounding box center [239, 90] width 83 height 12
type input "lorat"
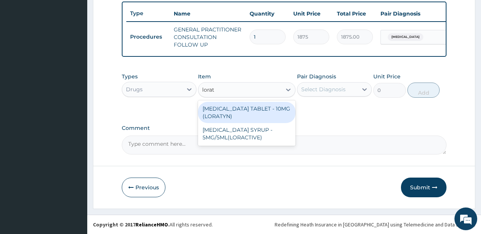
click at [244, 118] on div "[MEDICAL_DATA] TABLET - 10MG (LORATYN)" at bounding box center [246, 112] width 97 height 21
type input "98"
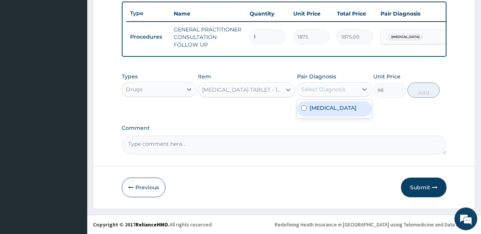
click at [330, 93] on div "Select Diagnosis" at bounding box center [323, 90] width 44 height 8
click at [333, 112] on label "[MEDICAL_DATA]" at bounding box center [332, 108] width 47 height 8
checkbox input "true"
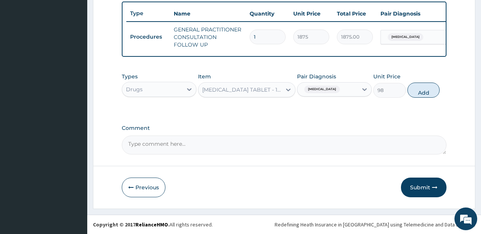
drag, startPoint x: 432, startPoint y: 96, endPoint x: 431, endPoint y: 81, distance: 14.4
click at [432, 94] on button "Add" at bounding box center [423, 90] width 33 height 15
type input "0"
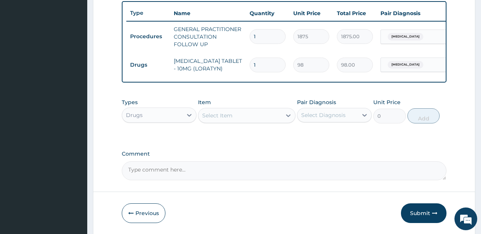
type input "0.00"
type input "7"
type input "686.00"
type input "7"
click at [231, 118] on div "Select Item" at bounding box center [217, 116] width 30 height 8
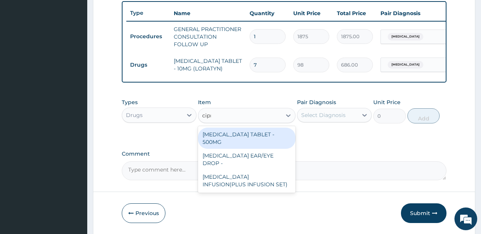
type input "[MEDICAL_DATA]"
click at [243, 135] on div "[MEDICAL_DATA] TABLET - 500MG" at bounding box center [246, 138] width 97 height 21
click at [327, 117] on div "Select Diagnosis" at bounding box center [323, 116] width 44 height 8
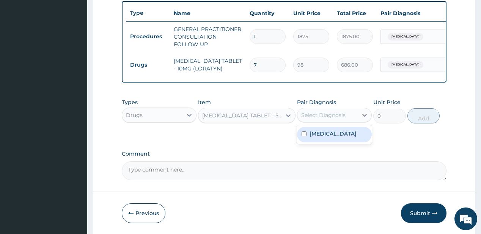
type input "196"
drag, startPoint x: 319, startPoint y: 148, endPoint x: 438, endPoint y: 114, distance: 124.0
click at [319, 138] on label "[MEDICAL_DATA]" at bounding box center [332, 134] width 47 height 8
checkbox input "true"
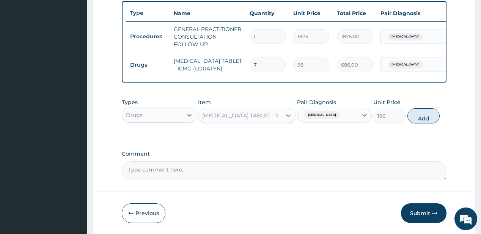
click at [430, 118] on button "Add" at bounding box center [423, 115] width 33 height 15
type input "0"
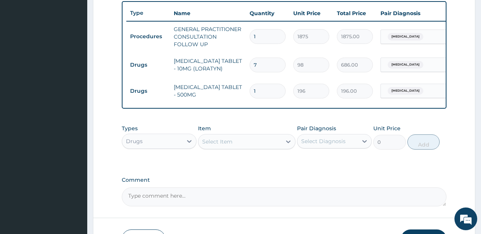
type input "10"
type input "1960.00"
type input "10"
click at [220, 141] on div "Select Item" at bounding box center [239, 142] width 83 height 12
type input "cough"
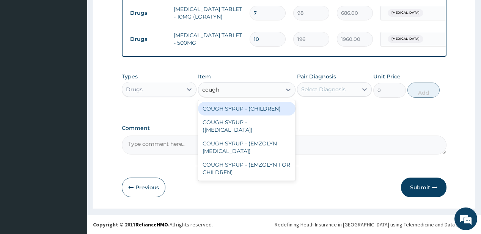
scroll to position [336, 0]
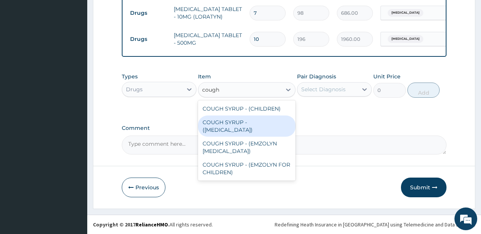
click at [229, 123] on div "COUGH SYRUP - ([MEDICAL_DATA])" at bounding box center [246, 126] width 97 height 21
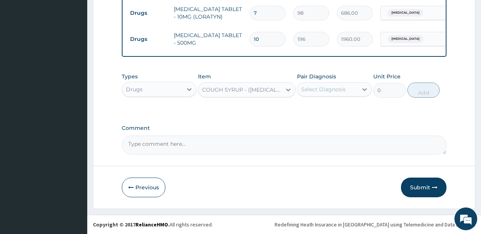
type input "1120"
click at [328, 91] on div "Select Diagnosis" at bounding box center [323, 90] width 44 height 8
click at [329, 126] on label "Comment" at bounding box center [284, 128] width 324 height 6
click at [329, 136] on textarea "Comment" at bounding box center [284, 145] width 324 height 19
click at [336, 90] on div "Select Diagnosis" at bounding box center [323, 90] width 44 height 8
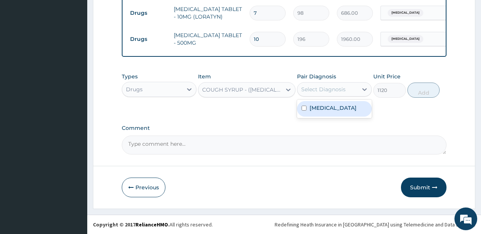
click at [326, 112] on label "[MEDICAL_DATA]" at bounding box center [332, 108] width 47 height 8
checkbox input "true"
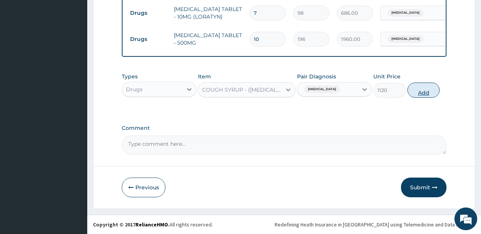
click at [432, 91] on button "Add" at bounding box center [423, 90] width 33 height 15
type input "0"
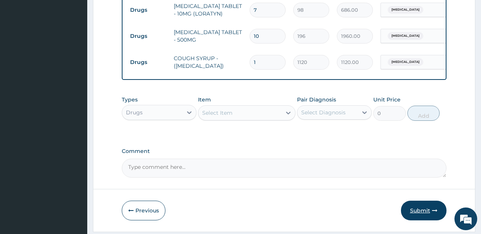
click at [419, 210] on button "Submit" at bounding box center [424, 211] width 46 height 20
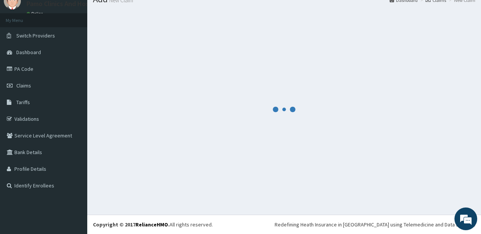
scroll to position [30, 0]
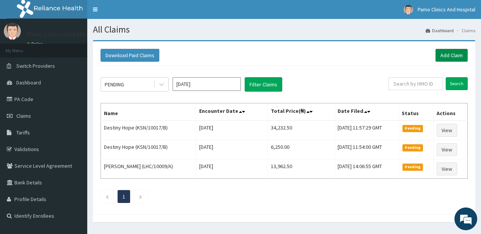
click at [451, 55] on link "Add Claim" at bounding box center [451, 55] width 32 height 13
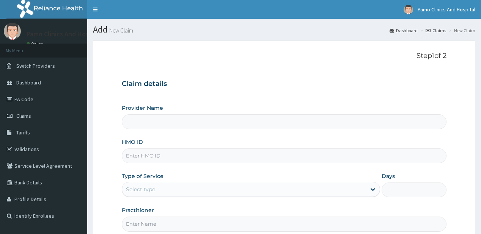
type input "Pamo Clinics And Hospital"
click at [152, 156] on input "HMO ID" at bounding box center [284, 156] width 324 height 15
paste input "OQI/10017/B"
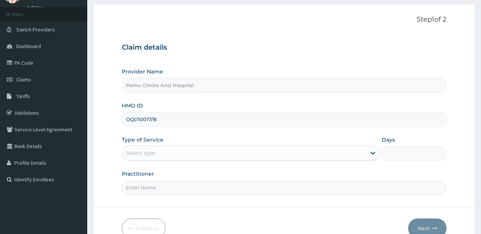
scroll to position [76, 0]
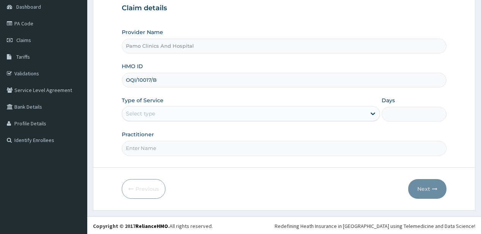
type input "OQI/10017/B"
click at [141, 116] on div "Select type" at bounding box center [140, 114] width 29 height 8
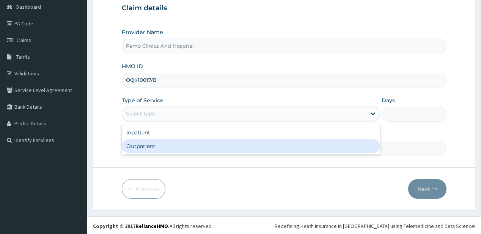
click at [138, 147] on div "Outpatient" at bounding box center [251, 147] width 258 height 14
type input "1"
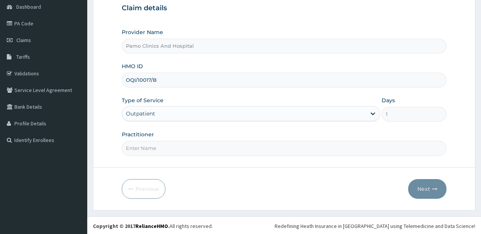
drag, startPoint x: 138, startPoint y: 147, endPoint x: 144, endPoint y: 138, distance: 10.4
click at [138, 147] on input "Practitioner" at bounding box center [284, 148] width 324 height 15
type input "DR FESTUS DAVIES"
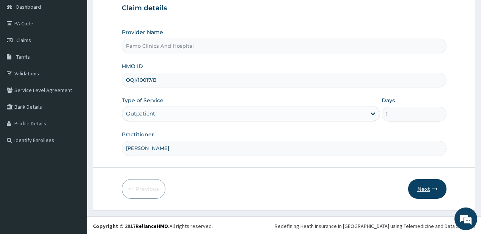
click at [427, 189] on button "Next" at bounding box center [427, 189] width 38 height 20
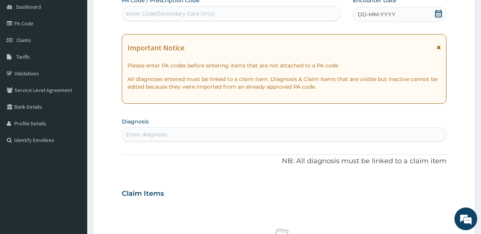
click at [168, 11] on div "Enter Code(Secondary Care Only)" at bounding box center [170, 14] width 89 height 8
click at [137, 12] on div "Enter Code(Secondary Care Only)" at bounding box center [170, 14] width 89 height 8
paste input "PA/30D17D"
type input "PA/30D17D"
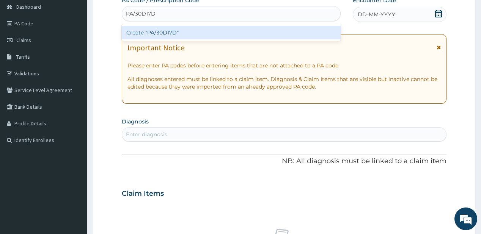
click at [142, 32] on div "Create "PA/30D17D"" at bounding box center [231, 33] width 218 height 14
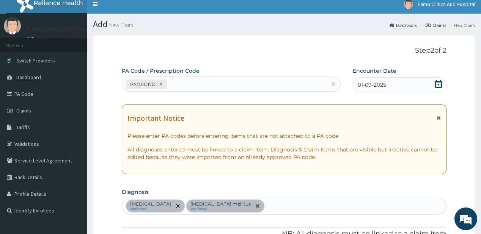
scroll to position [3, 0]
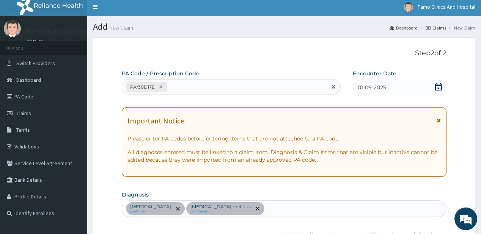
click at [206, 88] on div "PA/30D17D" at bounding box center [224, 87] width 204 height 13
paste input "PA/E9F70A"
type input "PA/E9F70A"
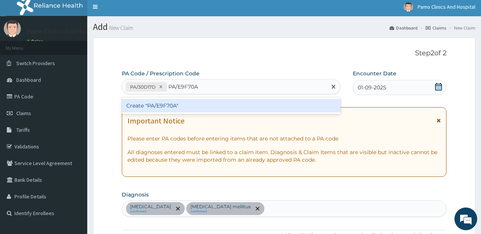
click at [177, 106] on div "Create "PA/E9F70A"" at bounding box center [231, 106] width 218 height 14
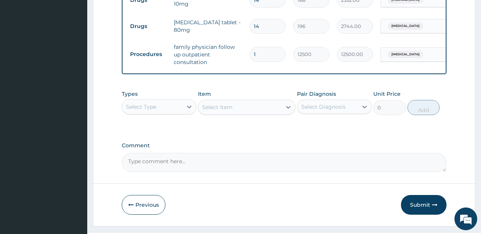
scroll to position [388, 0]
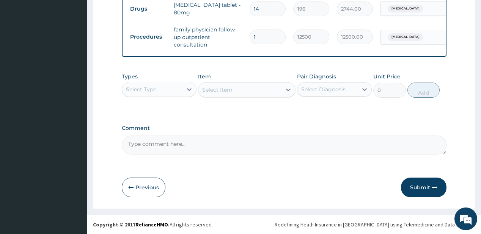
click at [419, 185] on button "Submit" at bounding box center [424, 188] width 46 height 20
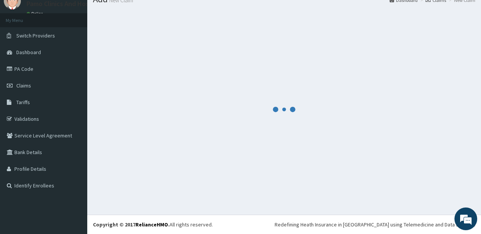
scroll to position [30, 0]
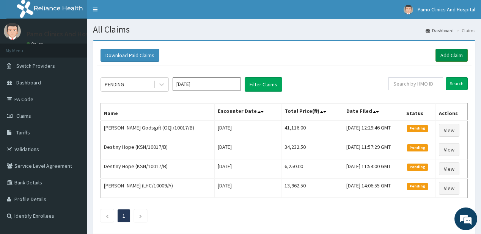
click at [453, 53] on link "Add Claim" at bounding box center [451, 55] width 32 height 13
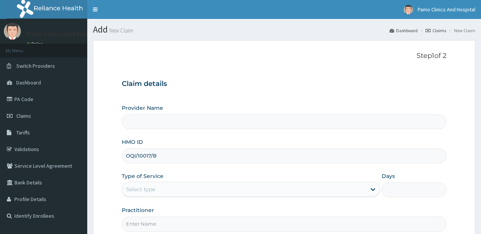
type input "Pamo Clinics And Hospital"
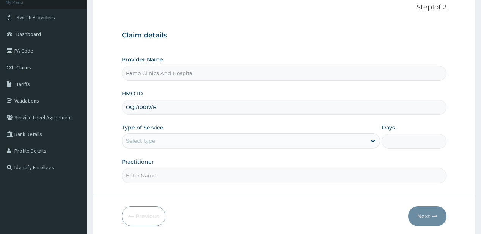
scroll to position [61, 0]
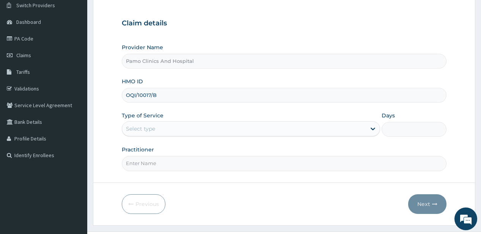
type input "OQI/10017/B"
click at [152, 134] on div "Select type" at bounding box center [244, 129] width 244 height 12
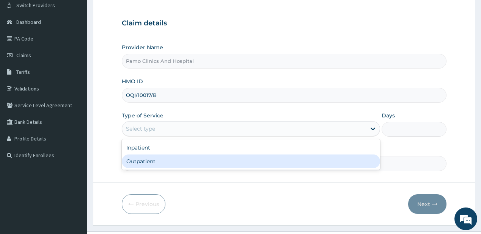
click at [134, 160] on div "Outpatient" at bounding box center [251, 162] width 258 height 14
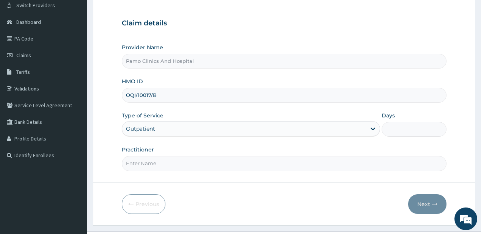
type input "1"
click at [158, 164] on input "Practitioner" at bounding box center [284, 163] width 324 height 15
type input "[PERSON_NAME]"
click at [425, 203] on button "Next" at bounding box center [427, 205] width 38 height 20
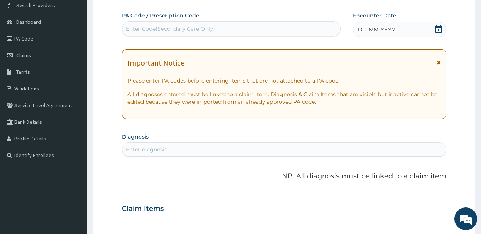
scroll to position [0, 0]
click at [387, 31] on span "DD-MM-YYYY" at bounding box center [377, 30] width 38 height 8
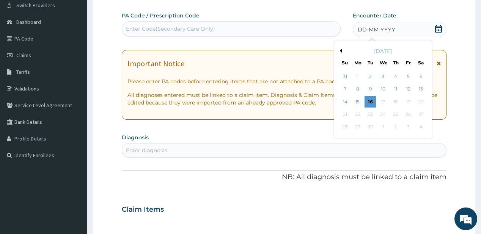
click at [346, 90] on div "7" at bounding box center [344, 89] width 11 height 11
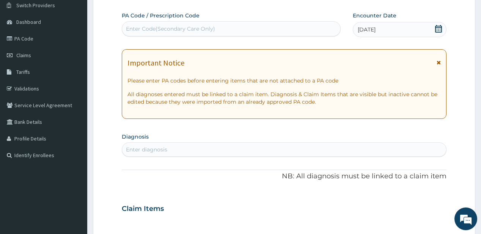
click at [145, 149] on div "Enter diagnosis" at bounding box center [146, 150] width 41 height 8
type input "[MEDICAL_DATA]"
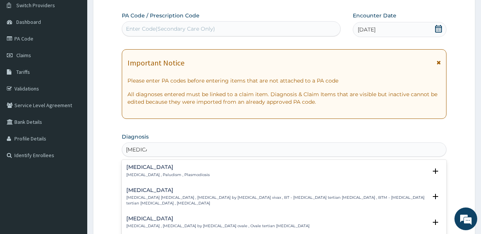
click at [140, 169] on h4 "[MEDICAL_DATA]" at bounding box center [167, 168] width 83 height 6
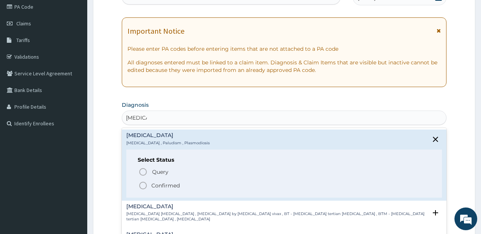
scroll to position [121, 0]
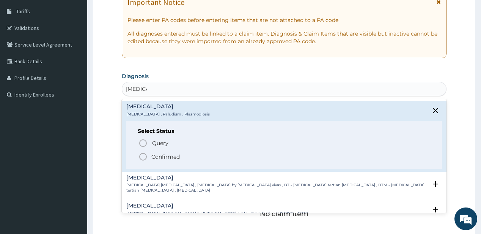
click at [151, 157] on span "Confirmed" at bounding box center [284, 156] width 292 height 9
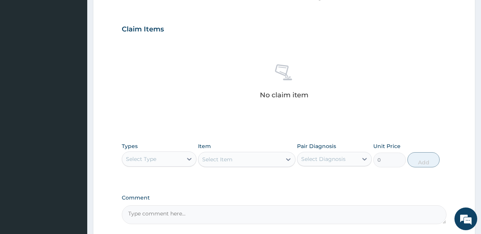
scroll to position [303, 0]
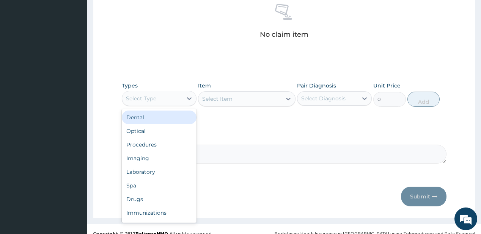
click at [166, 100] on div "Select Type" at bounding box center [152, 99] width 60 height 12
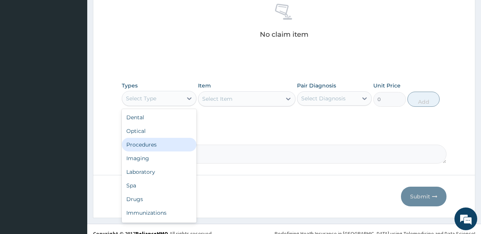
click at [151, 142] on div "Procedures" at bounding box center [159, 145] width 75 height 14
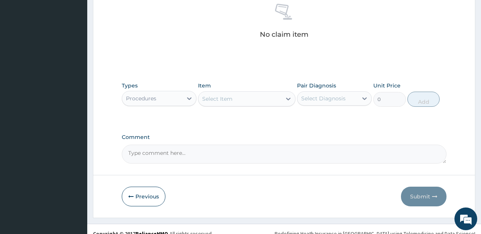
click at [220, 99] on div "Select Item" at bounding box center [217, 99] width 30 height 8
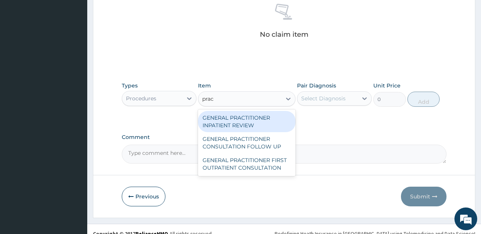
type input "pract"
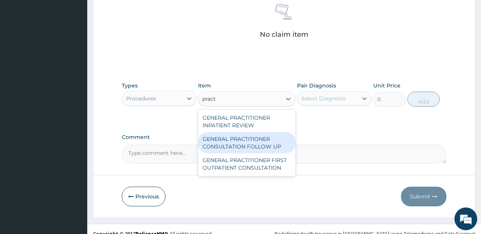
click at [218, 136] on div "GENERAL PRACTITIONER CONSULTATION FOLLOW UP" at bounding box center [246, 142] width 97 height 21
type input "1875"
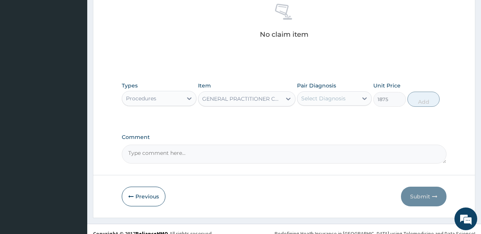
click at [315, 87] on div "Pair Diagnosis Select Diagnosis" at bounding box center [334, 94] width 75 height 25
drag, startPoint x: 319, startPoint y: 119, endPoint x: 361, endPoint y: 105, distance: 44.6
click at [314, 118] on label "[MEDICAL_DATA]" at bounding box center [332, 117] width 47 height 8
checkbox input "true"
click at [432, 97] on button "Add" at bounding box center [423, 99] width 33 height 15
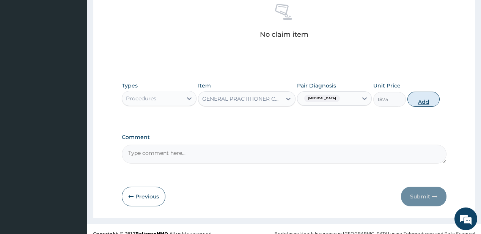
type input "0"
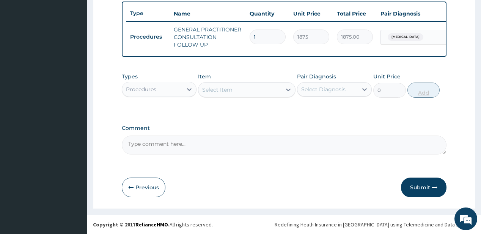
scroll to position [284, 0]
click at [174, 93] on div "Procedures" at bounding box center [152, 89] width 60 height 12
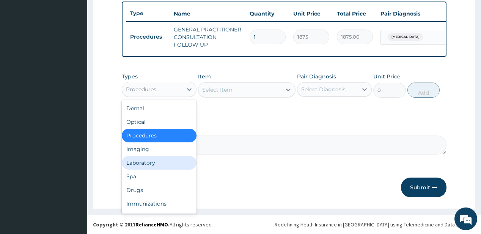
drag, startPoint x: 156, startPoint y: 164, endPoint x: 201, endPoint y: 120, distance: 63.0
click at [156, 164] on div "Laboratory" at bounding box center [159, 163] width 75 height 14
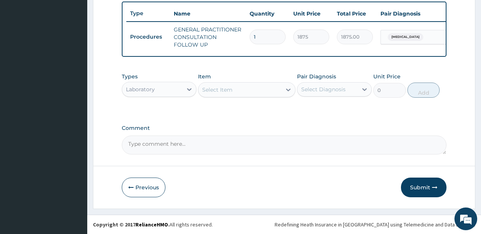
click at [226, 89] on div "Select Item" at bounding box center [217, 90] width 30 height 8
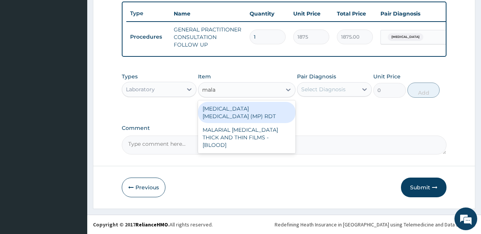
type input "malar"
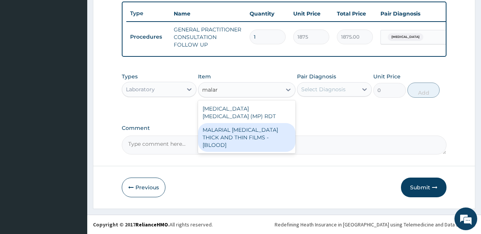
click at [227, 123] on div "MALARIAL [MEDICAL_DATA] THICK AND THIN FILMS - [BLOOD]" at bounding box center [246, 137] width 97 height 29
type input "2187.5"
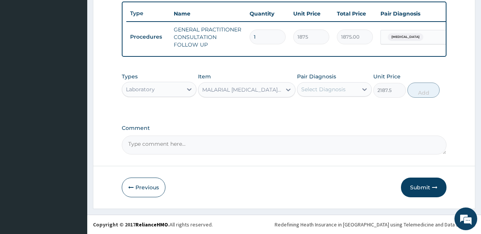
click at [317, 87] on div "Select Diagnosis" at bounding box center [323, 90] width 44 height 8
click at [322, 113] on div "[MEDICAL_DATA]" at bounding box center [334, 109] width 75 height 16
checkbox input "true"
click at [421, 91] on button "Add" at bounding box center [423, 90] width 33 height 15
type input "0"
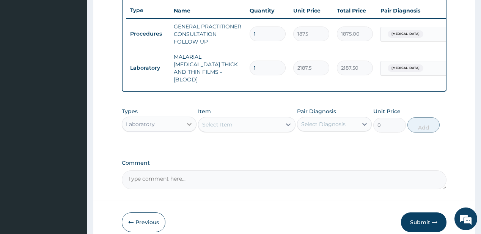
click at [188, 121] on icon at bounding box center [189, 125] width 8 height 8
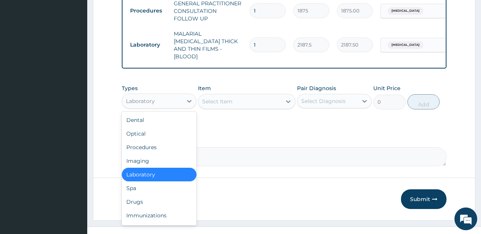
scroll to position [314, 0]
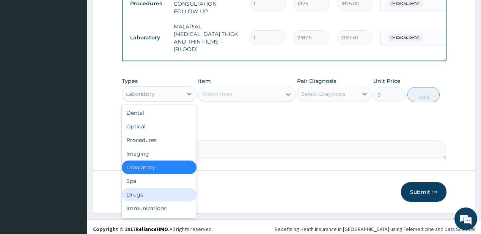
click at [129, 188] on div "Drugs" at bounding box center [159, 195] width 75 height 14
click at [129, 190] on icon "button" at bounding box center [130, 192] width 5 height 5
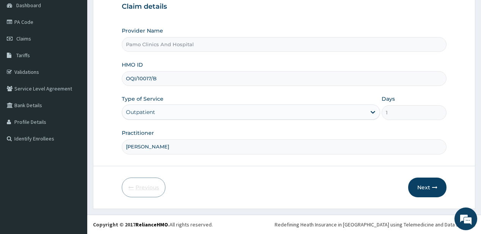
scroll to position [76, 0]
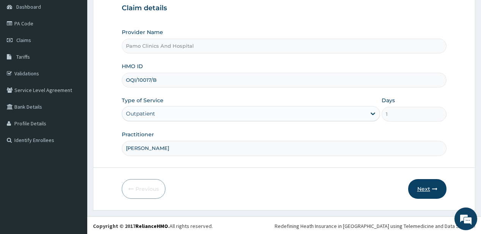
click at [425, 185] on button "Next" at bounding box center [427, 189] width 38 height 20
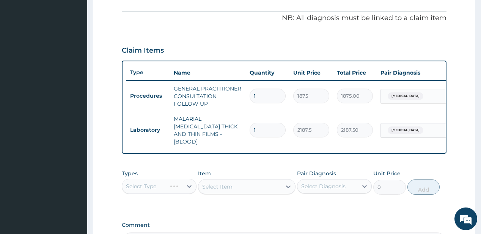
scroll to position [228, 0]
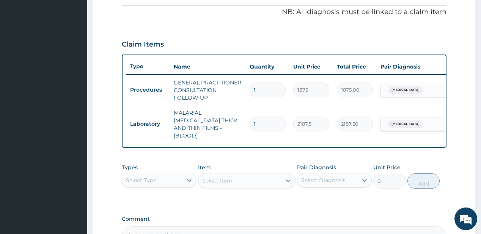
click at [144, 177] on div "Select Type" at bounding box center [141, 181] width 30 height 8
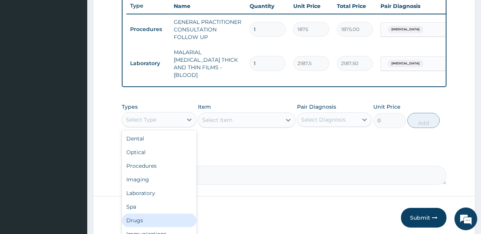
click at [137, 215] on div "Drugs" at bounding box center [159, 221] width 75 height 14
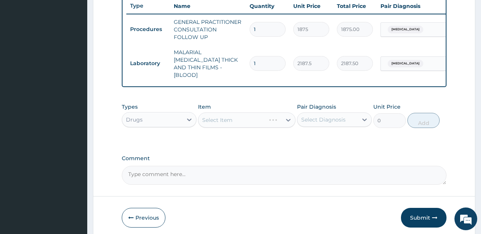
scroll to position [106, 0]
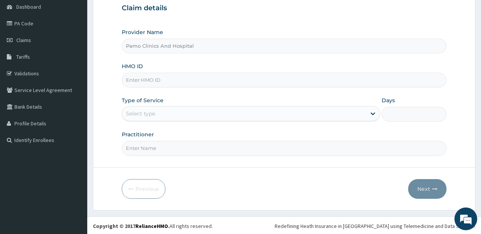
click at [132, 81] on input "HMO ID" at bounding box center [284, 80] width 324 height 15
paste input "OQI/10017/B"
type input "OQI/10017/B"
click at [144, 115] on div "Select type" at bounding box center [140, 114] width 29 height 8
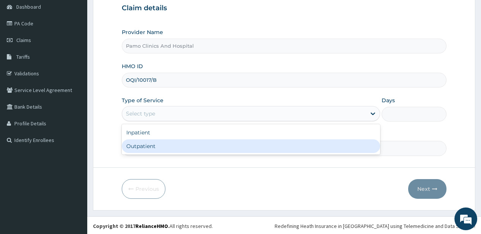
click at [150, 149] on div "Outpatient" at bounding box center [251, 147] width 258 height 14
type input "1"
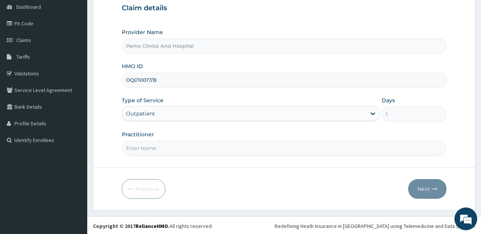
click at [150, 149] on input "Practitioner" at bounding box center [284, 148] width 324 height 15
type input "[PERSON_NAME]"
click at [451, 209] on form "Step 1 of 2 Claim details Provider Name Pamo Clinics And Hospital HMO ID OQI/10…" at bounding box center [284, 87] width 382 height 246
click at [428, 179] on button "Next" at bounding box center [427, 189] width 38 height 20
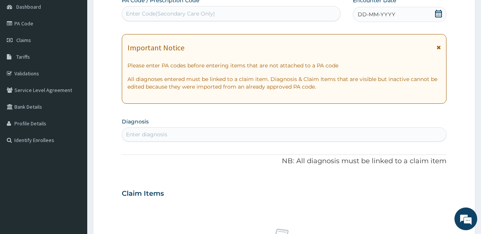
click at [368, 15] on span "DD-MM-YYYY" at bounding box center [377, 15] width 38 height 8
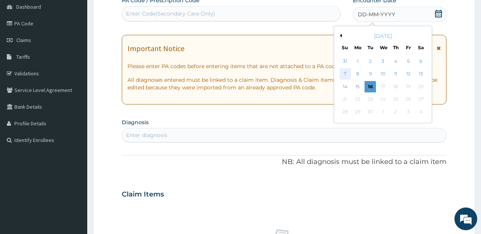
click at [344, 71] on div "7" at bounding box center [344, 74] width 11 height 11
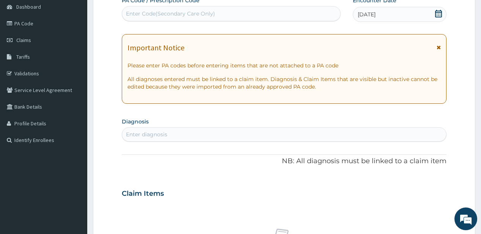
click at [152, 135] on div "Enter diagnosis" at bounding box center [146, 135] width 41 height 8
type input "[MEDICAL_DATA]"
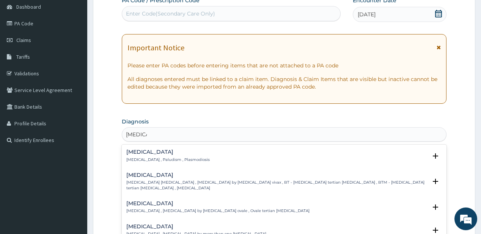
click at [143, 153] on h4 "[MEDICAL_DATA]" at bounding box center [167, 152] width 83 height 6
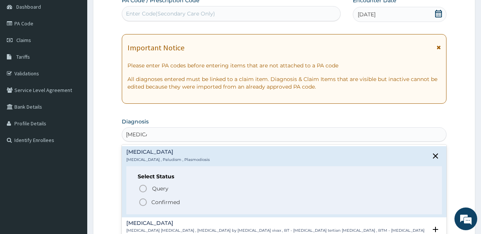
click at [154, 199] on p "Confirmed" at bounding box center [165, 203] width 28 height 8
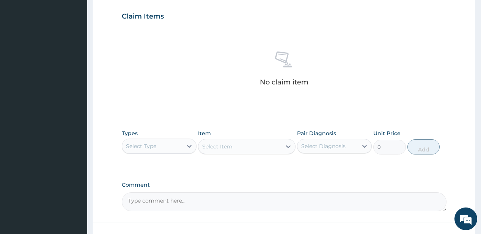
scroll to position [311, 0]
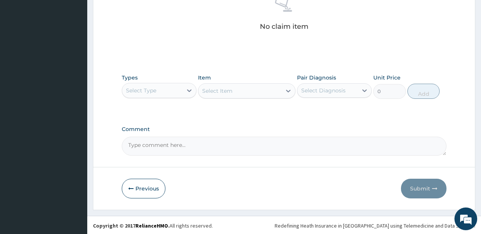
click at [169, 88] on div "Select Type" at bounding box center [152, 91] width 60 height 12
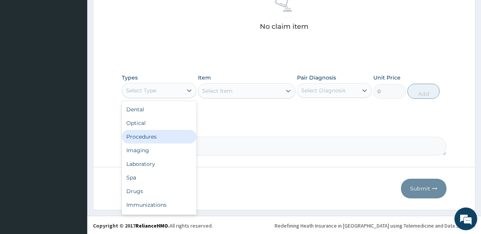
click at [143, 137] on div "Procedures" at bounding box center [159, 137] width 75 height 14
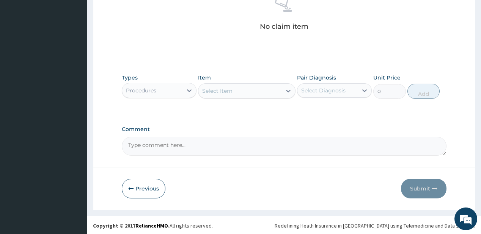
click at [235, 90] on div "Select Item" at bounding box center [239, 91] width 83 height 12
type input "pract"
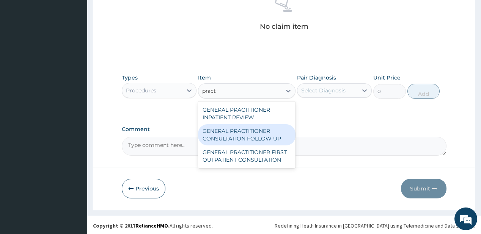
drag, startPoint x: 244, startPoint y: 138, endPoint x: 249, endPoint y: 132, distance: 7.3
click at [244, 137] on div "GENERAL PRACTITIONER CONSULTATION FOLLOW UP" at bounding box center [246, 134] width 97 height 21
type input "1875"
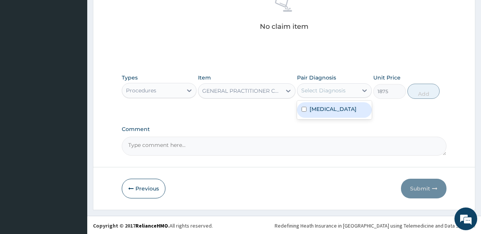
click at [322, 91] on div "Select Diagnosis" at bounding box center [323, 91] width 44 height 8
click at [316, 107] on label "[MEDICAL_DATA]" at bounding box center [332, 109] width 47 height 8
checkbox input "true"
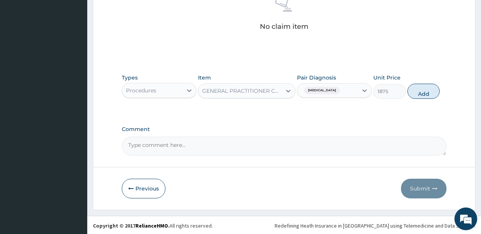
click at [404, 77] on div "Unit Price 1875" at bounding box center [389, 86] width 33 height 25
click at [428, 88] on button "Add" at bounding box center [423, 91] width 33 height 15
type input "0"
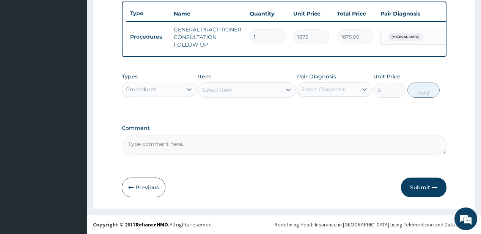
scroll to position [284, 0]
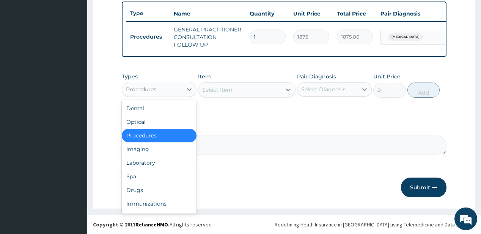
click at [161, 93] on div "Procedures" at bounding box center [152, 89] width 60 height 12
click at [165, 95] on div "Procedures" at bounding box center [152, 89] width 60 height 12
click at [142, 161] on div "Laboratory" at bounding box center [159, 163] width 75 height 14
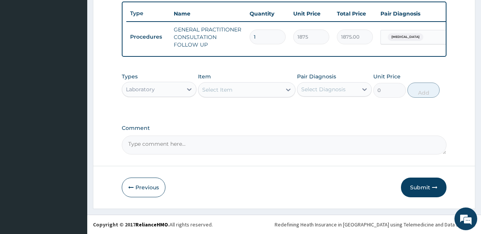
click at [227, 90] on div "Select Item" at bounding box center [217, 90] width 30 height 8
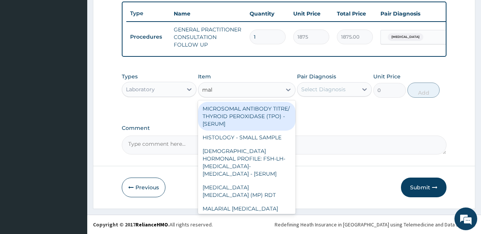
type input "mala"
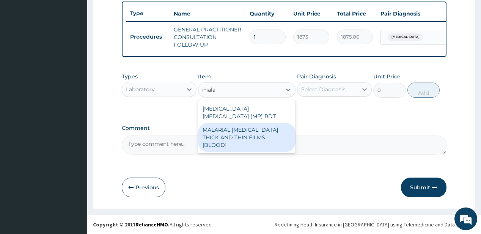
click at [250, 130] on div "MALARIAL [MEDICAL_DATA] THICK AND THIN FILMS - [BLOOD]" at bounding box center [246, 137] width 97 height 29
type input "2187.5"
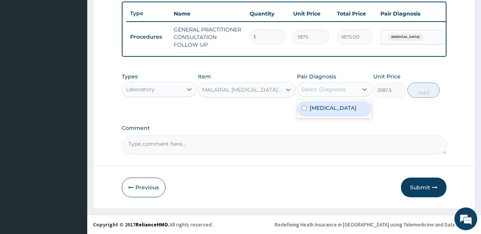
click at [331, 94] on div "Select Diagnosis" at bounding box center [327, 89] width 60 height 12
click at [339, 110] on div "[MEDICAL_DATA]" at bounding box center [334, 109] width 75 height 16
checkbox input "true"
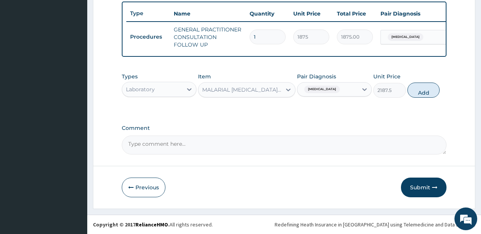
drag, startPoint x: 415, startPoint y: 91, endPoint x: 405, endPoint y: 100, distance: 13.5
click at [411, 92] on button "Add" at bounding box center [423, 90] width 33 height 15
type input "0"
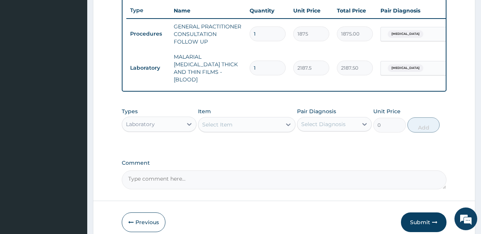
click at [162, 121] on div "Laboratory" at bounding box center [152, 124] width 60 height 12
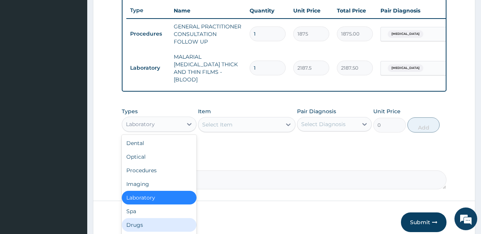
click at [142, 218] on div "Drugs" at bounding box center [159, 225] width 75 height 14
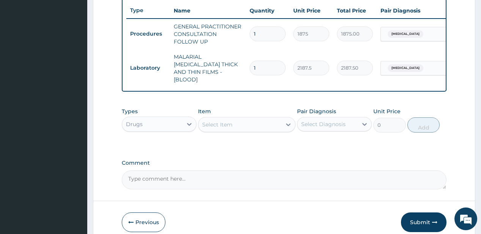
click at [236, 122] on div "Select Item" at bounding box center [239, 125] width 83 height 12
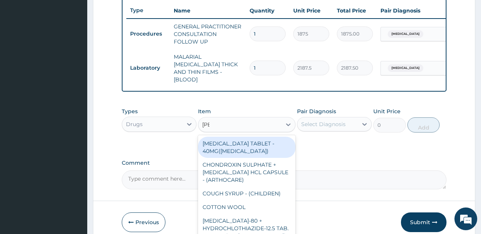
type input "coart"
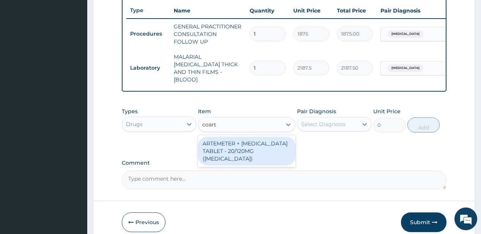
click at [236, 138] on div "ARTEMETER + [MEDICAL_DATA] TABLET - 20/120MG ([MEDICAL_DATA])" at bounding box center [246, 151] width 97 height 29
type input "210"
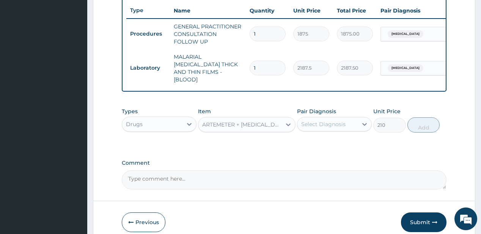
click at [317, 121] on div "Select Diagnosis" at bounding box center [323, 125] width 44 height 8
click at [307, 146] on div "[MEDICAL_DATA]" at bounding box center [334, 144] width 75 height 16
checkbox input "true"
click at [422, 118] on button "Add" at bounding box center [423, 125] width 33 height 15
type input "0"
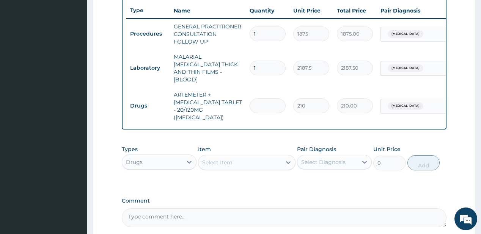
type input "0.00"
type input "2"
type input "420.00"
type input "24"
type input "5040.00"
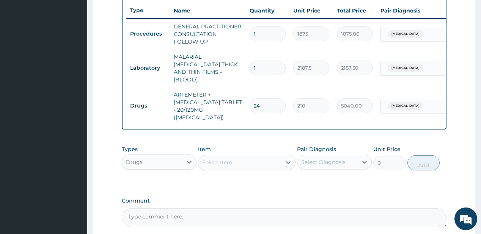
type input "24"
click at [233, 157] on div "Select Item" at bounding box center [239, 163] width 83 height 12
type input "parac"
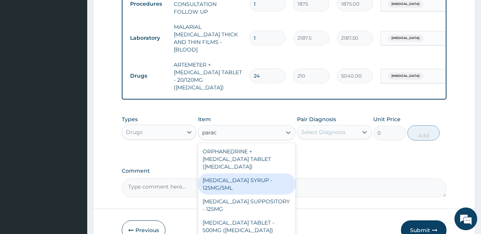
scroll to position [314, 0]
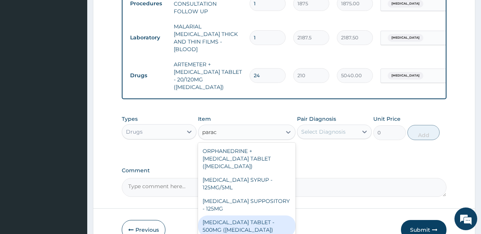
click at [236, 216] on div "[MEDICAL_DATA] TABLET - 500MG ([MEDICAL_DATA])" at bounding box center [246, 226] width 97 height 21
type input "42"
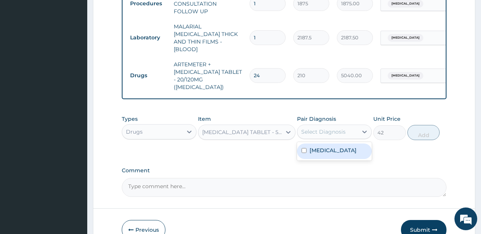
click at [324, 128] on div "Select Diagnosis" at bounding box center [323, 132] width 44 height 8
click at [331, 144] on div "[MEDICAL_DATA]" at bounding box center [334, 152] width 75 height 16
checkbox input "true"
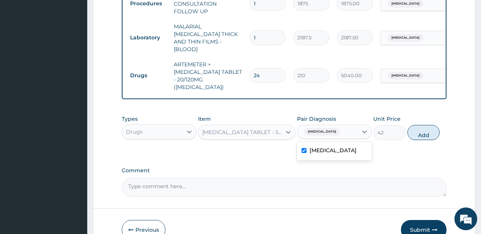
click at [420, 125] on button "Add" at bounding box center [423, 132] width 33 height 15
type input "0"
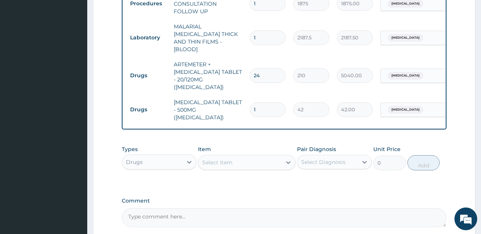
type input "18"
type input "756.00"
type input "18"
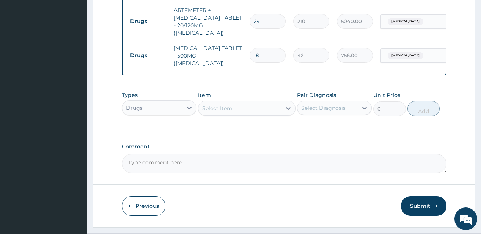
scroll to position [371, 0]
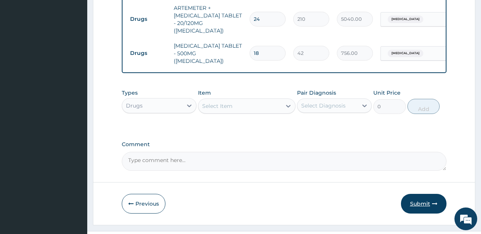
click at [420, 194] on button "Submit" at bounding box center [424, 204] width 46 height 20
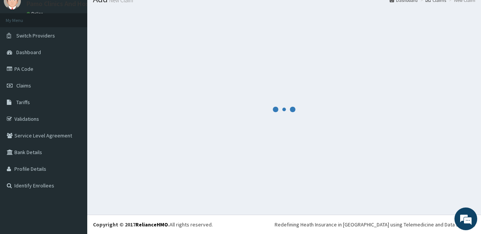
scroll to position [30, 0]
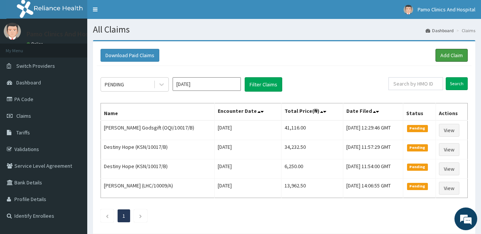
click at [452, 55] on link "Add Claim" at bounding box center [451, 55] width 32 height 13
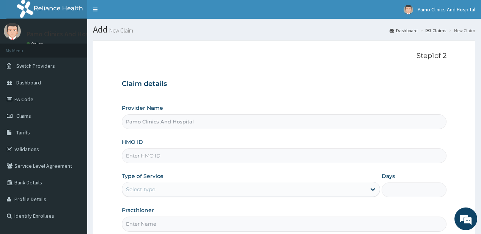
click at [131, 157] on input "HMO ID" at bounding box center [284, 156] width 324 height 15
paste input "LHC/10060/A"
click at [132, 156] on input "LHC/10060/A" at bounding box center [284, 156] width 324 height 15
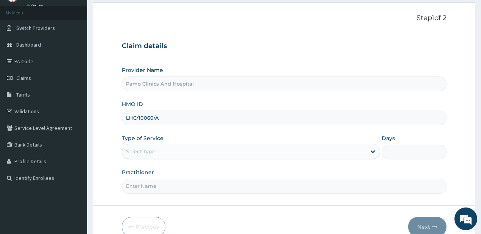
scroll to position [61, 0]
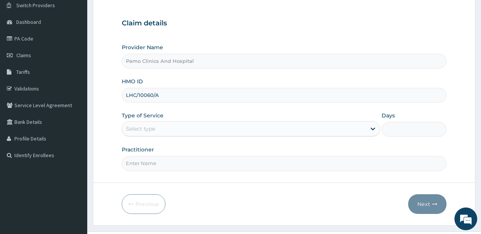
type input "LHC/10060/A"
click at [153, 129] on div "Select type" at bounding box center [140, 129] width 29 height 8
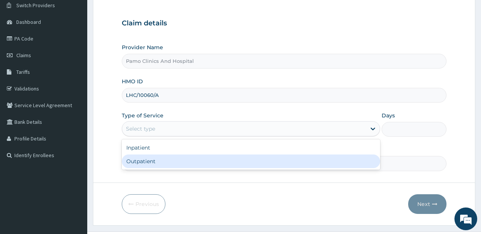
click at [147, 159] on div "Outpatient" at bounding box center [251, 162] width 258 height 14
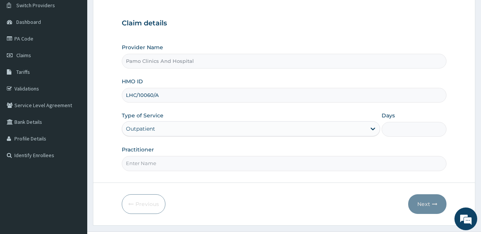
type input "1"
click at [147, 163] on input "Practitioner" at bounding box center [284, 163] width 324 height 15
type input "Okannah Emmanuel"
drag, startPoint x: 424, startPoint y: 203, endPoint x: 90, endPoint y: 2, distance: 390.3
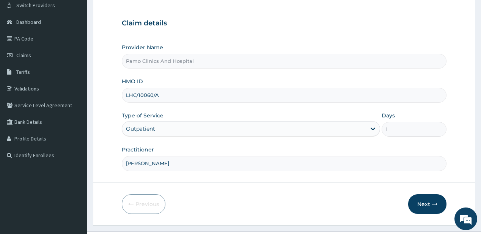
click at [425, 202] on button "Next" at bounding box center [427, 205] width 38 height 20
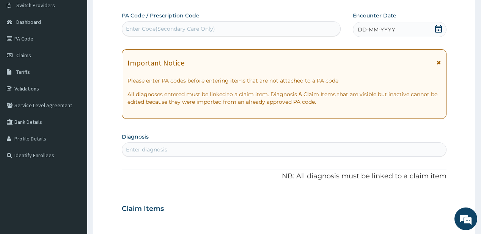
click at [165, 30] on div "Enter Code(Secondary Care Only)" at bounding box center [170, 29] width 89 height 8
paste input "PA/947027"
type input "PA/947027"
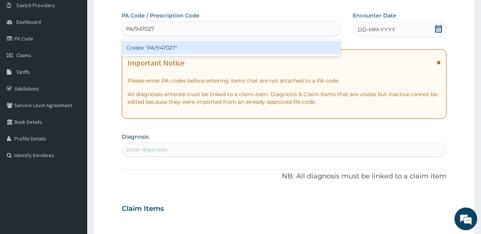
click at [140, 52] on div "Create "PA/947027"" at bounding box center [231, 48] width 218 height 14
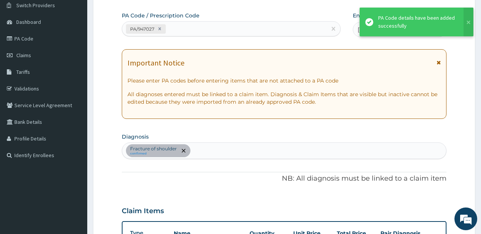
scroll to position [197, 0]
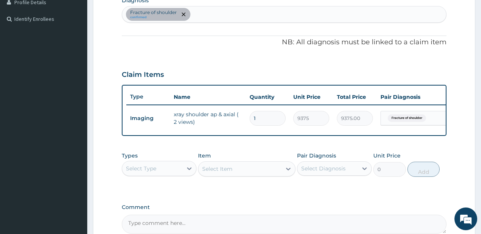
click at [226, 14] on div "Fracture of shoulder confirmed" at bounding box center [284, 14] width 324 height 16
type input "upper resp"
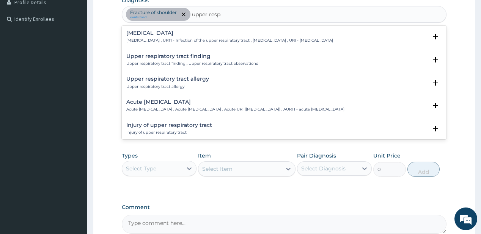
click at [165, 36] on div "Upper respiratory infection Upper respiratory infection , URTI - Infection of t…" at bounding box center [229, 36] width 207 height 13
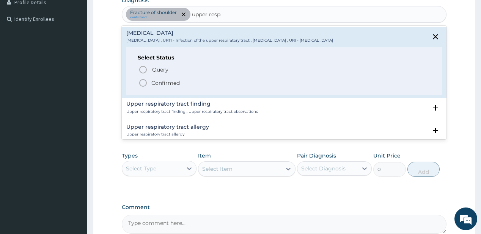
click at [152, 79] on p "Confirmed" at bounding box center [165, 83] width 28 height 8
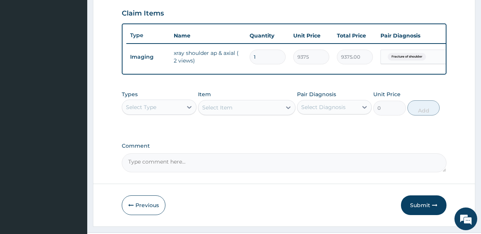
scroll to position [280, 0]
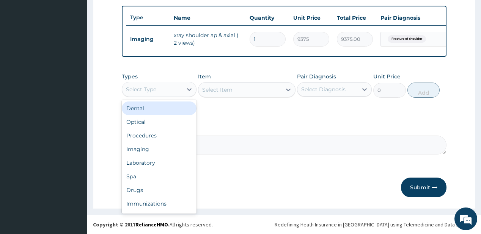
click at [157, 88] on div "Select Type" at bounding box center [152, 89] width 60 height 12
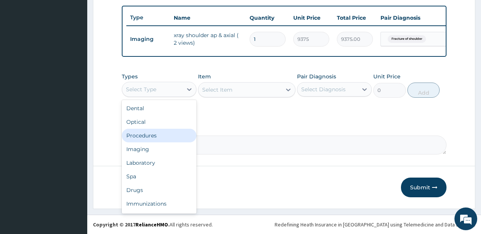
click at [162, 137] on div "Procedures" at bounding box center [159, 136] width 75 height 14
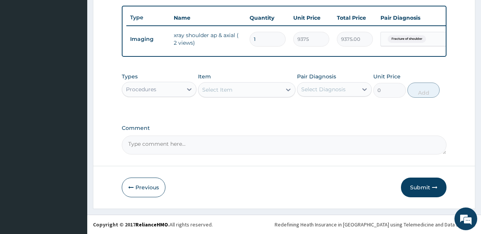
click at [249, 91] on div "Select Item" at bounding box center [239, 90] width 83 height 12
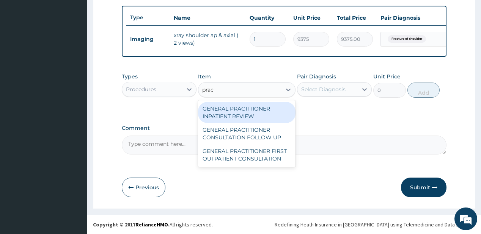
type input "pract"
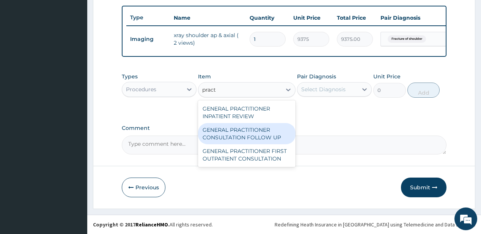
click at [266, 136] on div "GENERAL PRACTITIONER CONSULTATION FOLLOW UP" at bounding box center [246, 133] width 97 height 21
type input "1875"
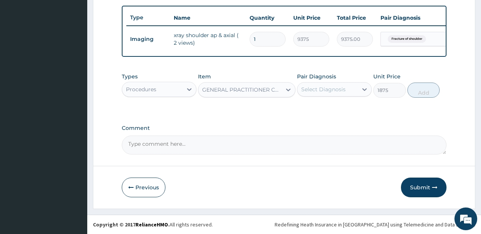
drag, startPoint x: 319, startPoint y: 88, endPoint x: 325, endPoint y: 96, distance: 10.5
click at [319, 88] on div "Select Diagnosis" at bounding box center [323, 90] width 44 height 8
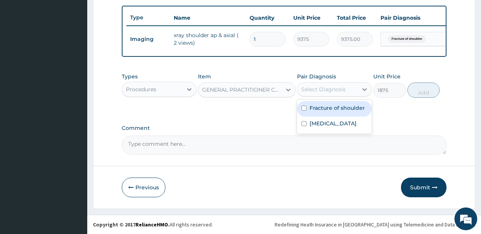
click at [329, 104] on div "Fracture of shoulder" at bounding box center [334, 109] width 75 height 16
checkbox input "true"
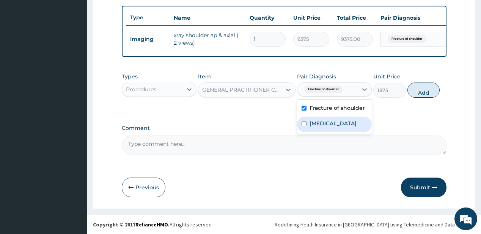
click at [323, 127] on label "Upper respiratory infection" at bounding box center [332, 124] width 47 height 8
checkbox input "true"
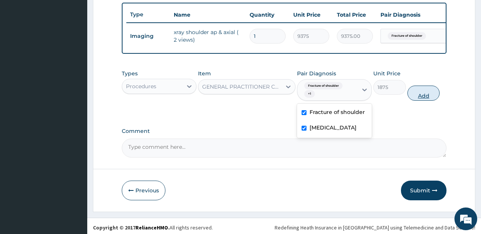
click at [420, 97] on button "Add" at bounding box center [423, 93] width 33 height 15
type input "0"
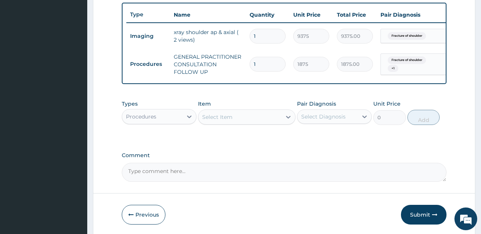
click at [164, 124] on div "Procedures" at bounding box center [159, 116] width 75 height 15
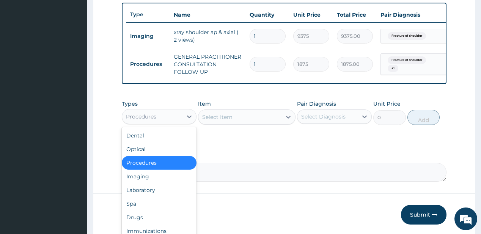
scroll to position [310, 0]
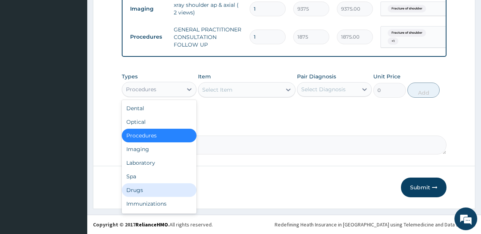
drag, startPoint x: 131, startPoint y: 192, endPoint x: 182, endPoint y: 117, distance: 90.0
click at [132, 192] on div "Drugs" at bounding box center [159, 191] width 75 height 14
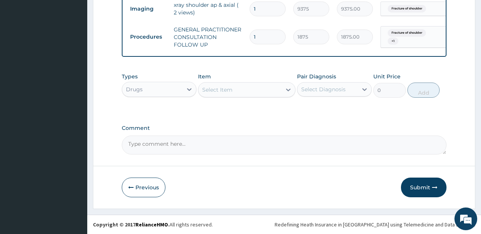
click at [234, 89] on div "Select Item" at bounding box center [239, 90] width 83 height 12
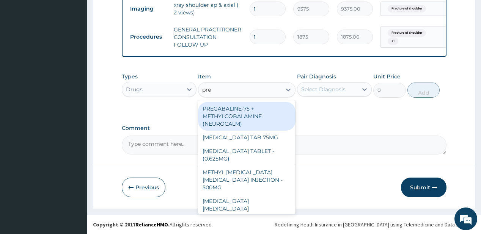
type input "pred"
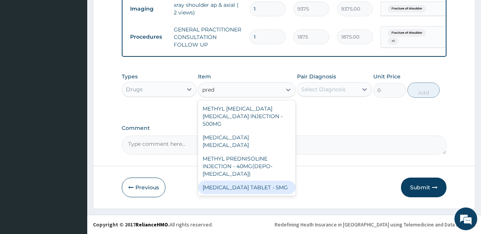
click at [277, 181] on div "PREDNISOLONE TABLET - 5MG" at bounding box center [246, 188] width 97 height 14
type input "42"
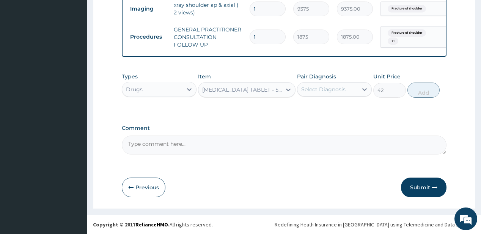
click at [345, 93] on div "Select Diagnosis" at bounding box center [327, 89] width 60 height 12
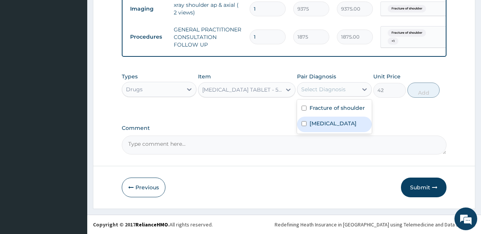
drag, startPoint x: 347, startPoint y: 131, endPoint x: 388, endPoint y: 96, distance: 53.8
click at [347, 127] on label "Upper respiratory infection" at bounding box center [332, 124] width 47 height 8
checkbox input "true"
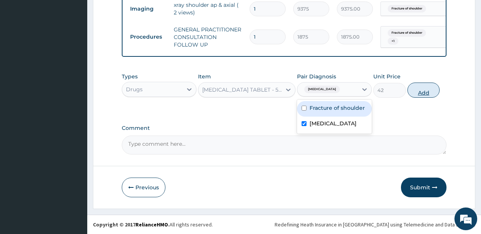
click at [423, 91] on button "Add" at bounding box center [423, 90] width 33 height 15
type input "0"
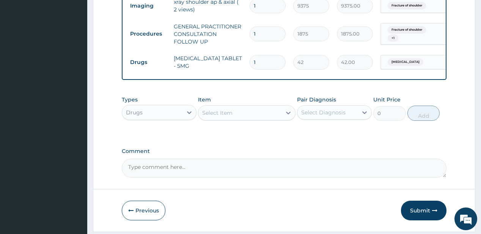
type input "0.00"
type input "3"
type input "126.00"
type input "30"
type input "1260.00"
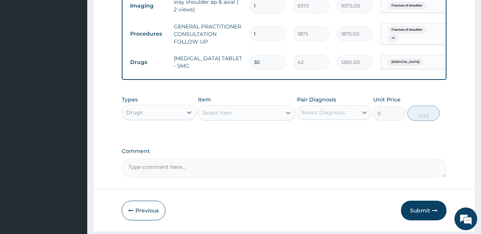
type input "30"
click at [245, 115] on div "Select Item" at bounding box center [239, 113] width 83 height 12
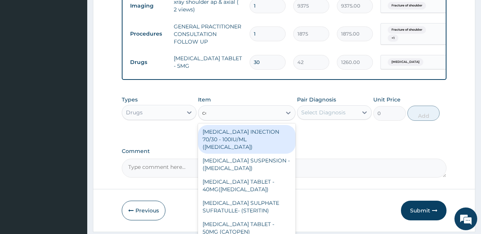
type input "celeb"
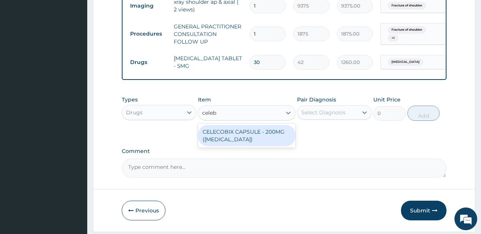
drag, startPoint x: 231, startPoint y: 137, endPoint x: 315, endPoint y: 118, distance: 86.4
click at [237, 134] on div "CELECOBIX CAPSULE - 200MG (CELEBREX)" at bounding box center [246, 135] width 97 height 21
type input "224"
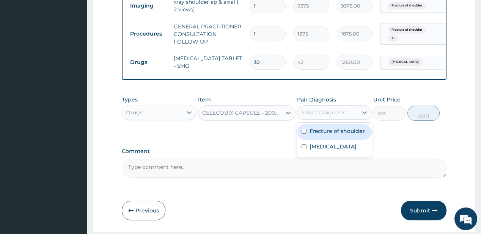
click at [325, 116] on div "Select Diagnosis" at bounding box center [323, 113] width 44 height 8
drag, startPoint x: 338, startPoint y: 135, endPoint x: 398, endPoint y: 121, distance: 62.0
click at [340, 135] on label "Fracture of shoulder" at bounding box center [336, 131] width 55 height 8
checkbox input "true"
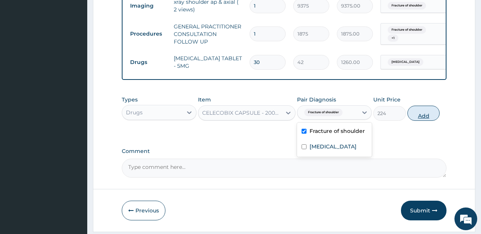
click at [424, 121] on button "Add" at bounding box center [423, 113] width 33 height 15
type input "0"
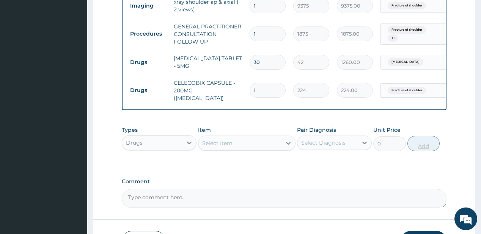
type input "10"
type input "2240.00"
type input "10"
click at [232, 142] on div "Select Item" at bounding box center [239, 143] width 83 height 12
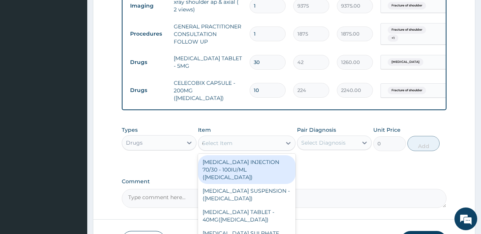
type input "deep"
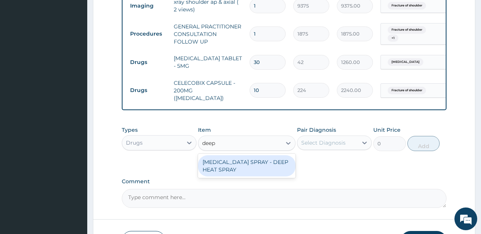
click at [231, 160] on div "METHYL SALICYLATE SPRAY - DEEP HEAT SPRAY" at bounding box center [246, 166] width 97 height 21
type input "3639.9999999999995"
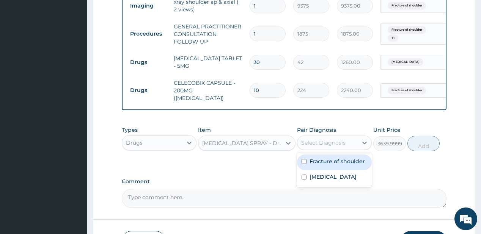
click at [328, 140] on div "Select Diagnosis" at bounding box center [323, 143] width 44 height 8
click at [323, 162] on label "Fracture of shoulder" at bounding box center [336, 162] width 55 height 8
checkbox input "true"
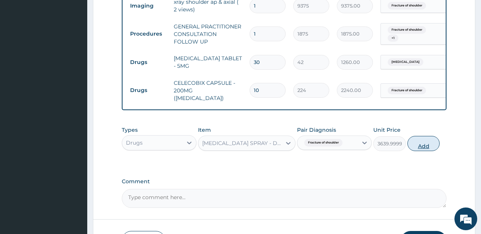
click at [419, 141] on button "Add" at bounding box center [423, 143] width 33 height 15
type input "0"
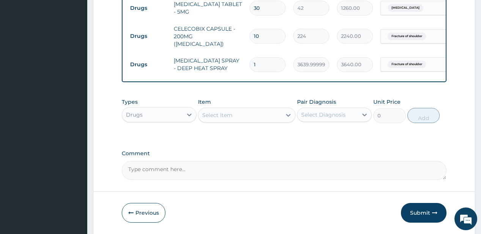
scroll to position [371, 0]
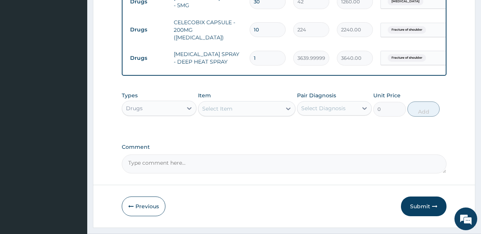
drag, startPoint x: 416, startPoint y: 211, endPoint x: 123, endPoint y: 0, distance: 361.5
click at [416, 211] on button "Submit" at bounding box center [424, 207] width 46 height 20
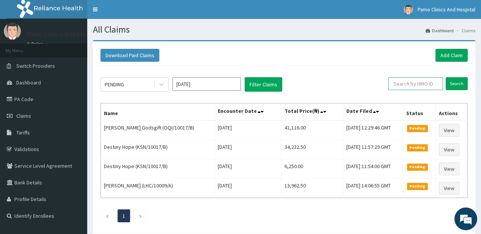
click at [412, 86] on input "text" at bounding box center [415, 83] width 55 height 13
paste input "LHC/10060/A"
type input "LHC/10060/A"
click at [457, 80] on input "Search" at bounding box center [457, 83] width 22 height 13
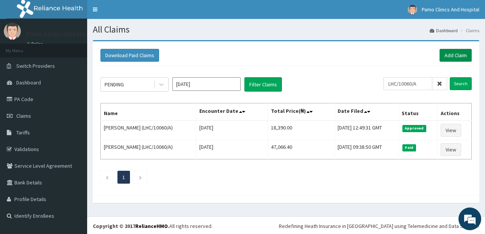
click at [451, 57] on link "Add Claim" at bounding box center [456, 55] width 32 height 13
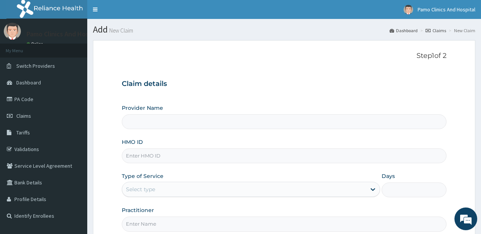
type input "Pamo Clinics And Hospital"
click at [148, 163] on div "Provider Name Pamo Clinics And Hospital HMO ID Type of Service Select type Days…" at bounding box center [284, 167] width 324 height 127
click at [160, 156] on input "HMO ID" at bounding box center [284, 156] width 324 height 15
paste input "LHC/10060/A"
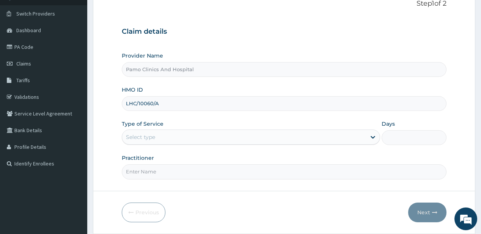
scroll to position [61, 0]
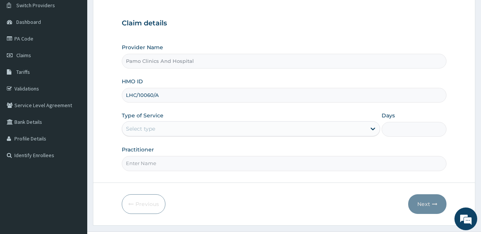
type input "LHC/10060/A"
drag, startPoint x: 149, startPoint y: 129, endPoint x: 138, endPoint y: 160, distance: 33.1
click at [149, 128] on div "Select type" at bounding box center [140, 129] width 29 height 8
type input "1"
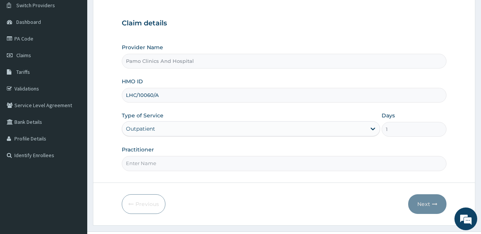
click at [140, 161] on input "Practitioner" at bounding box center [284, 163] width 324 height 15
type input "DR EZECHUKWU TOCHUKWU"
click at [427, 203] on button "Next" at bounding box center [427, 205] width 38 height 20
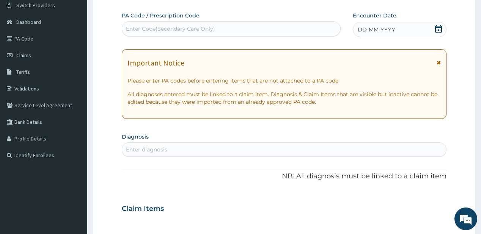
click at [372, 28] on span "DD-MM-YYYY" at bounding box center [377, 30] width 38 height 8
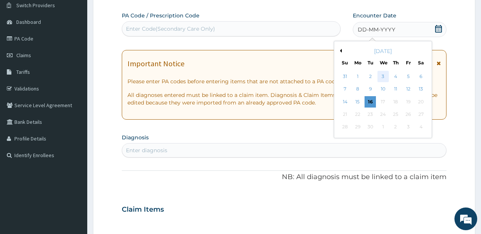
click at [380, 76] on div "3" at bounding box center [382, 76] width 11 height 11
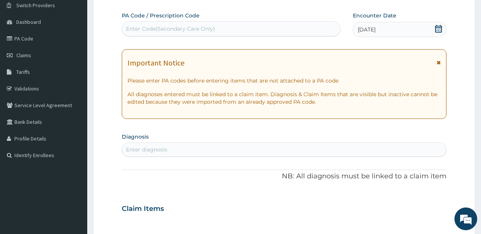
click at [149, 148] on div "Enter diagnosis" at bounding box center [146, 150] width 41 height 8
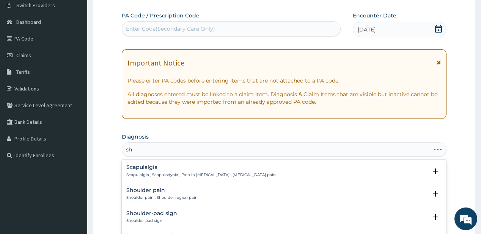
type input "s"
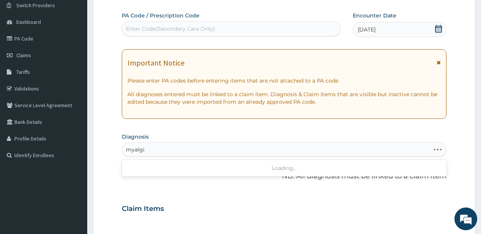
type input "myalgia"
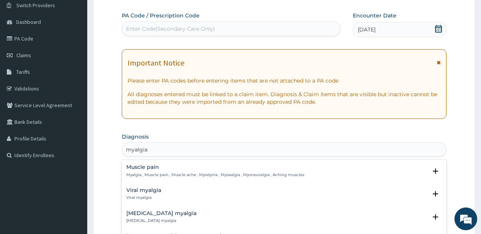
click at [143, 170] on div "Muscle pain Myalgia , Muscle pain , Muscle ache , Myodynia , Myosalgia , Myoneu…" at bounding box center [215, 171] width 178 height 13
click at [152, 170] on h4 "Muscle pain" at bounding box center [215, 168] width 178 height 6
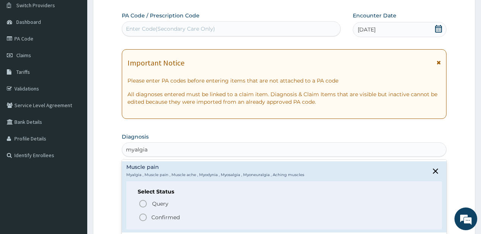
drag, startPoint x: 154, startPoint y: 216, endPoint x: 162, endPoint y: 214, distance: 8.3
click at [154, 216] on p "Confirmed" at bounding box center [165, 218] width 28 height 8
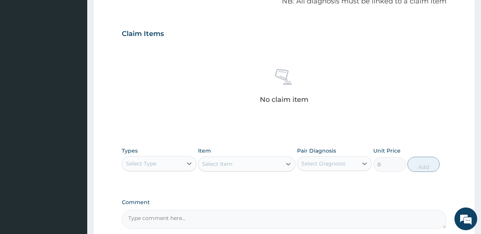
scroll to position [303, 0]
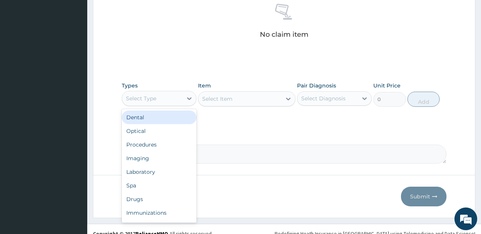
click at [170, 97] on div "Select Type" at bounding box center [152, 99] width 60 height 12
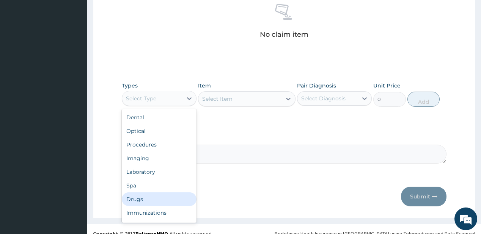
click at [141, 198] on div "Drugs" at bounding box center [159, 200] width 75 height 14
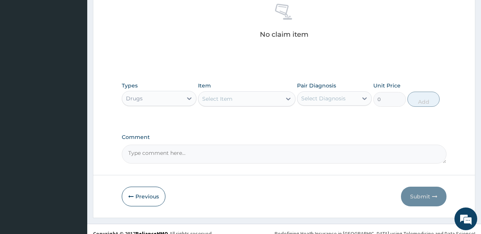
click at [234, 102] on div "Select Item" at bounding box center [239, 99] width 83 height 12
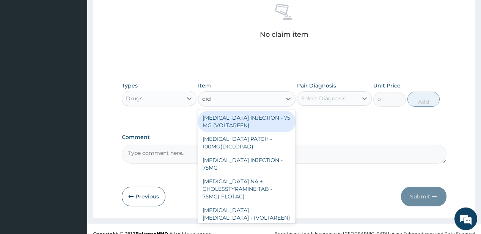
type input "diclo"
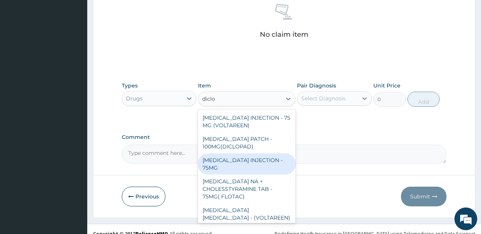
drag, startPoint x: 239, startPoint y: 159, endPoint x: 284, endPoint y: 123, distance: 57.5
click at [239, 159] on div "DICLOFENAC INJECTION - 75MG" at bounding box center [246, 164] width 97 height 21
type input "420"
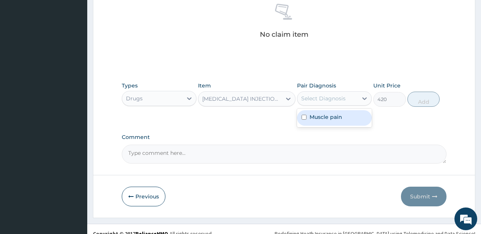
click at [321, 99] on div "Select Diagnosis" at bounding box center [323, 99] width 44 height 8
drag, startPoint x: 332, startPoint y: 119, endPoint x: 383, endPoint y: 98, distance: 55.6
click at [333, 118] on label "Muscle pain" at bounding box center [325, 117] width 33 height 8
checkbox input "true"
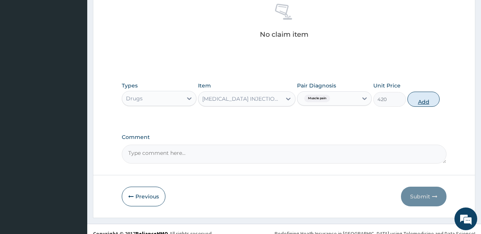
click at [417, 98] on button "Add" at bounding box center [423, 99] width 33 height 15
type input "0"
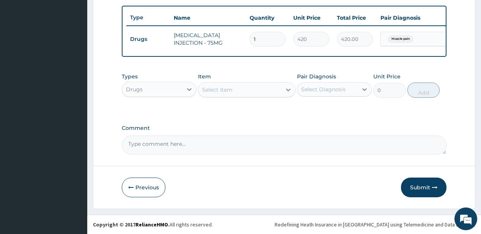
scroll to position [280, 0]
click at [421, 190] on button "Submit" at bounding box center [424, 188] width 46 height 20
